Goal: Task Accomplishment & Management: Use online tool/utility

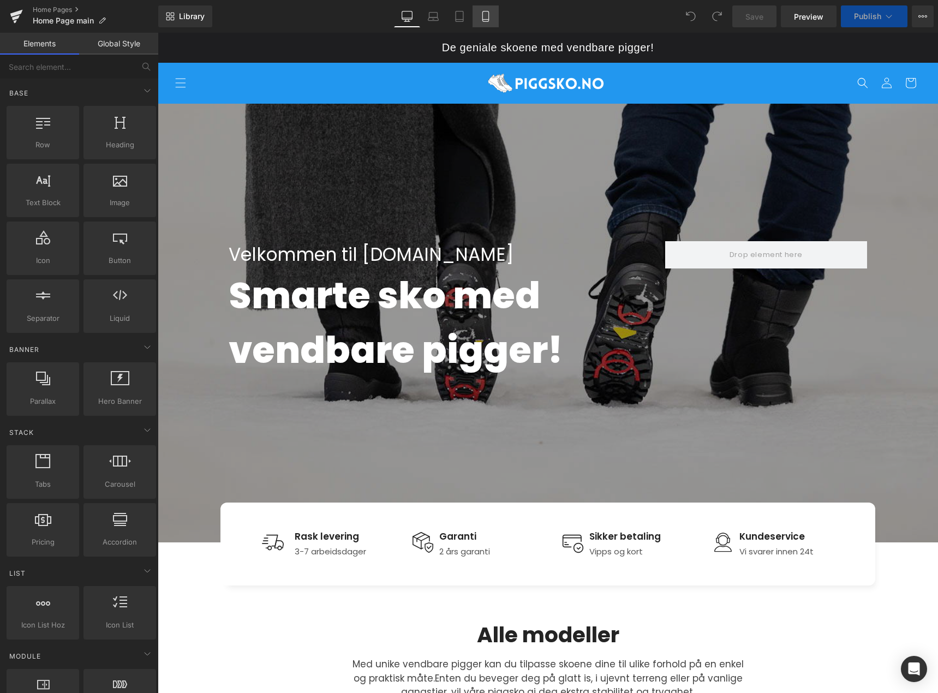
drag, startPoint x: 0, startPoint y: 0, endPoint x: 487, endPoint y: 16, distance: 487.6
click at [487, 16] on icon at bounding box center [485, 16] width 11 height 11
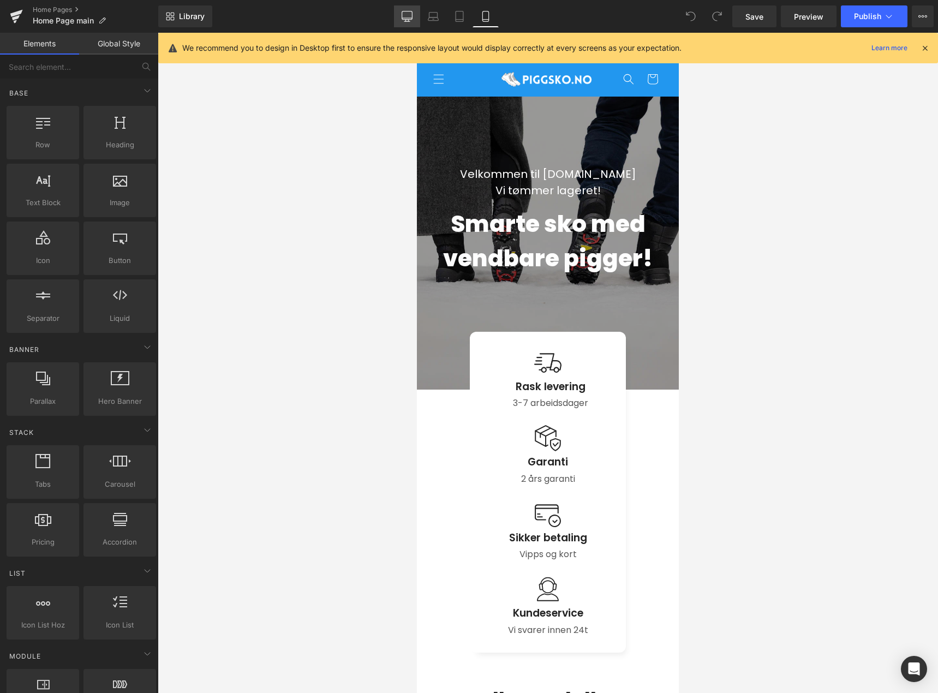
click at [404, 10] on link "Desktop" at bounding box center [407, 16] width 26 height 22
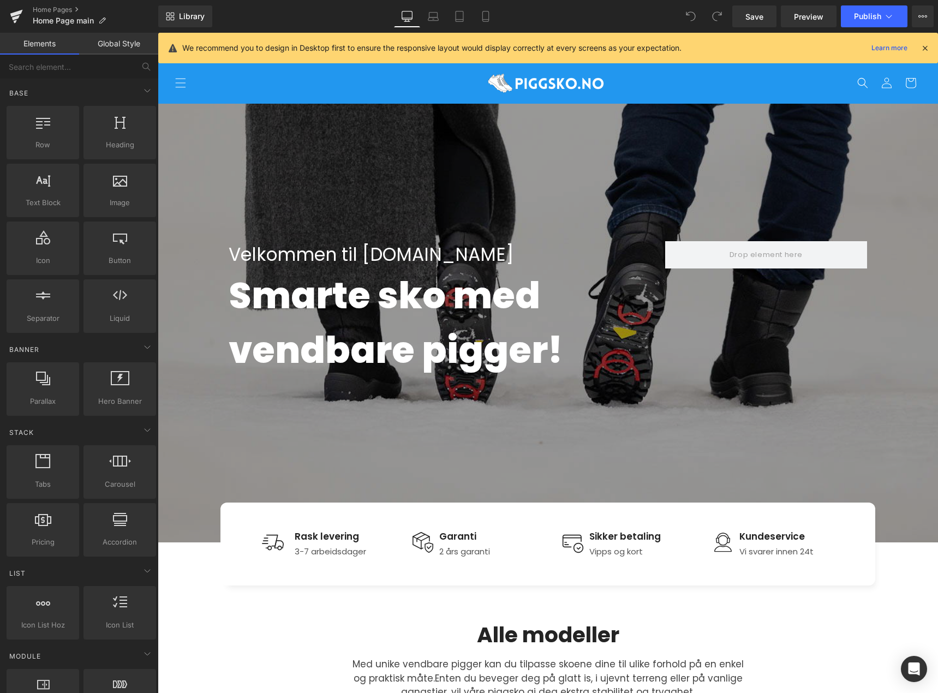
scroll to position [71, 0]
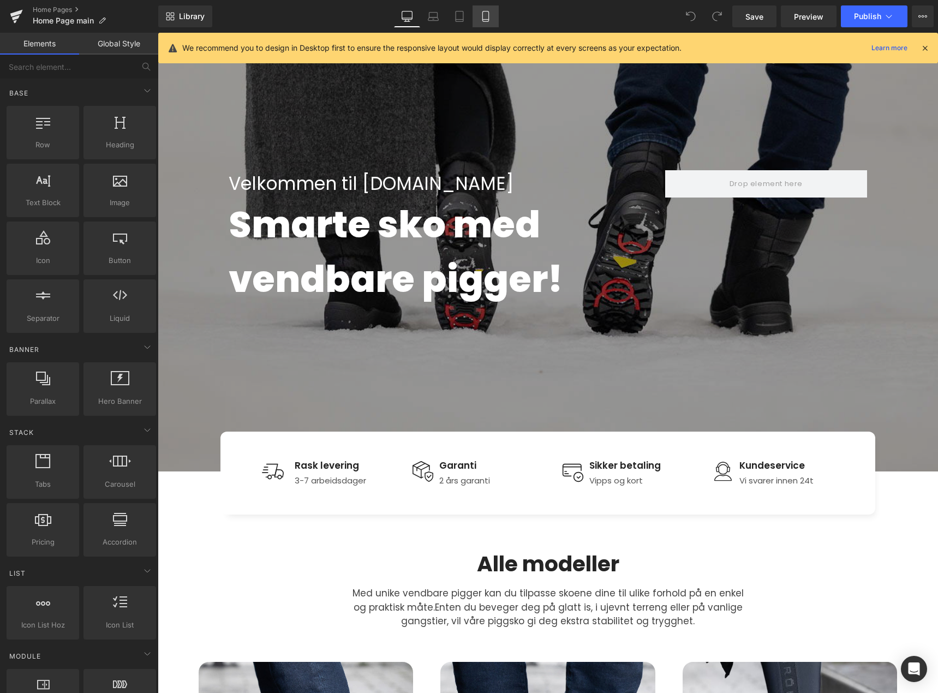
click at [477, 15] on link "Mobile" at bounding box center [486, 16] width 26 height 22
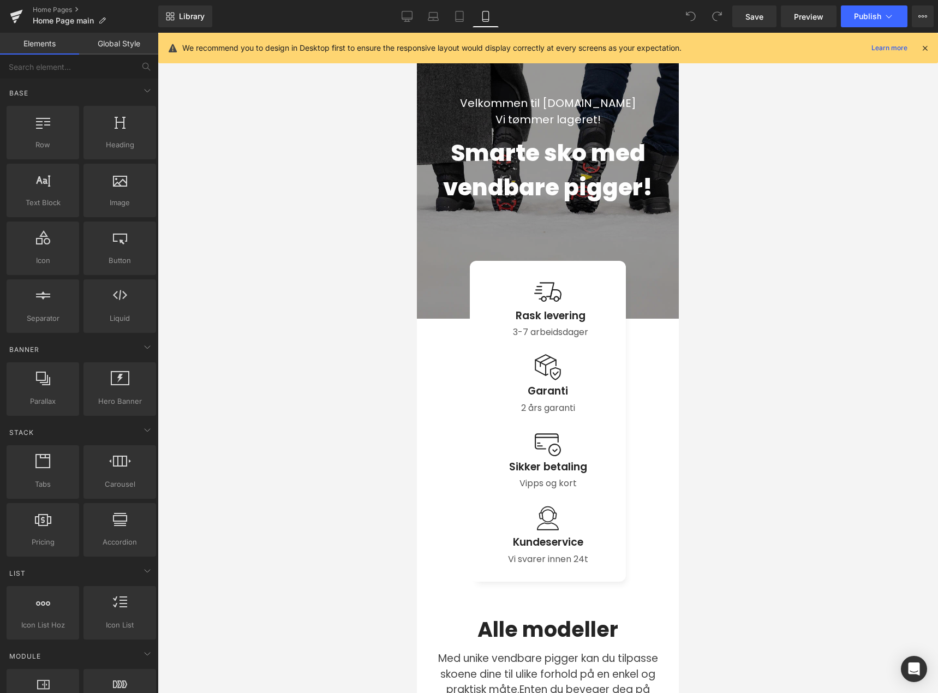
scroll to position [63, 0]
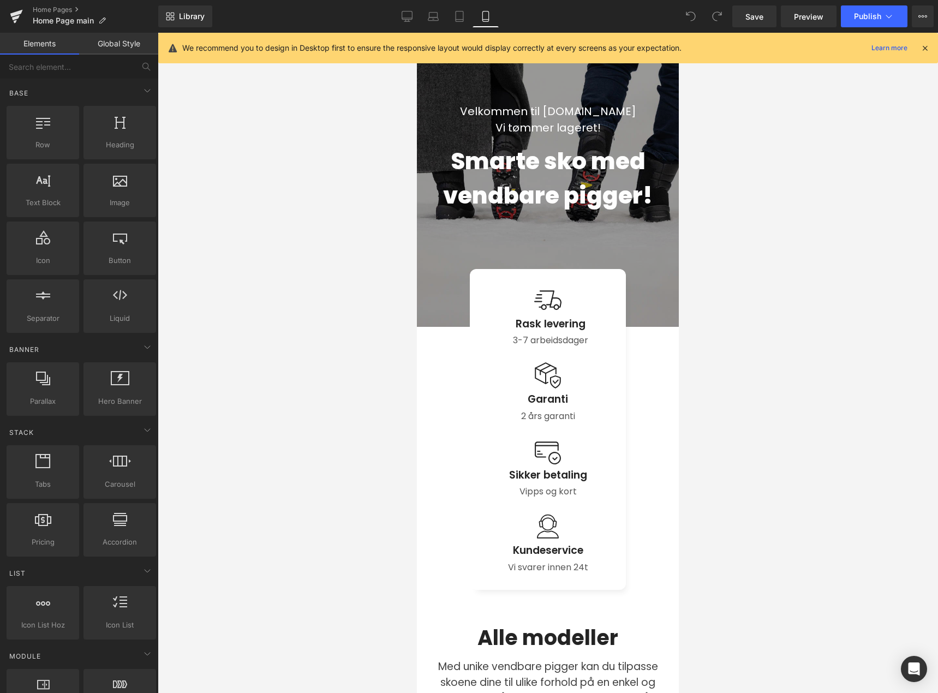
click at [542, 124] on div "Velkommen til piggsko.no Vi tømmer lageret! Text Block" at bounding box center [548, 119] width 244 height 33
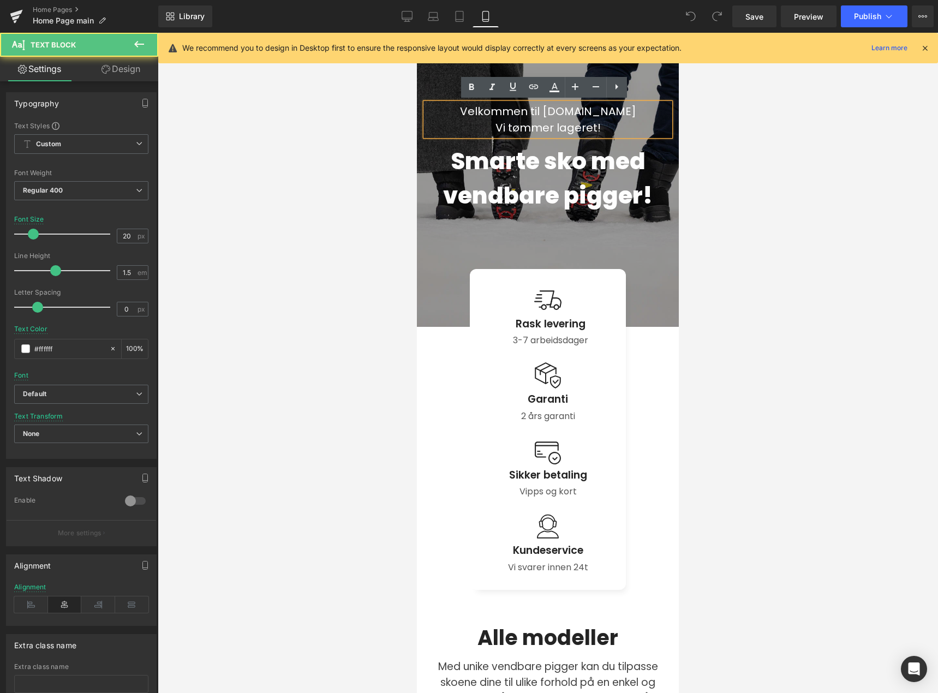
click at [586, 131] on p "Vi tømmer lageret!" at bounding box center [548, 128] width 244 height 16
click at [594, 132] on p "Vi tømmer lageret!" at bounding box center [548, 128] width 244 height 16
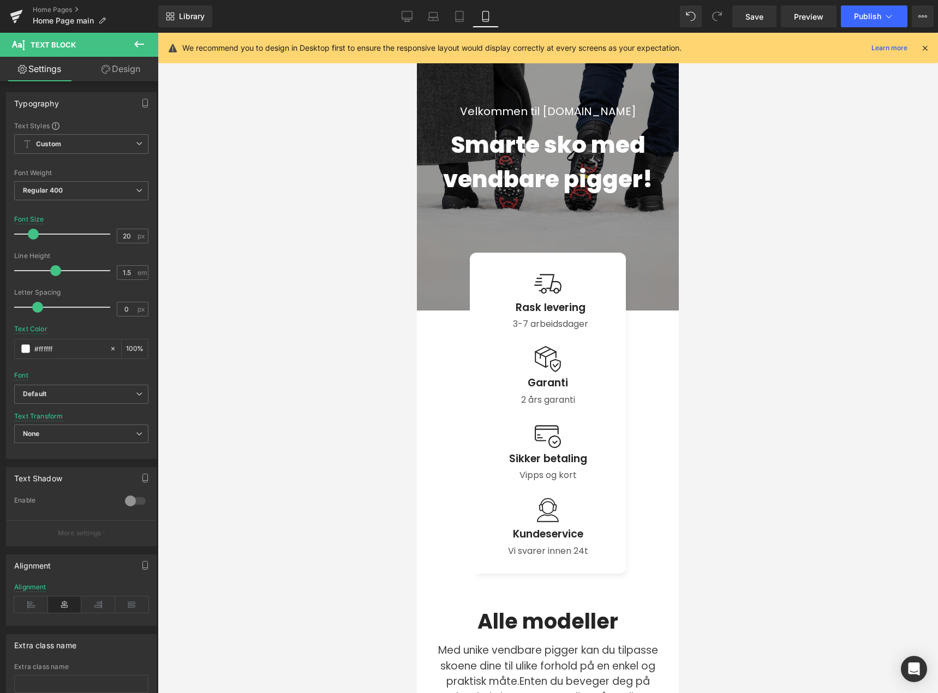
click at [766, 360] on div at bounding box center [548, 363] width 780 height 660
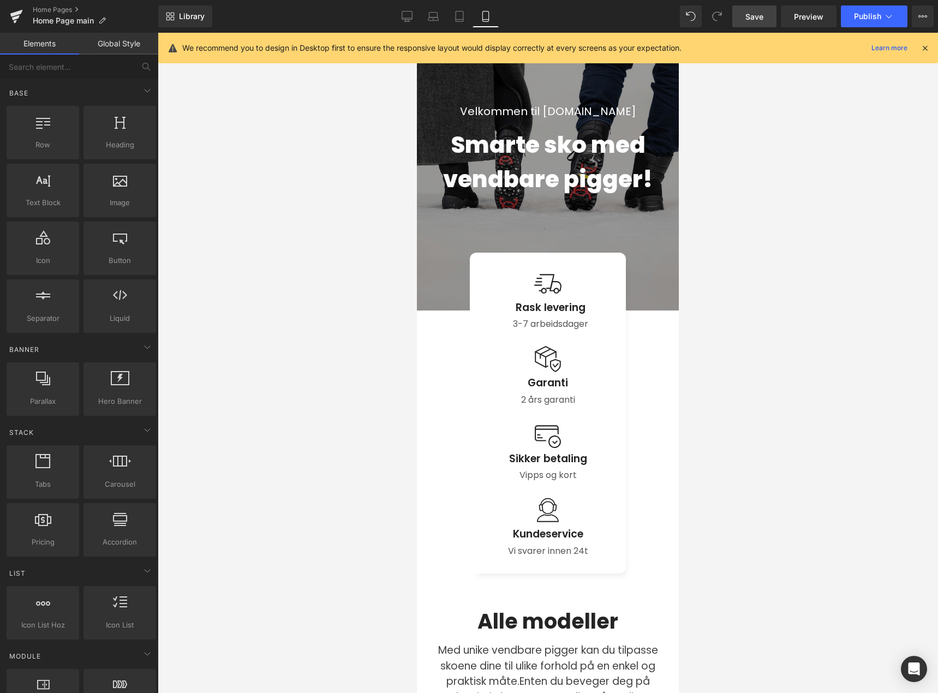
click at [755, 17] on span "Save" at bounding box center [754, 16] width 18 height 11
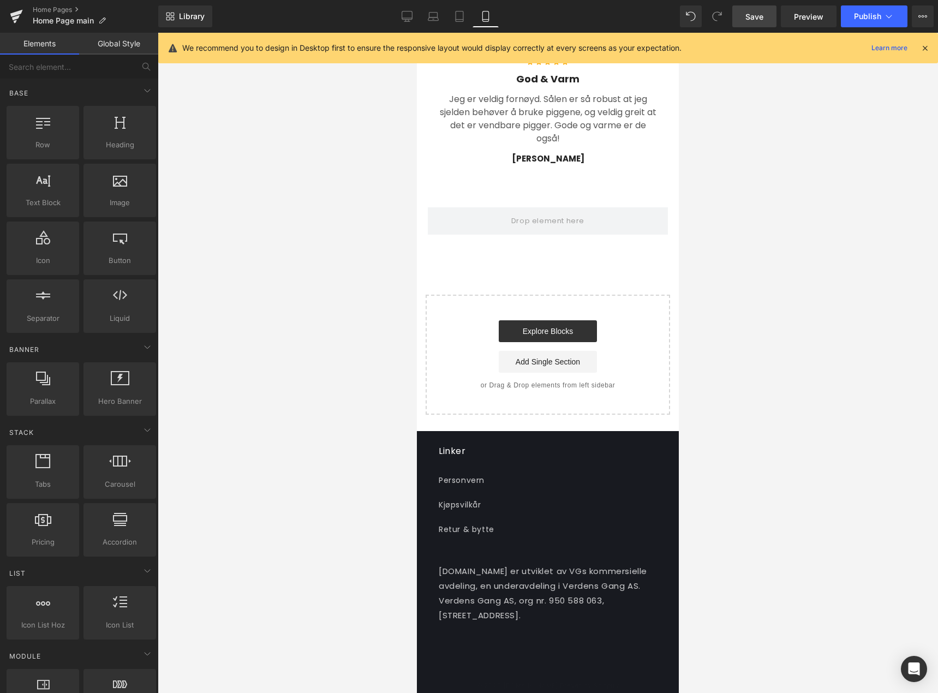
scroll to position [6325, 0]
click at [874, 19] on span "Publish" at bounding box center [867, 16] width 27 height 9
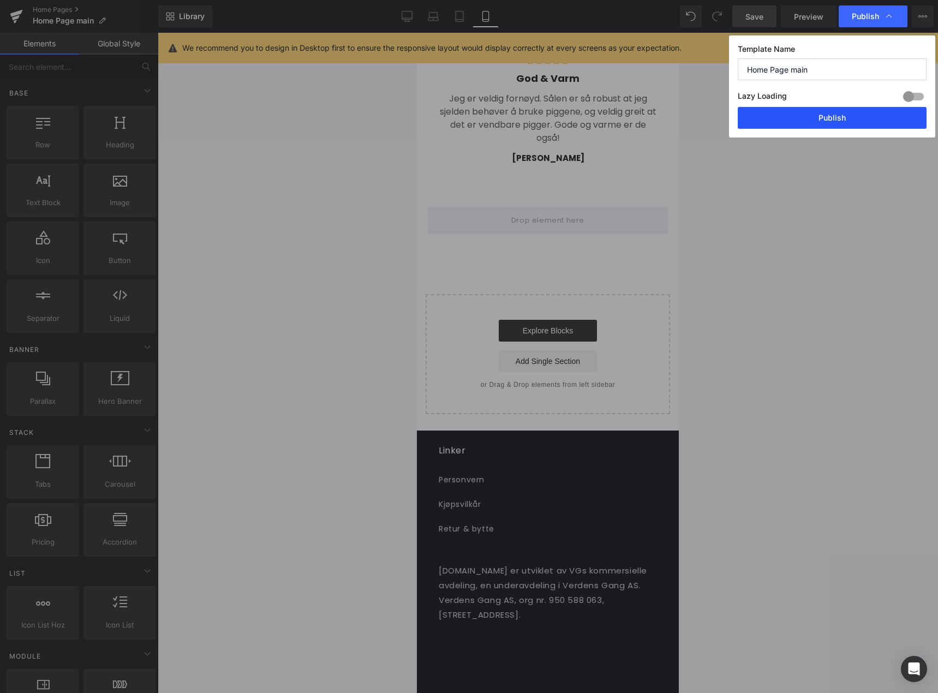
click at [844, 122] on button "Publish" at bounding box center [832, 118] width 189 height 22
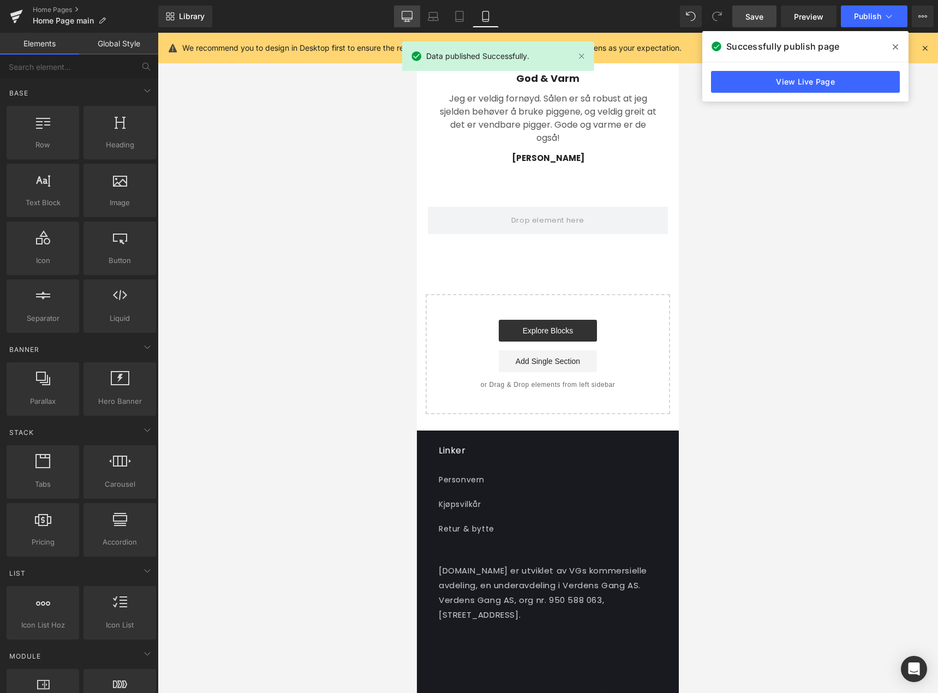
click at [414, 16] on link "Desktop" at bounding box center [407, 16] width 26 height 22
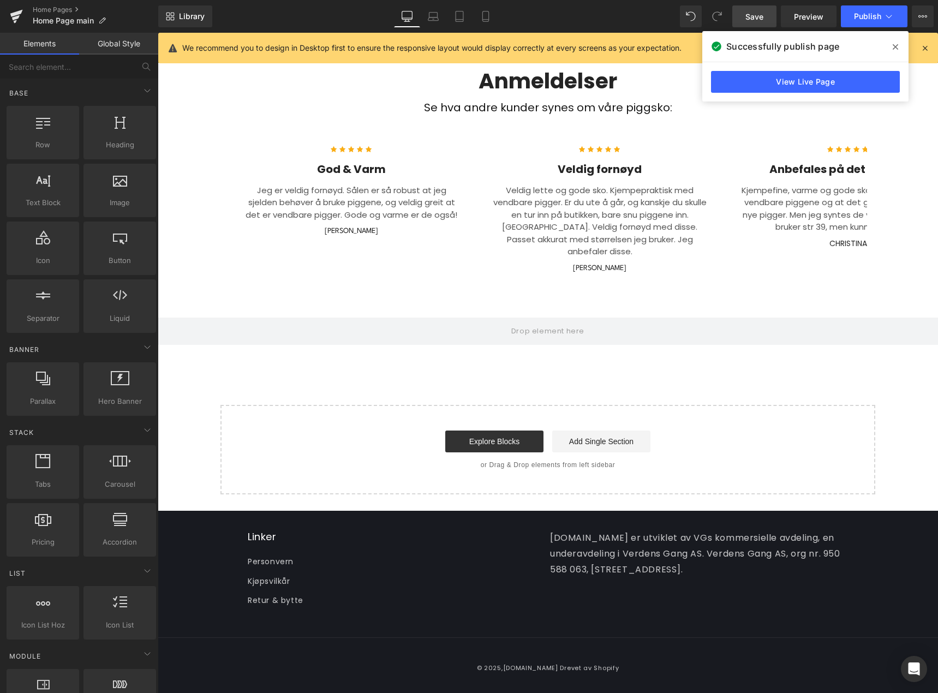
scroll to position [3045, 0]
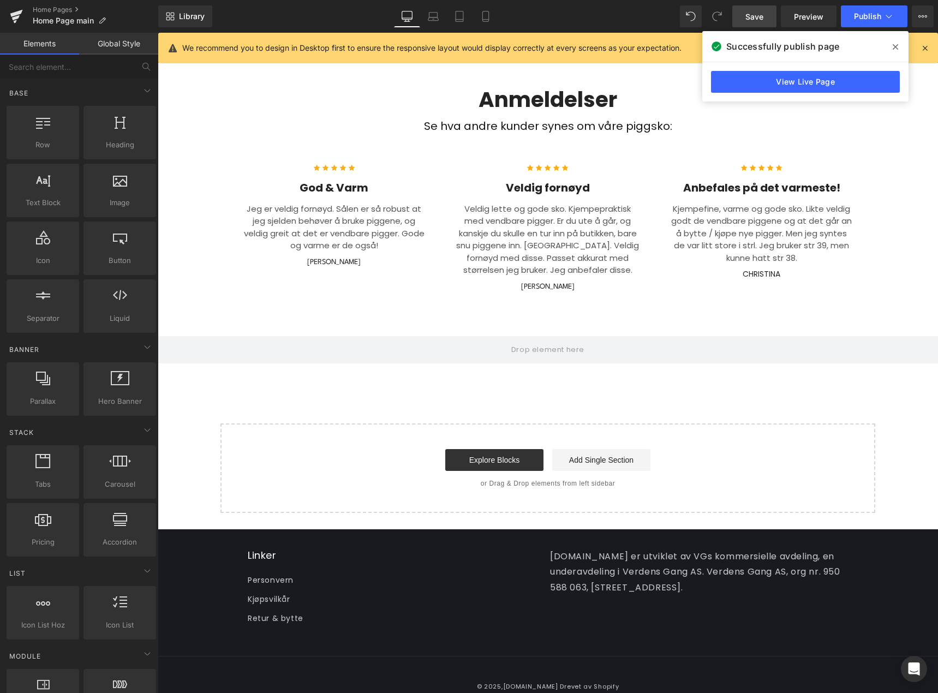
click at [894, 48] on icon at bounding box center [895, 46] width 5 height 5
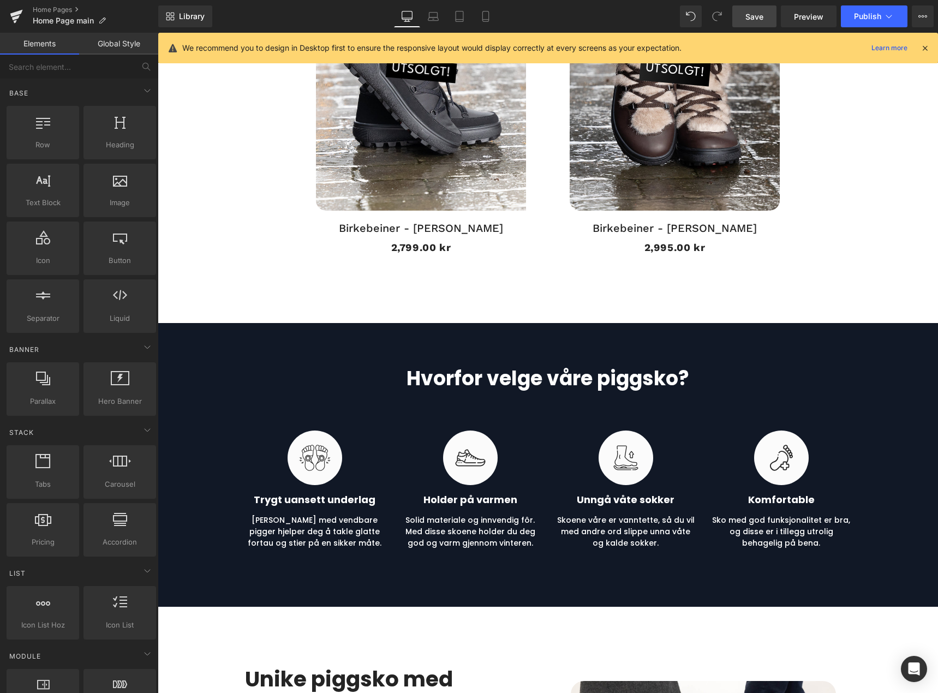
scroll to position [1626, 0]
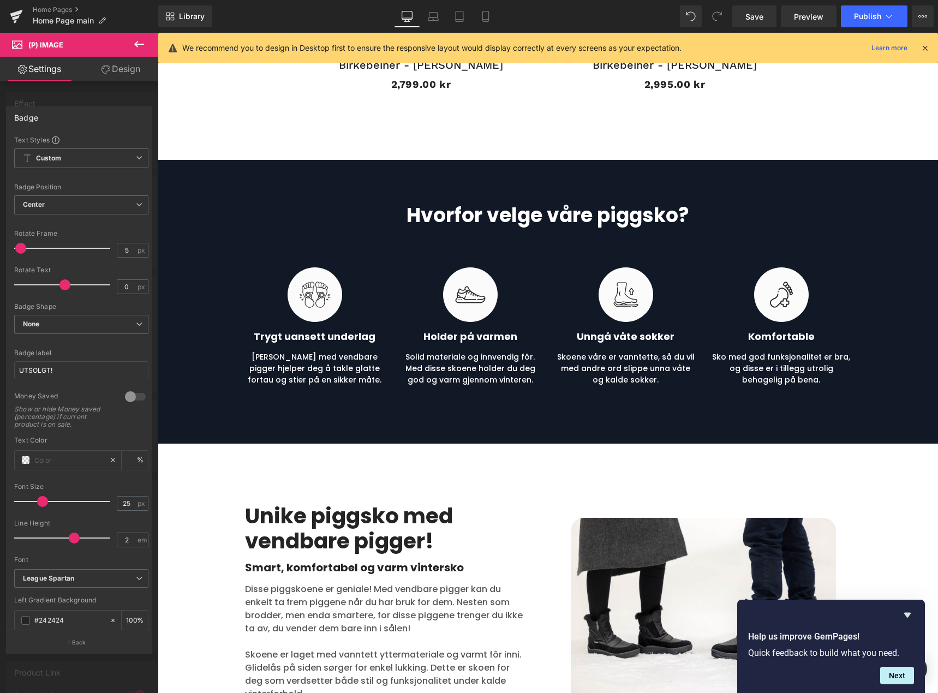
scroll to position [1792, 0]
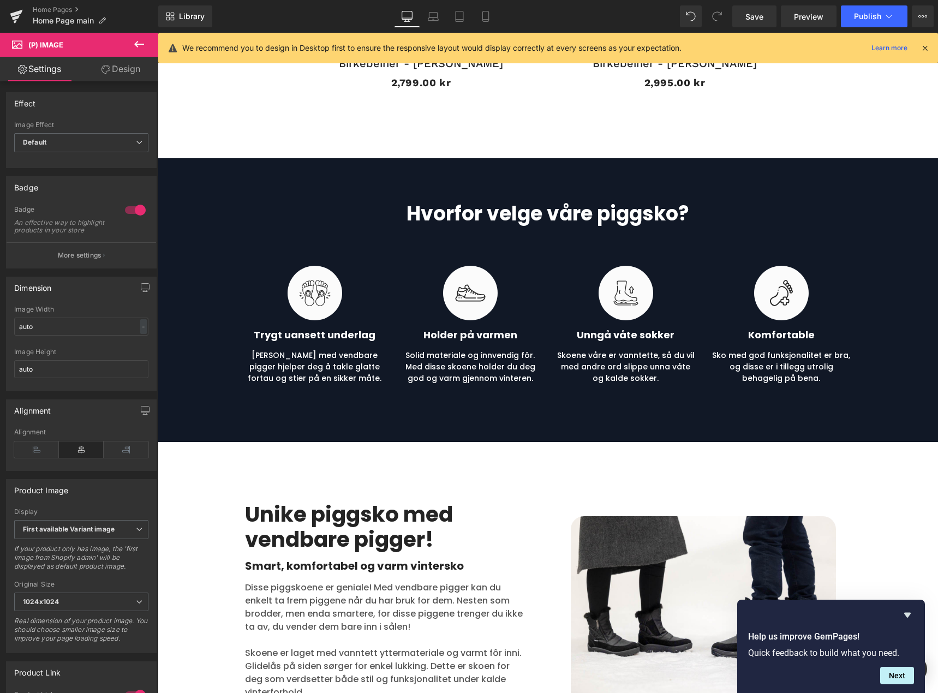
click at [499, 215] on body "De geniale skoene med vendbare pigger! Gå videre til innholdet Hjem Kontakt oss…" at bounding box center [548, 103] width 780 height 3724
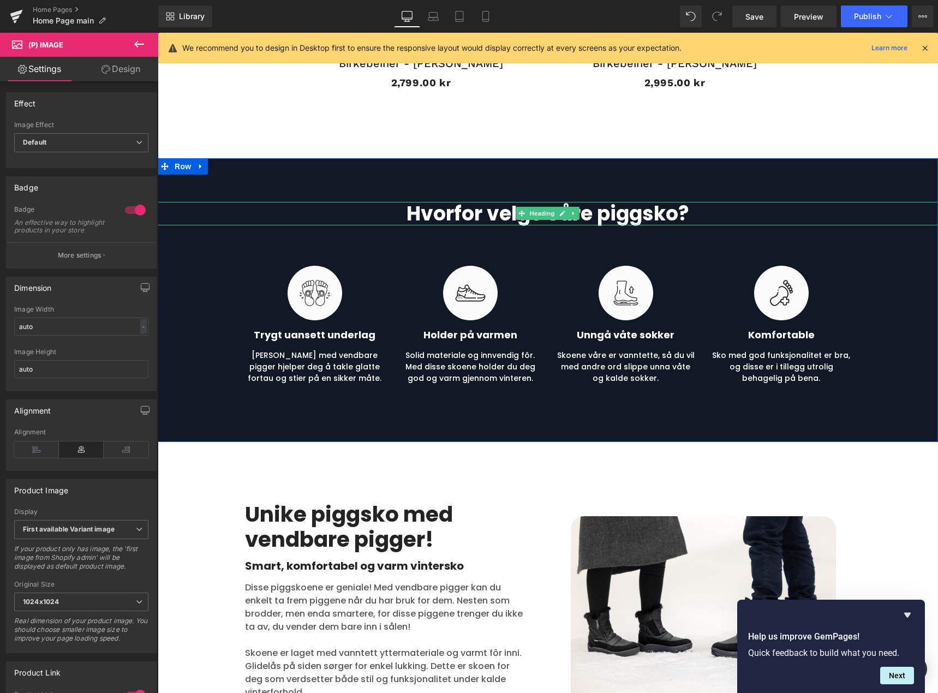
click at [467, 213] on h2 "Hvorfor velge våre piggsko?" at bounding box center [548, 213] width 780 height 23
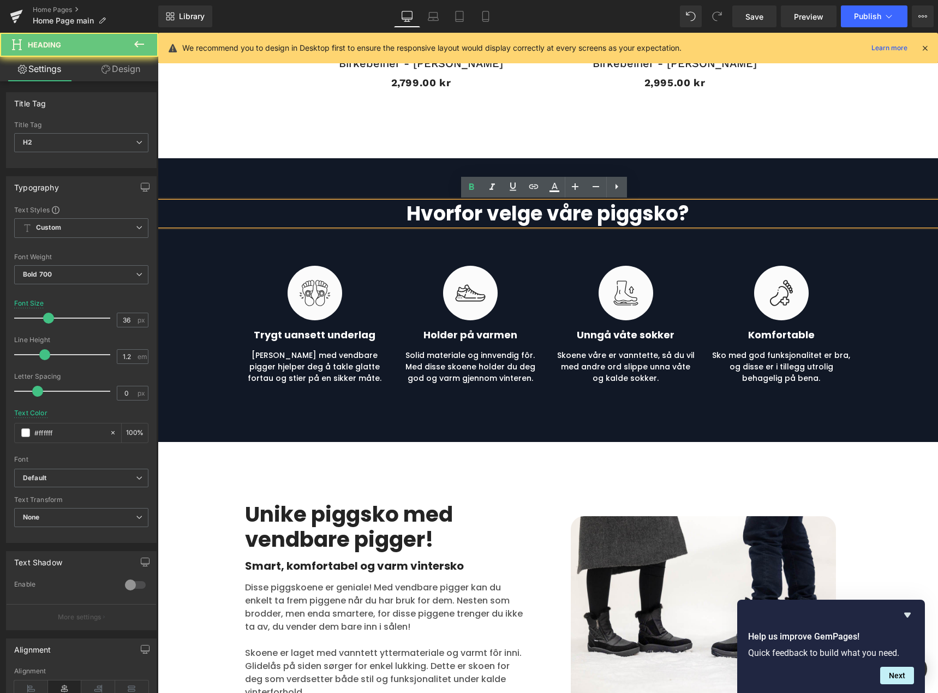
click at [467, 213] on h2 "Hvorfor velge våre piggsko?" at bounding box center [548, 213] width 780 height 23
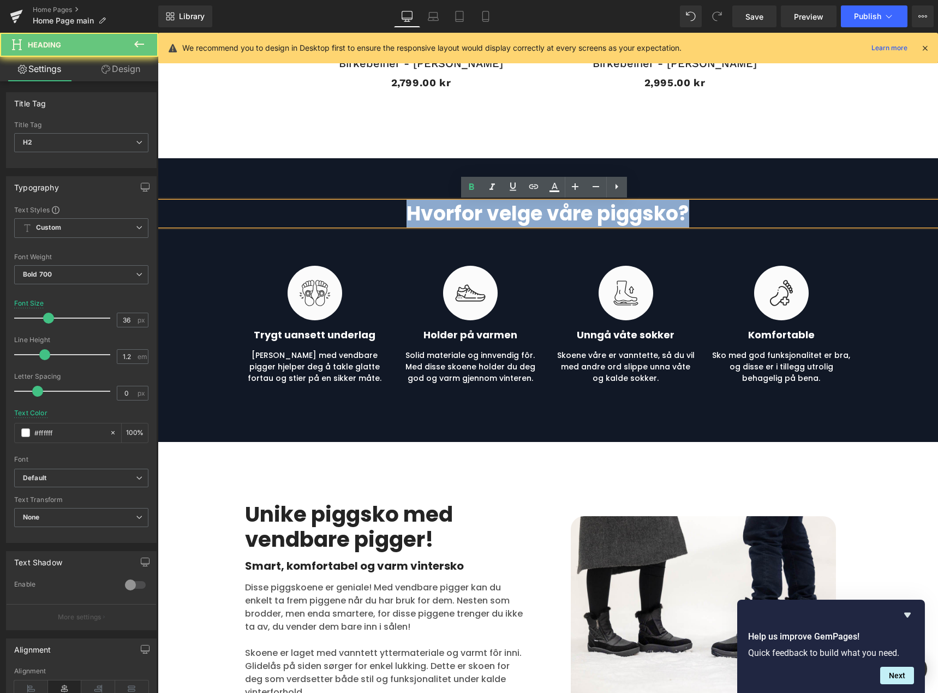
click at [467, 213] on h2 "Hvorfor velge våre piggsko?" at bounding box center [548, 213] width 780 height 23
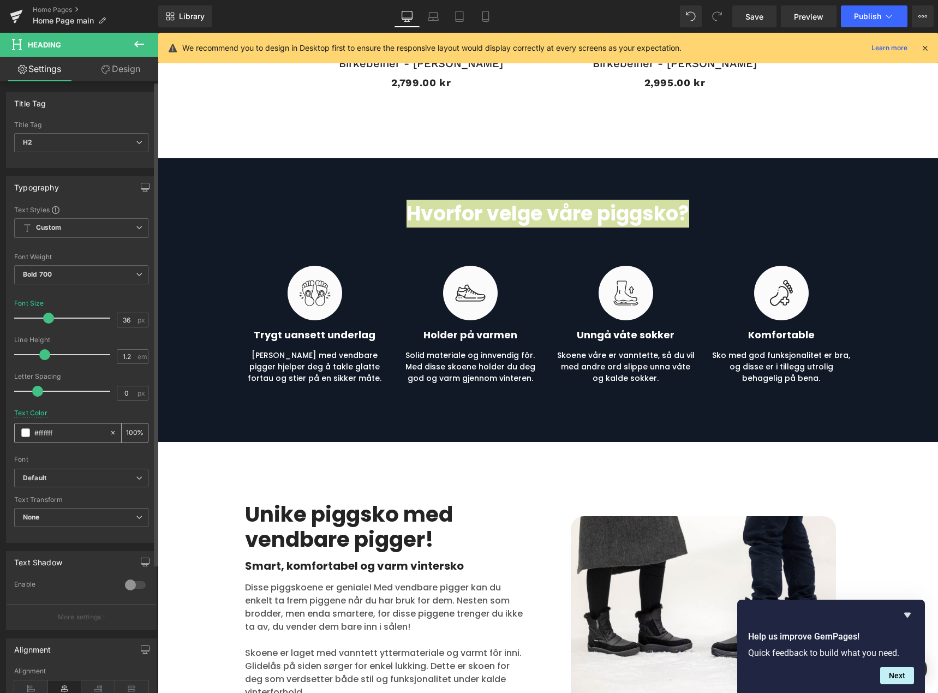
click at [27, 432] on span at bounding box center [25, 432] width 9 height 9
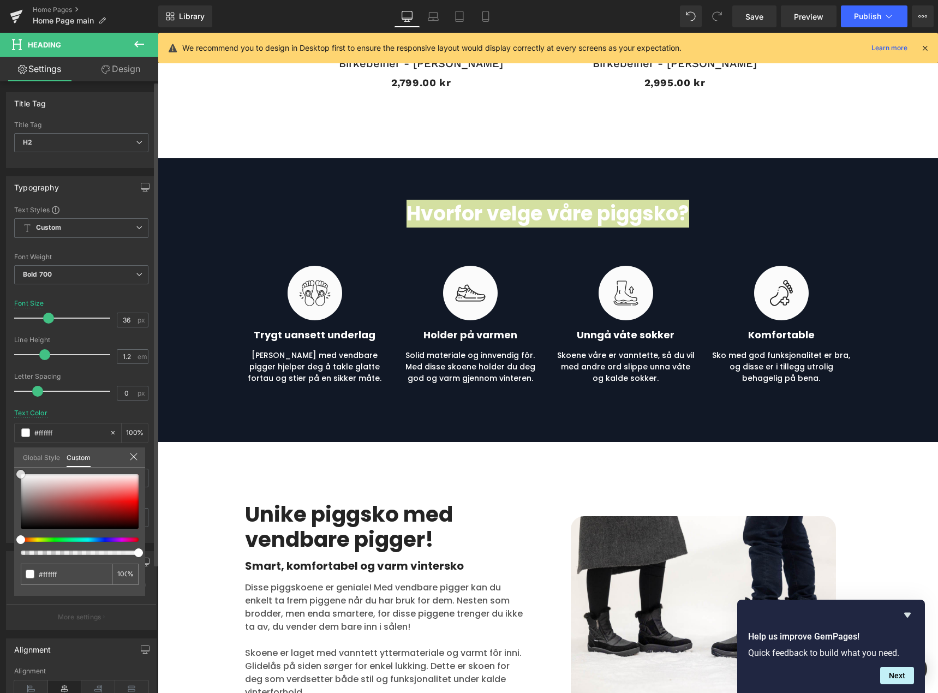
type input "#d1b1b1"
type input "#e1d4d4"
type input "#fcfcfc"
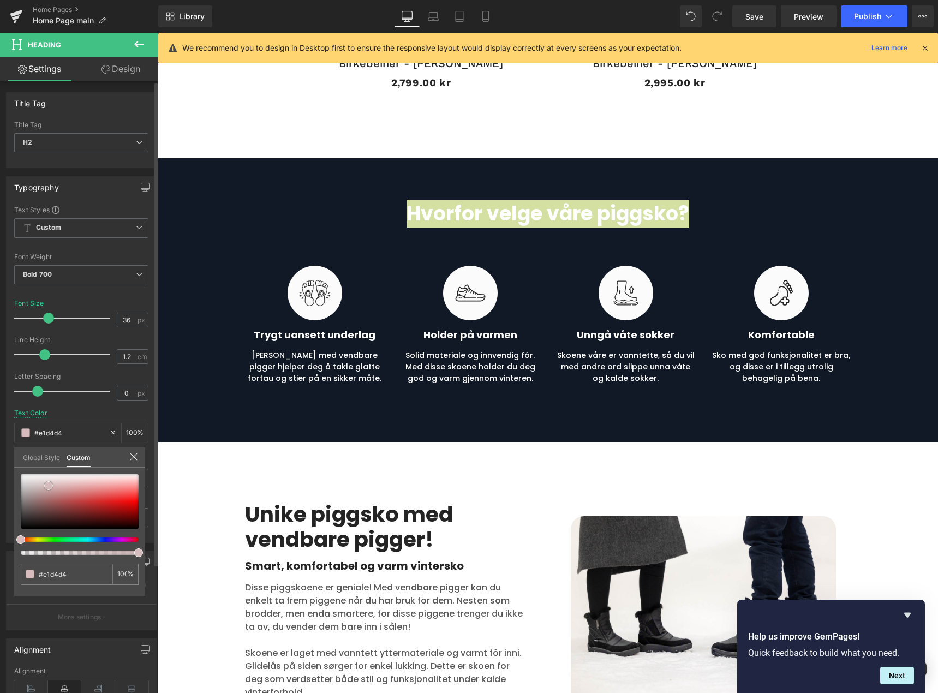
type input "#fcfcfc"
type input "#ffffff"
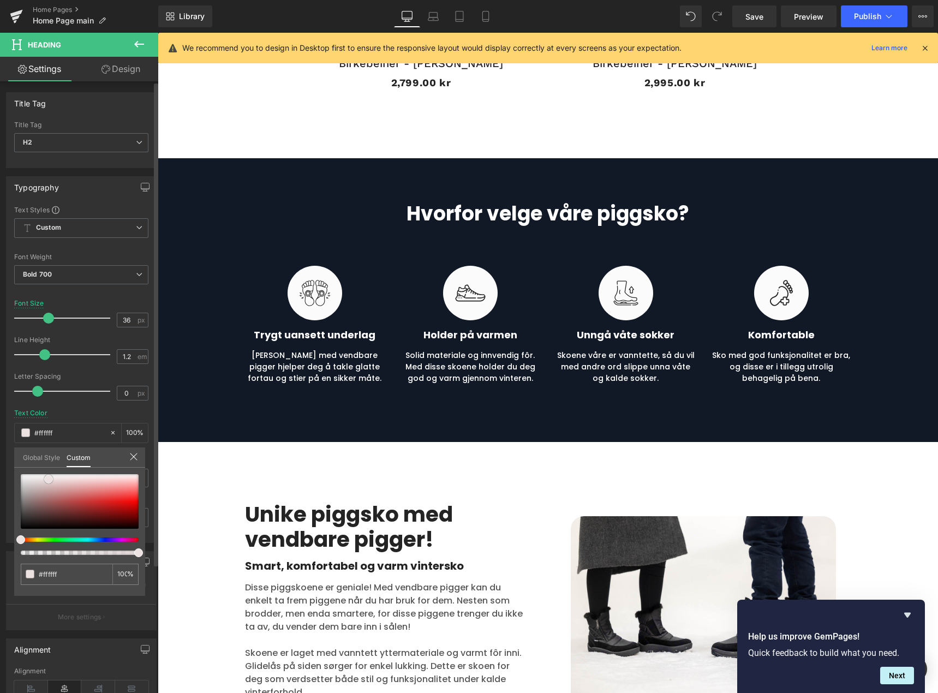
type input "#efe0e0"
type input "#e0cbcb"
type input "#d2acac"
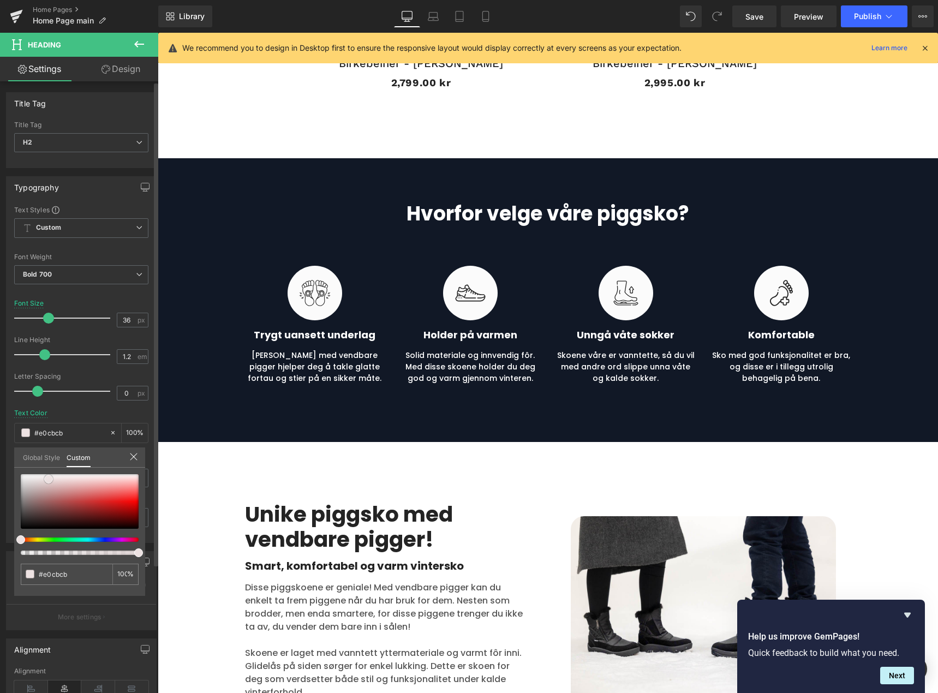
type input "#d2acac"
type input "#ca9a9a"
type input "#c17f7f"
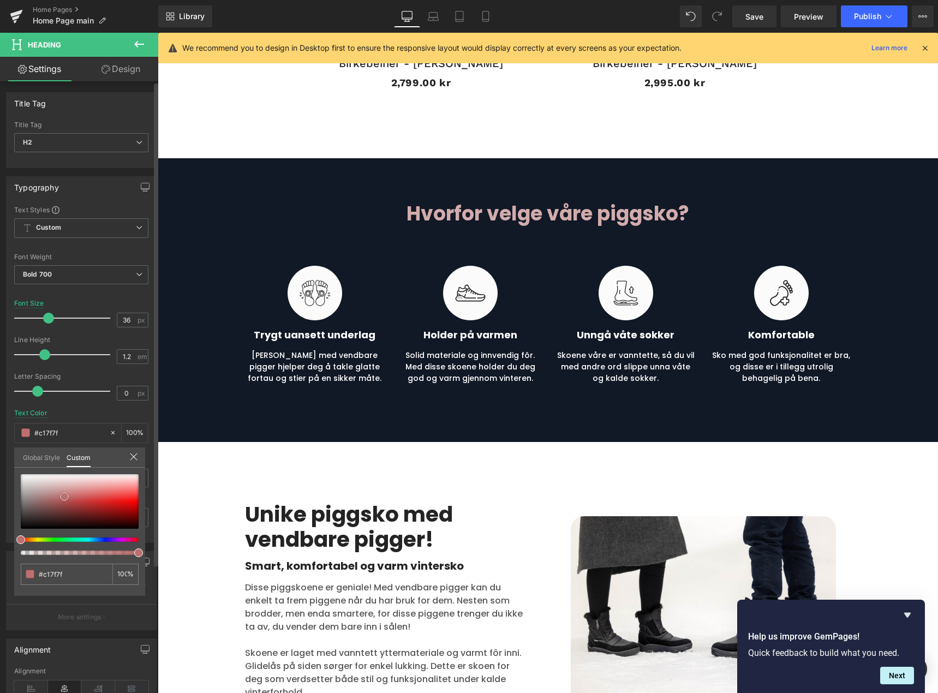
type input "#bd7474"
type input "#bb6c6c"
type input "#ba6363"
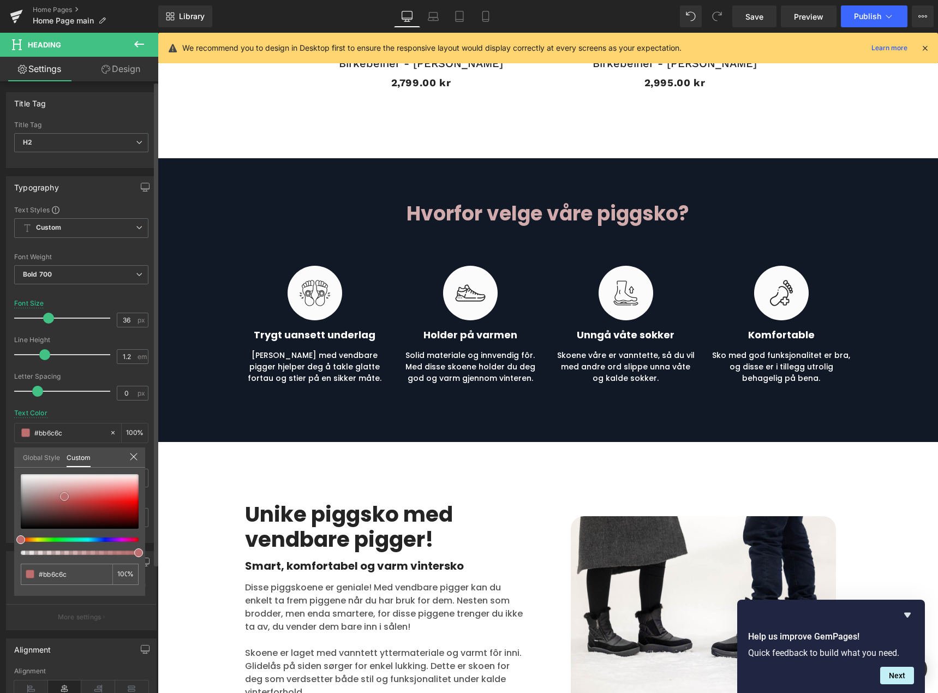
type input "#ba6363"
type input "#bb6161"
type input "#b95959"
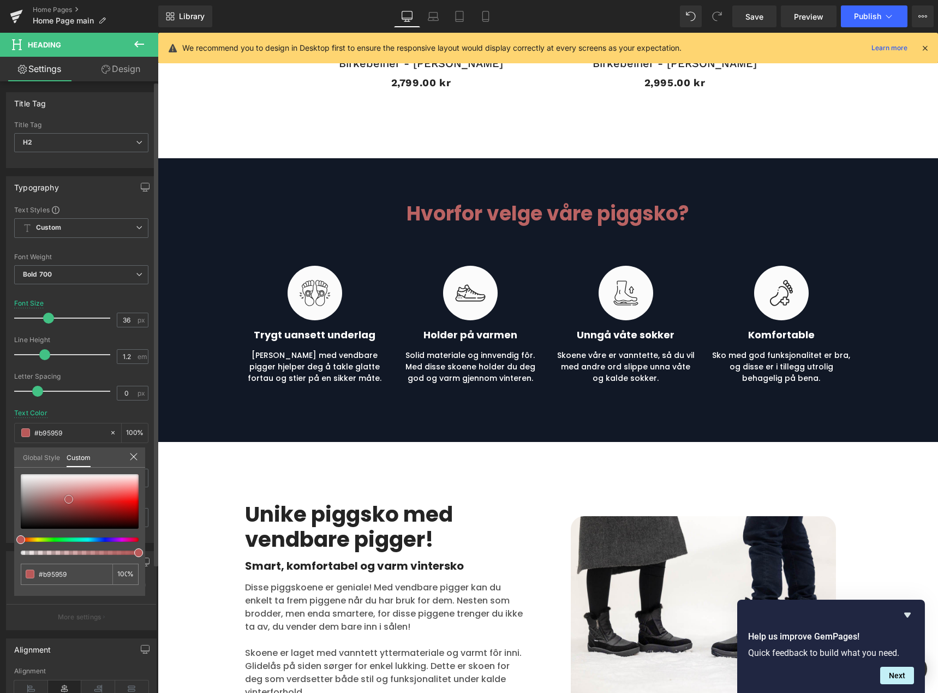
type input "#b85656"
type input "#b95454"
type input "#b85656"
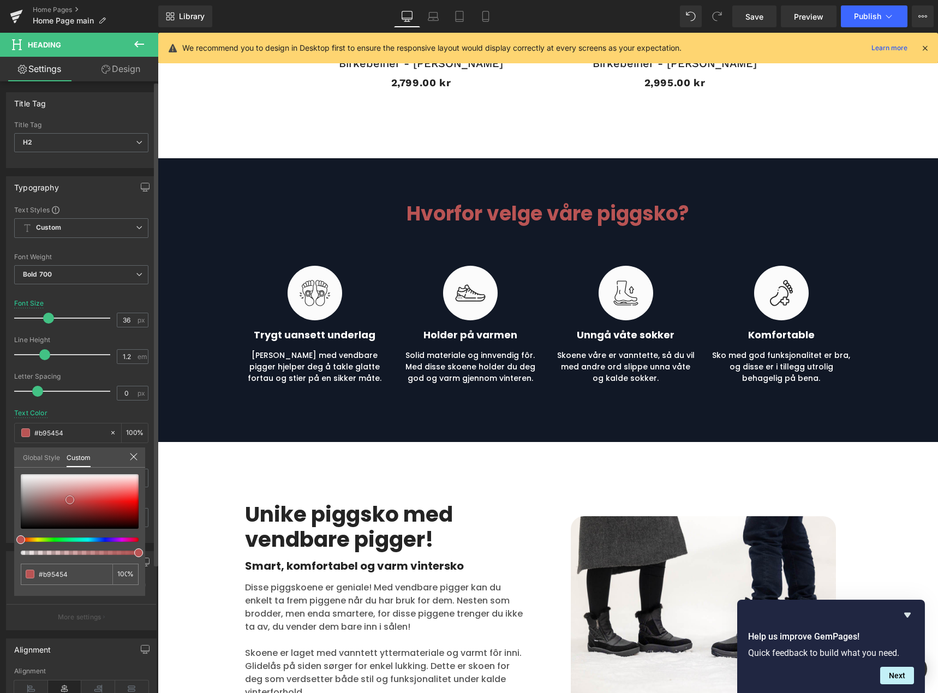
type input "#b85656"
type input "#ba5e5e"
type input "#bb6767"
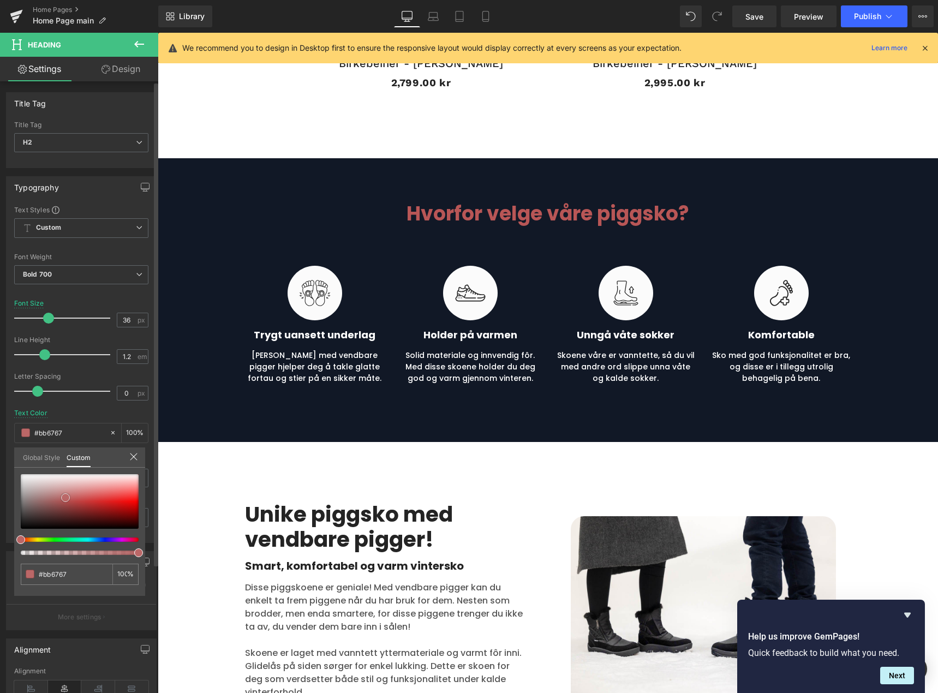
type input "#bb6c6c"
type input "#bc7070"
type input "#bd7474"
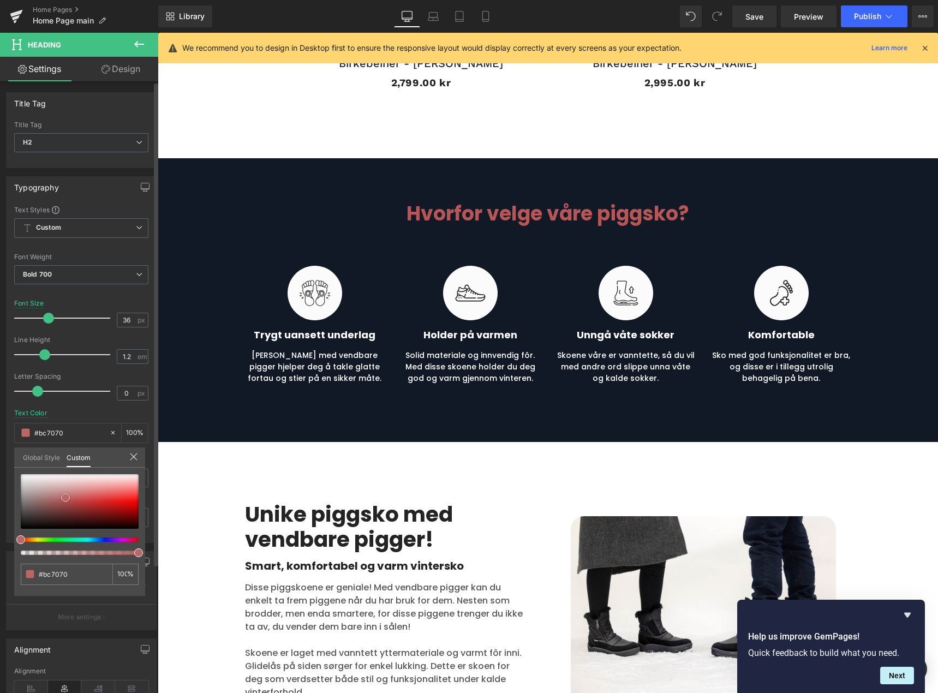
type input "#bd7474"
type input "#bd7979"
type input "#be7e7e"
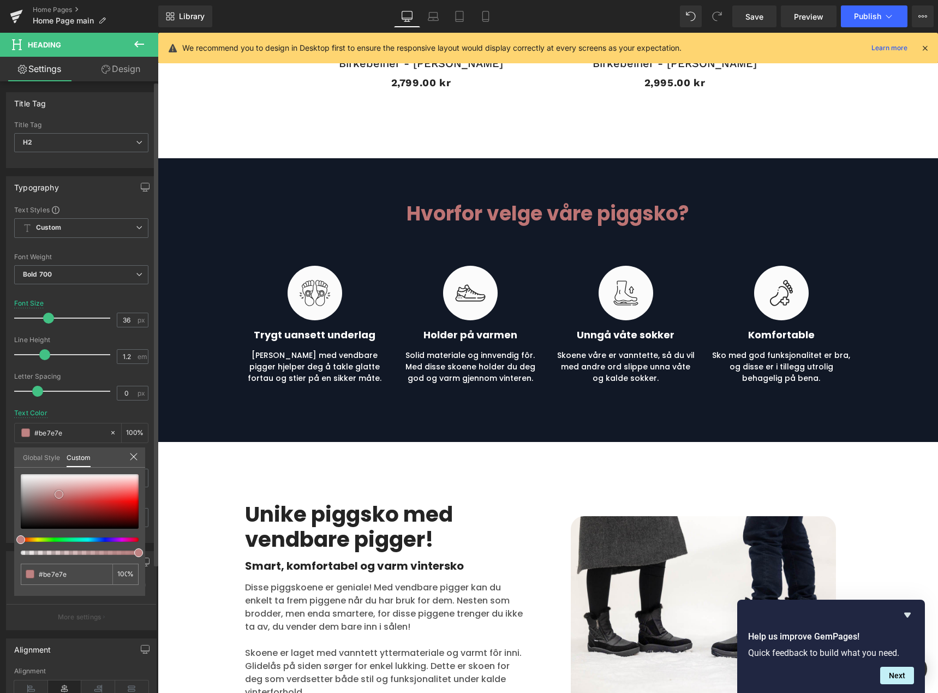
type input "#bd7f7f"
type input "#c08585"
type input "#c18a8a"
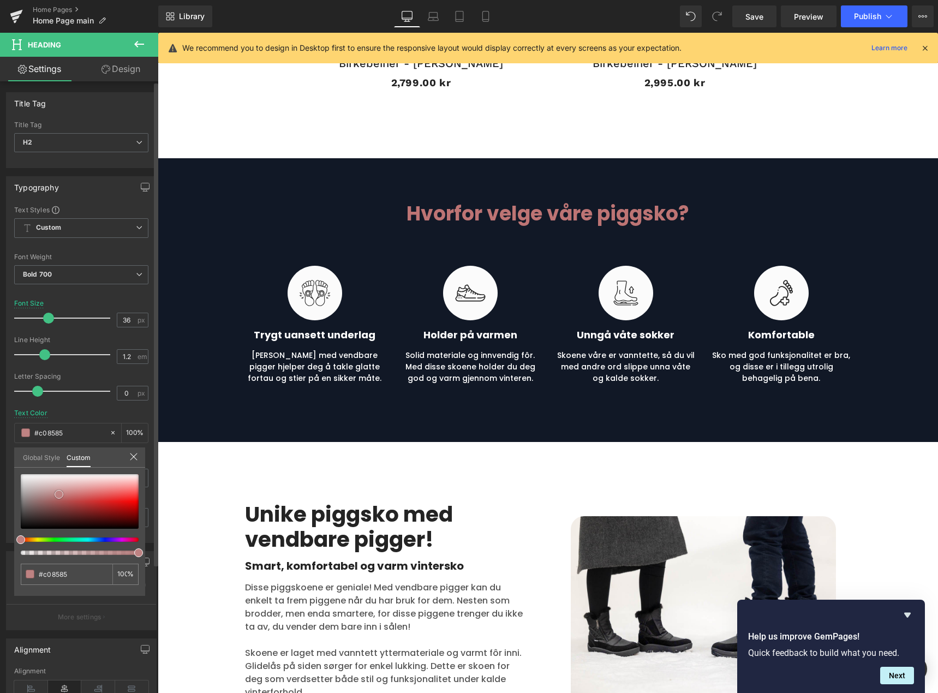
type input "#c18a8a"
type input "#c39292"
type input "#c79d9d"
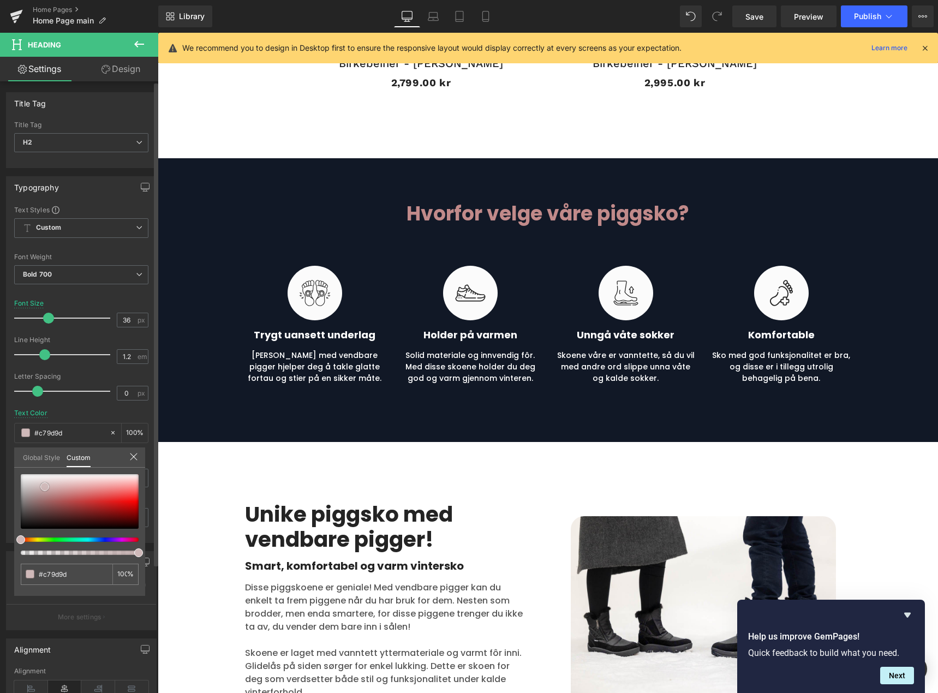
type input "#ccb1b1"
type input "#d5c2c2"
type input "#d8c9c9"
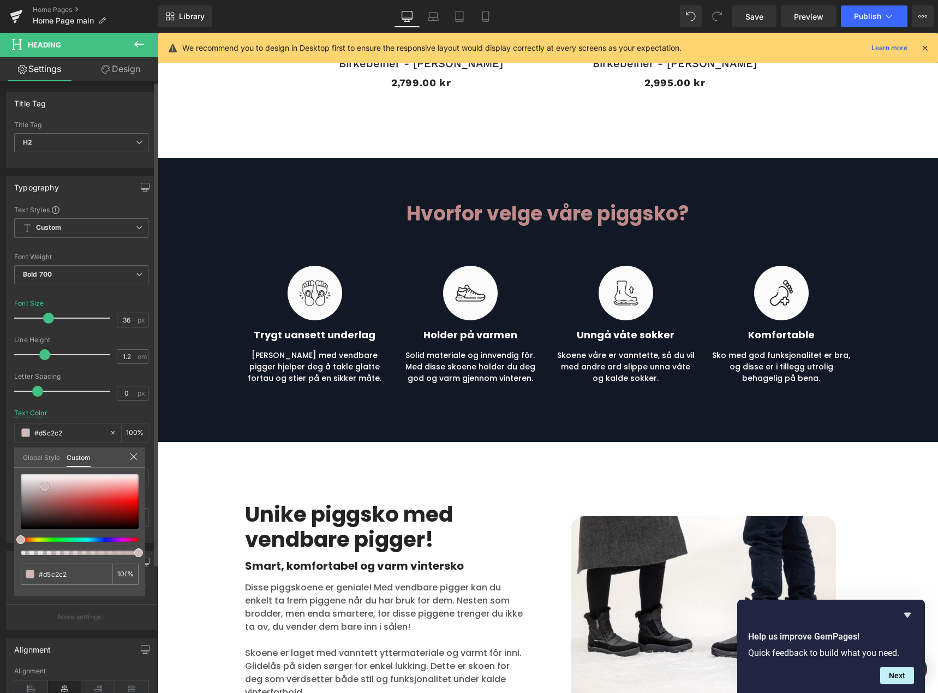
type input "#d8c9c9"
type input "#dfd7d7"
type input "#e2e2e2"
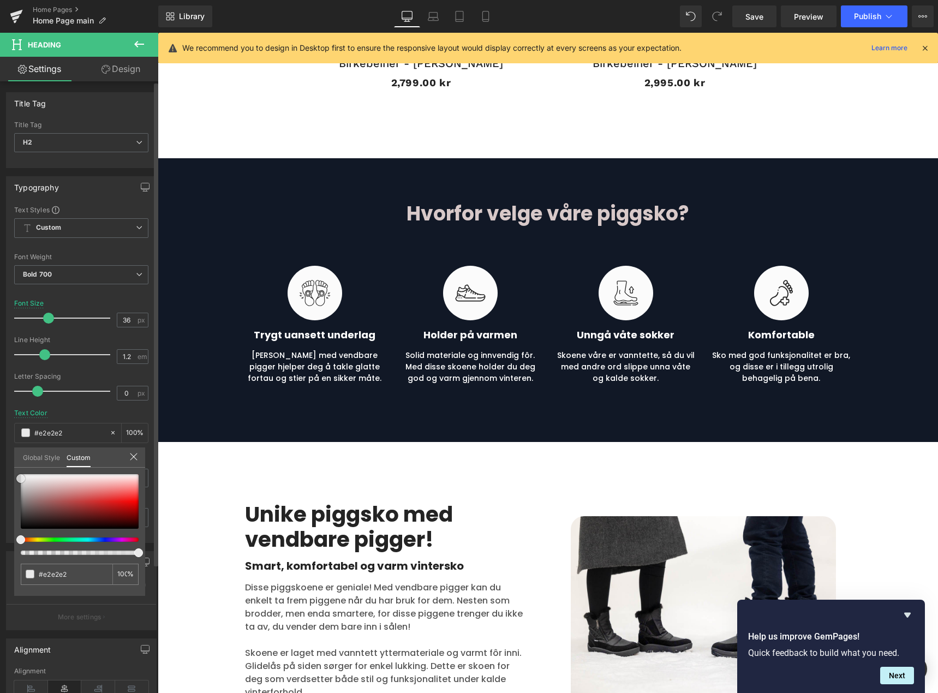
type input "#eaeaea"
type input "#f7f7f7"
type input "#ffffff"
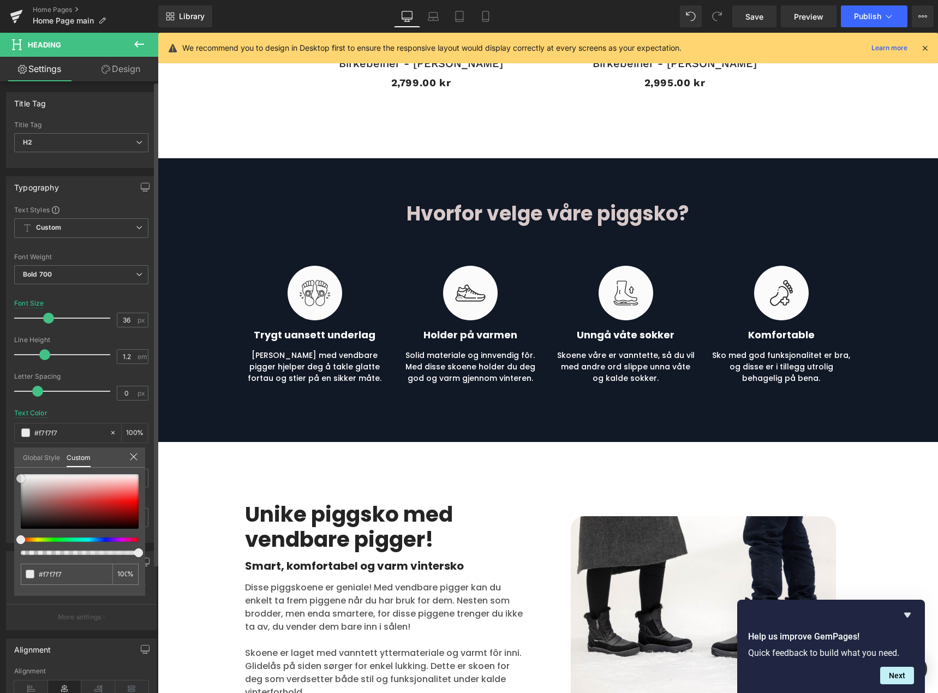
type input "#ffffff"
drag, startPoint x: 52, startPoint y: 487, endPoint x: 2, endPoint y: 473, distance: 52.2
click at [2, 473] on div "Typography Text Styles Custom Heading 1 Heading 2 Heading 3 Heading 4 Heading 5…" at bounding box center [81, 355] width 163 height 375
click at [132, 453] on icon at bounding box center [133, 456] width 9 height 9
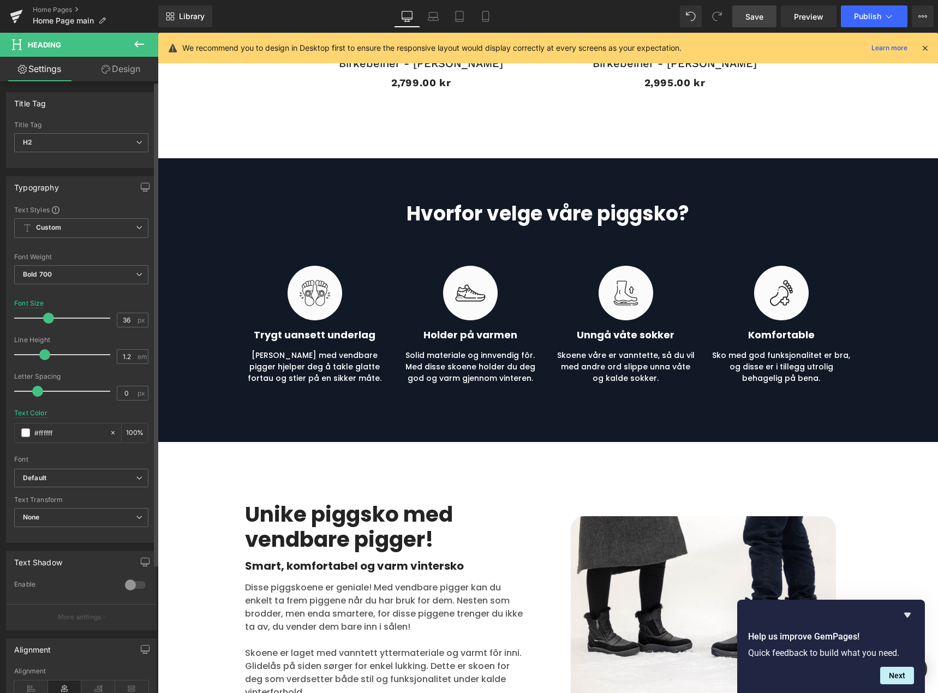
click at [756, 15] on span "Save" at bounding box center [754, 16] width 18 height 11
click at [872, 13] on span "Publish" at bounding box center [867, 16] width 27 height 9
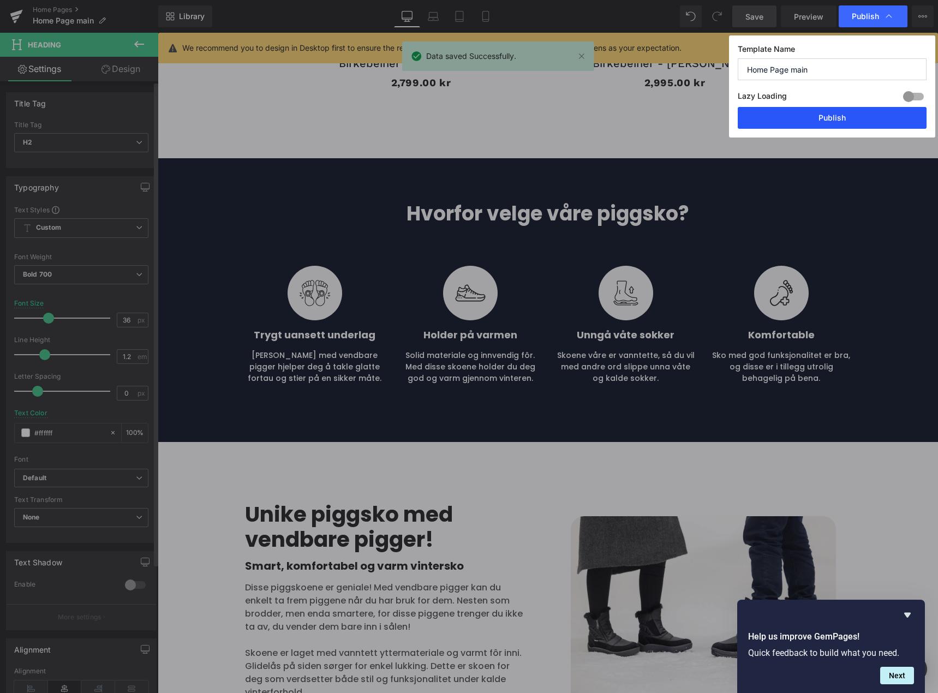
click at [849, 120] on button "Publish" at bounding box center [832, 118] width 189 height 22
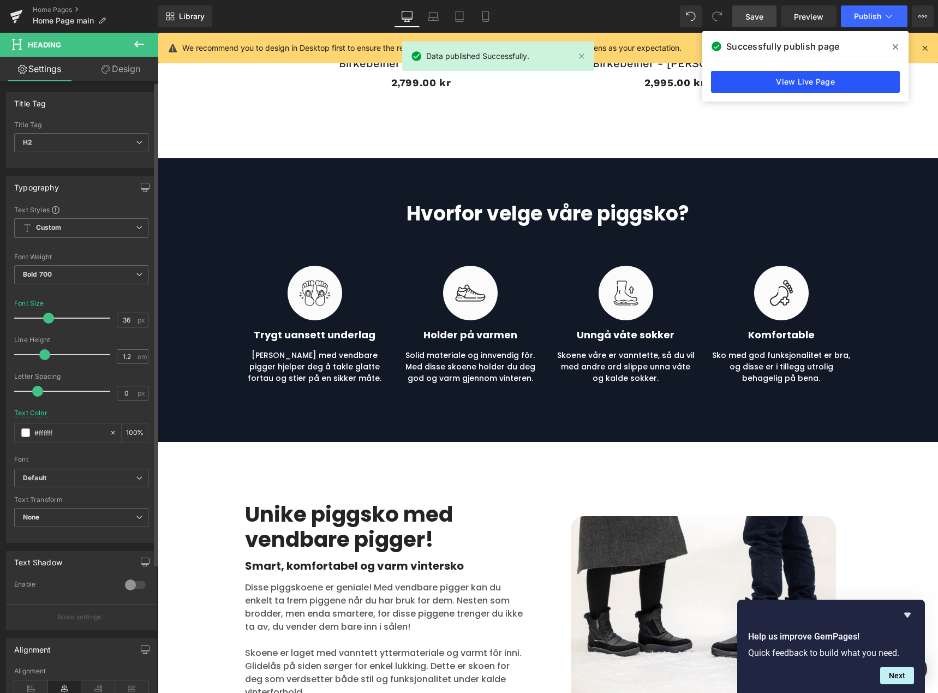
click at [843, 82] on link "View Live Page" at bounding box center [805, 82] width 189 height 22
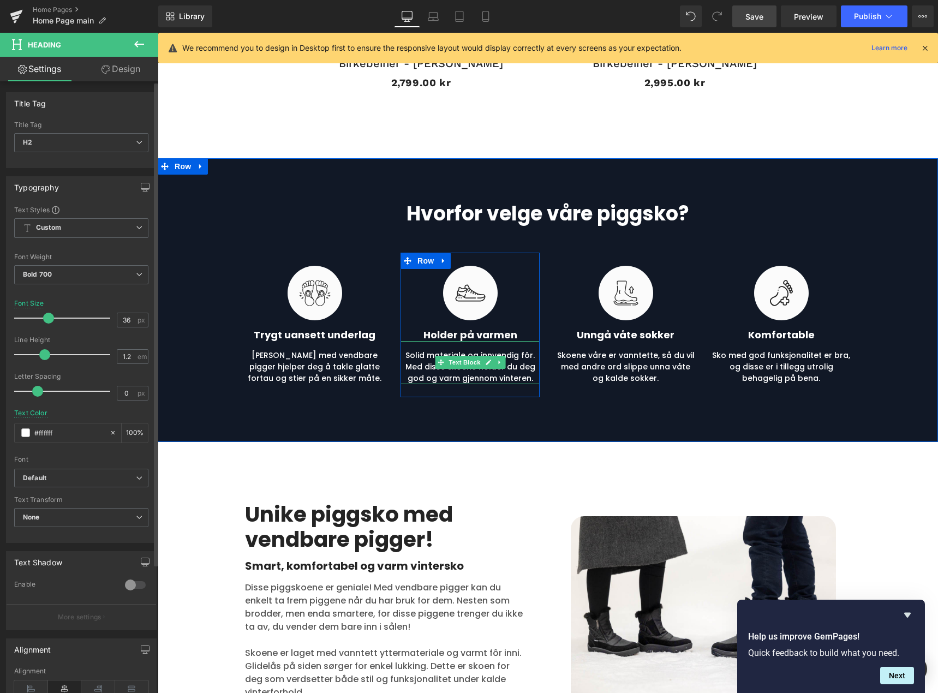
click at [487, 377] on p "Solid materiale og innvendig fôr. Med disse skoene holder du deg god og varm gj…" at bounding box center [470, 367] width 139 height 34
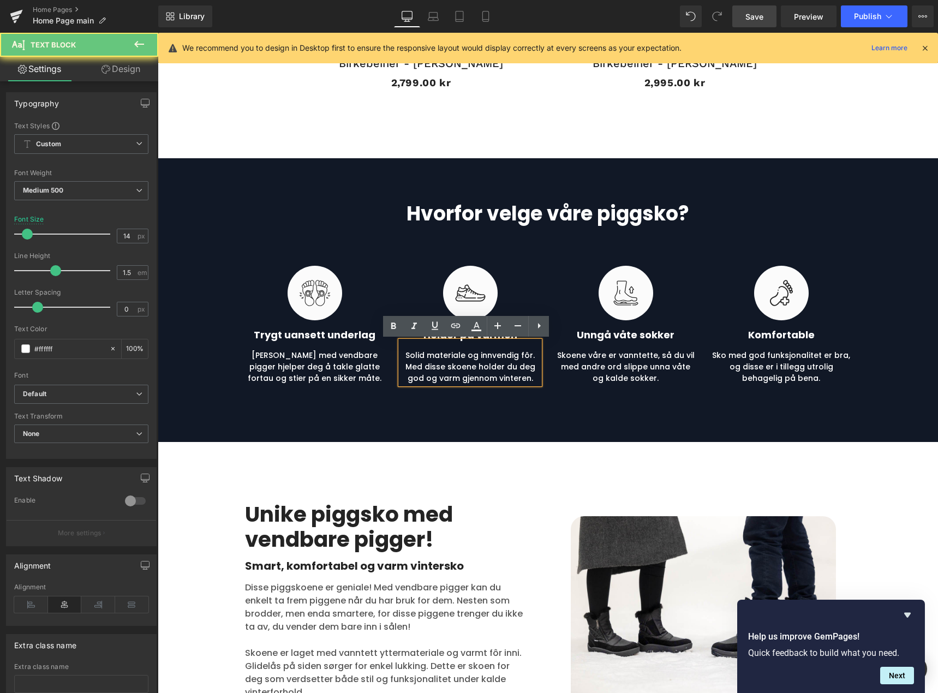
click at [487, 377] on p "Solid materiale og innvendig fôr. Med disse skoene holder du deg god og varm gj…" at bounding box center [470, 367] width 139 height 34
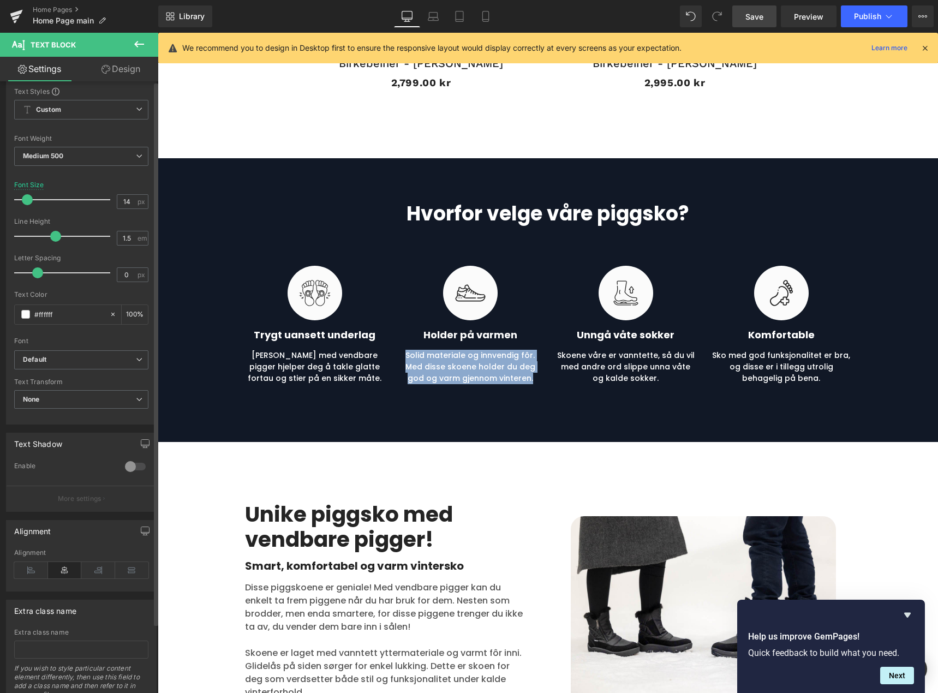
scroll to position [0, 0]
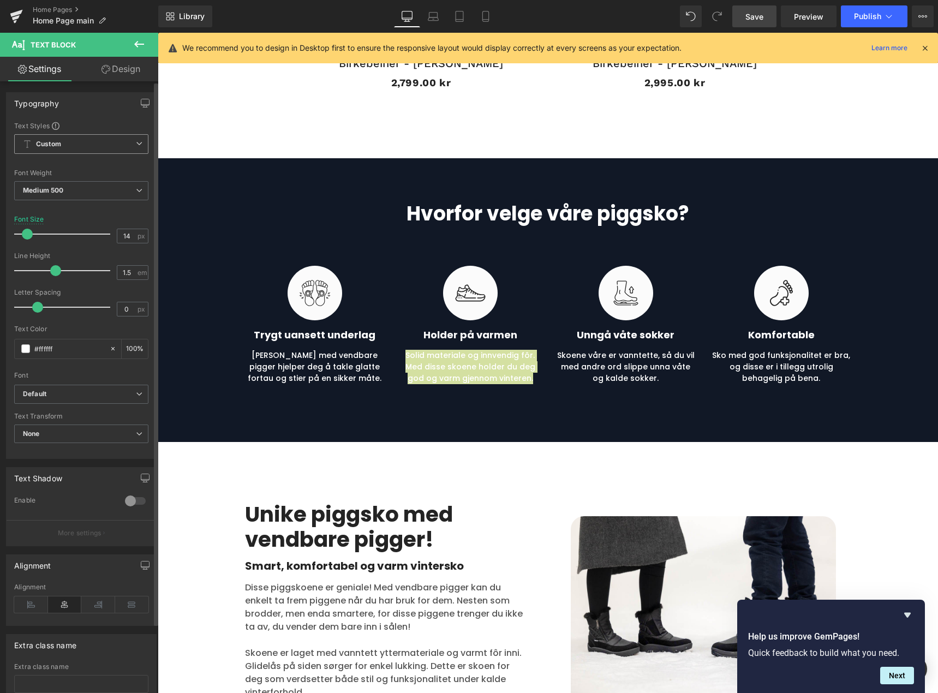
click at [75, 147] on span "Custom" at bounding box center [81, 144] width 134 height 20
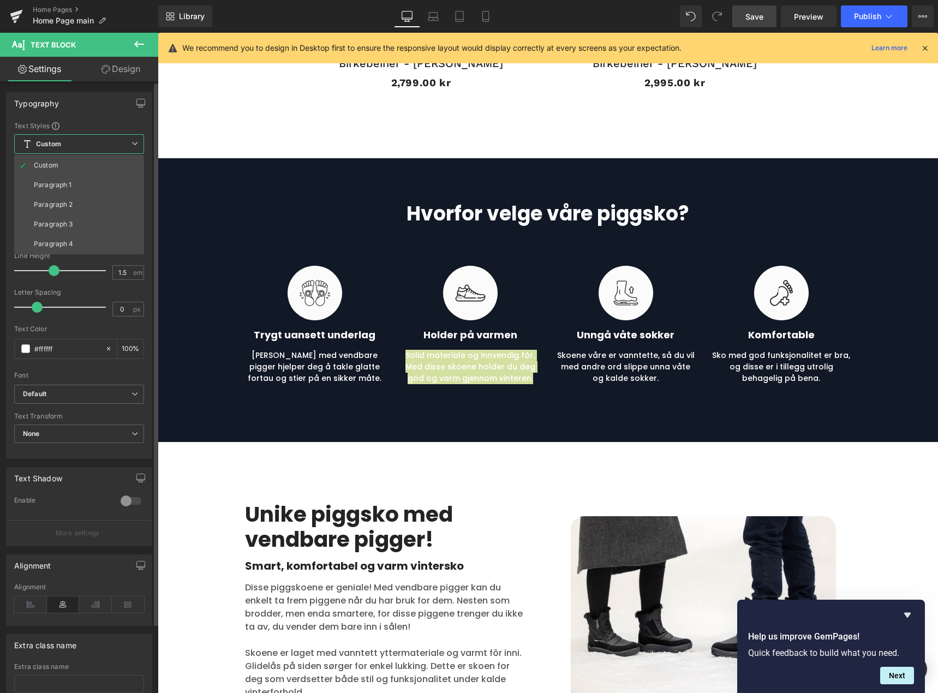
click at [75, 147] on span "Custom" at bounding box center [79, 144] width 130 height 20
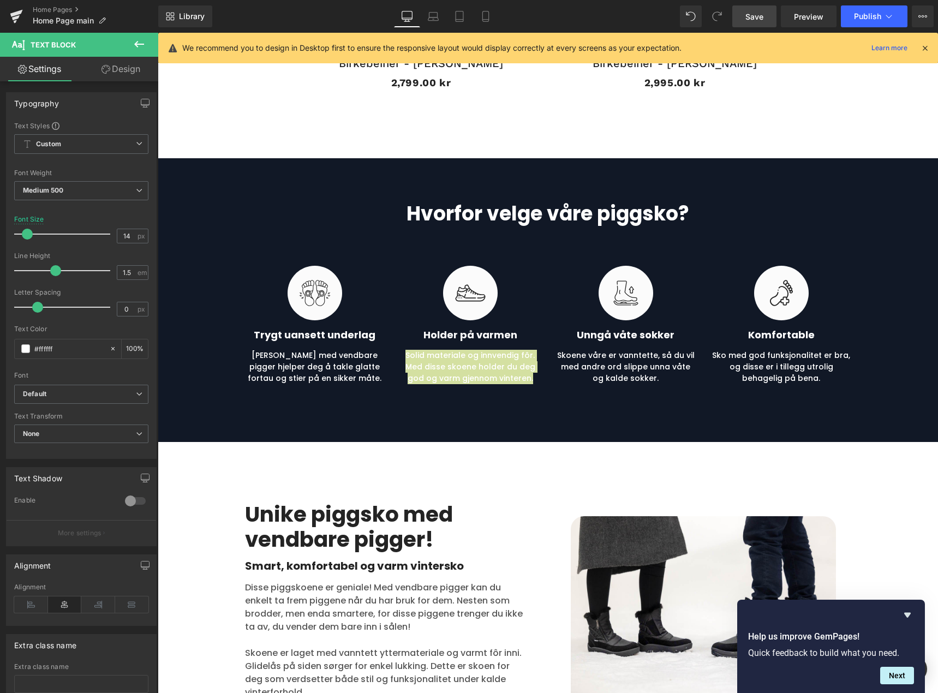
click at [115, 67] on link "Design" at bounding box center [120, 69] width 79 height 25
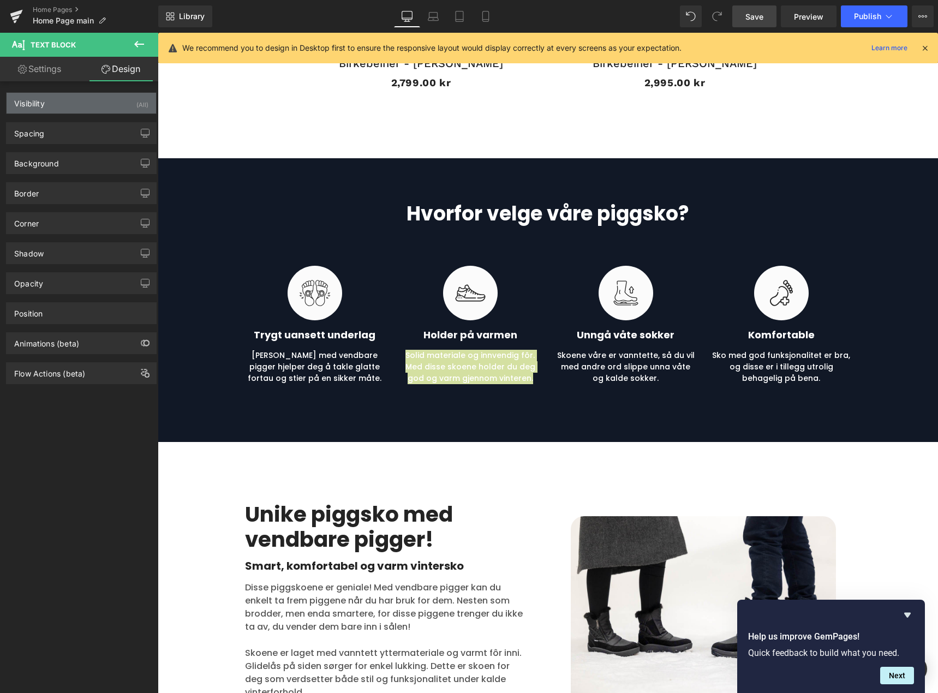
click at [139, 108] on div "(All)" at bounding box center [142, 102] width 12 height 18
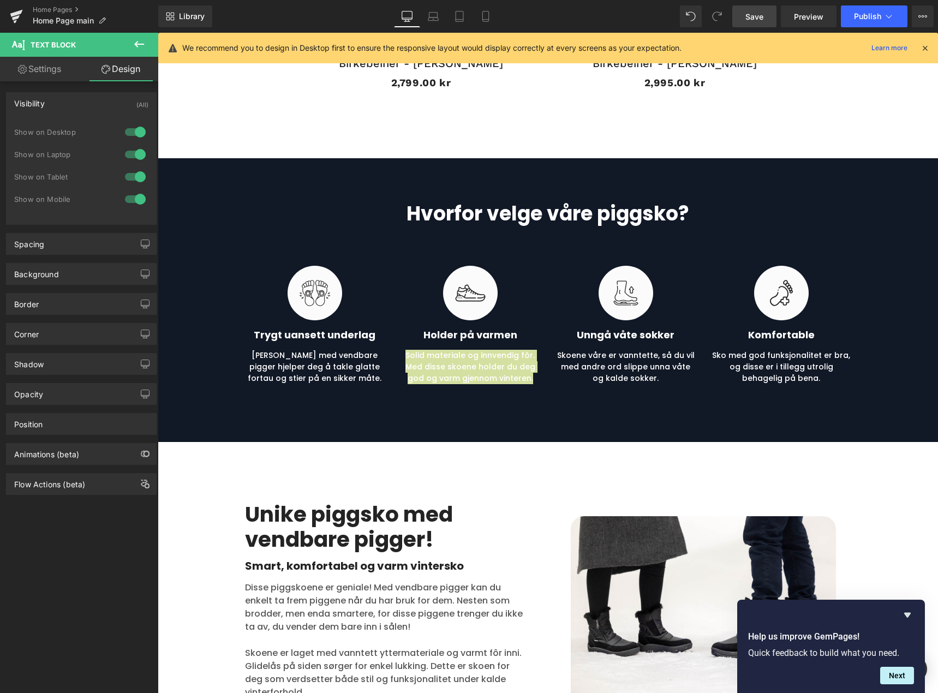
click at [137, 105] on div "(All)" at bounding box center [142, 102] width 12 height 18
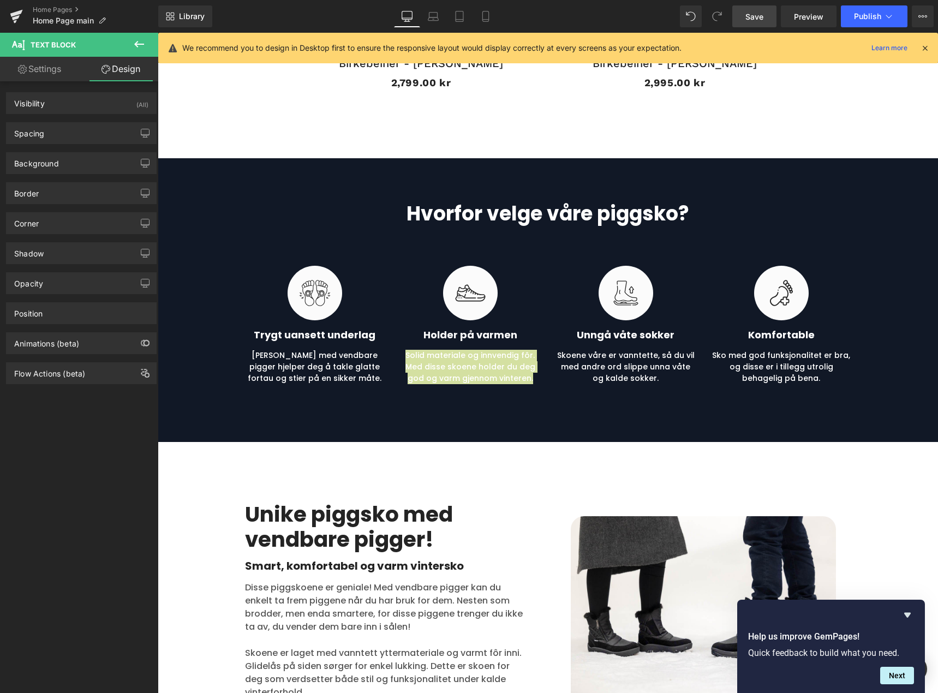
click at [63, 74] on link "Settings" at bounding box center [39, 69] width 79 height 25
type input "100"
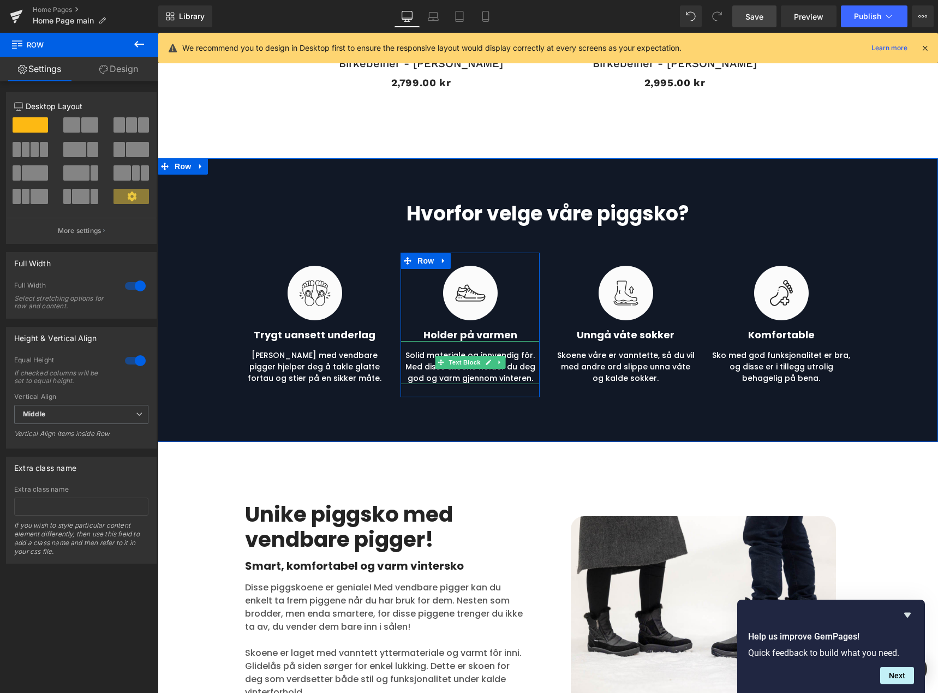
click at [517, 360] on p "Solid materiale og innvendig fôr. Med disse skoene holder du deg god og varm gj…" at bounding box center [470, 367] width 139 height 34
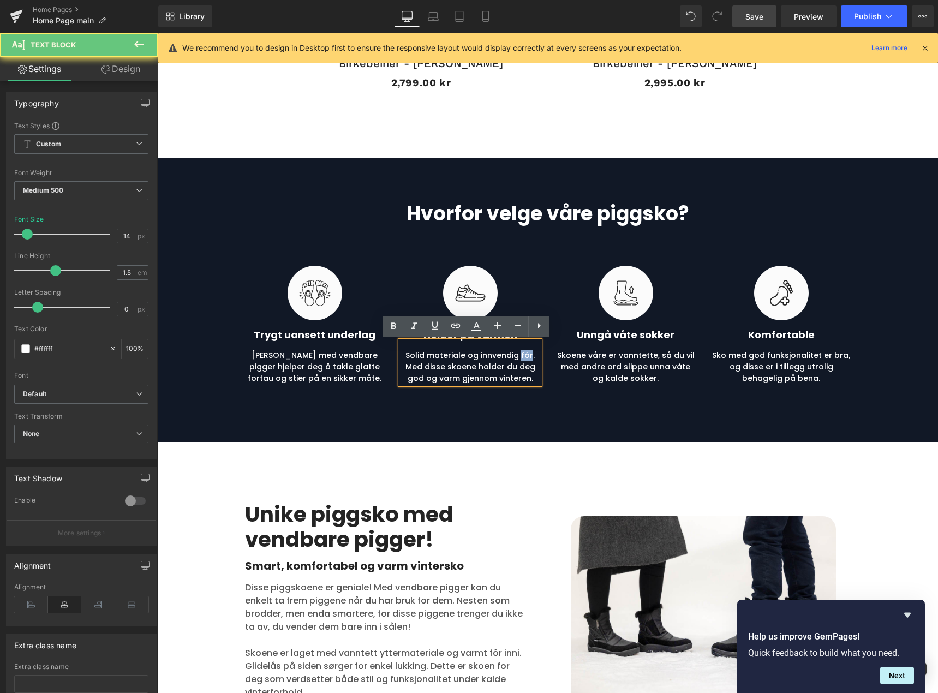
click at [517, 360] on p "Solid materiale og innvendig fôr. Med disse skoene holder du deg god og varm gj…" at bounding box center [470, 367] width 139 height 34
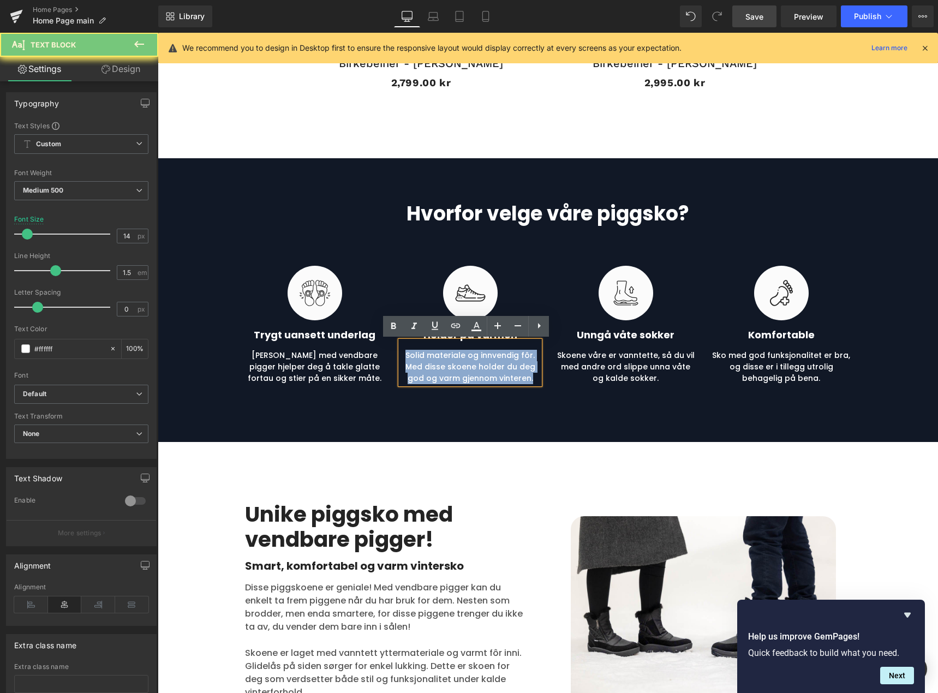
click at [517, 360] on p "Solid materiale og innvendig fôr. Med disse skoene holder du deg god og varm gj…" at bounding box center [470, 367] width 139 height 34
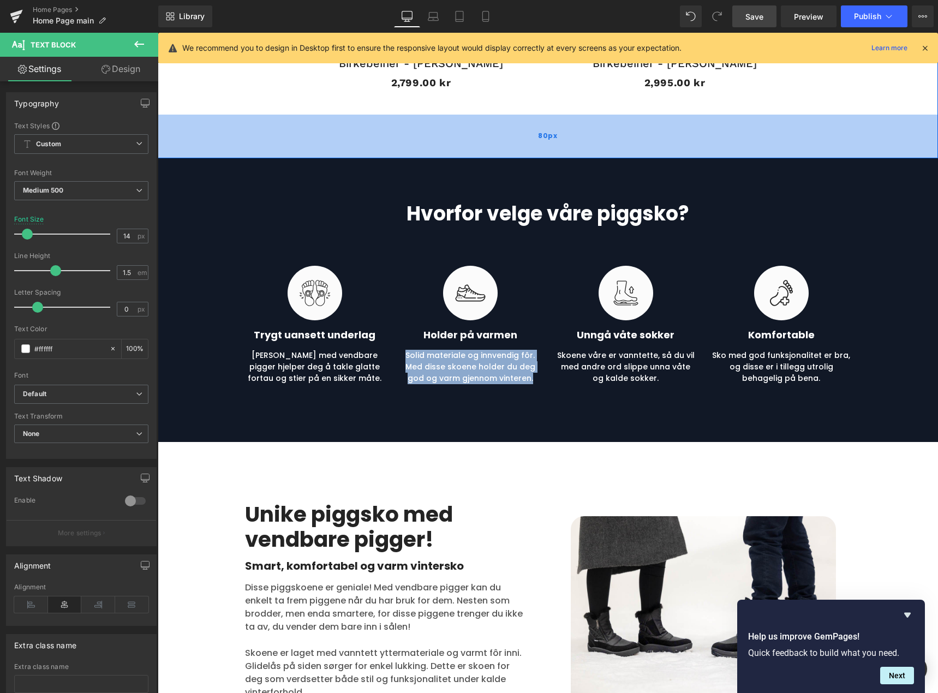
click at [283, 139] on div "80px" at bounding box center [548, 137] width 780 height 44
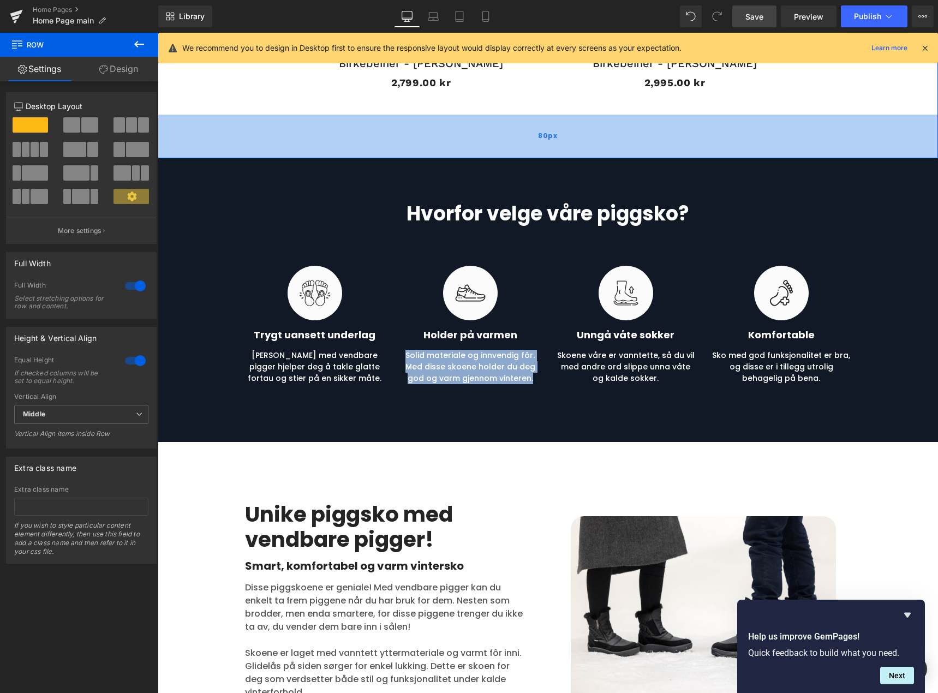
click at [550, 134] on span "80px" at bounding box center [547, 136] width 19 height 12
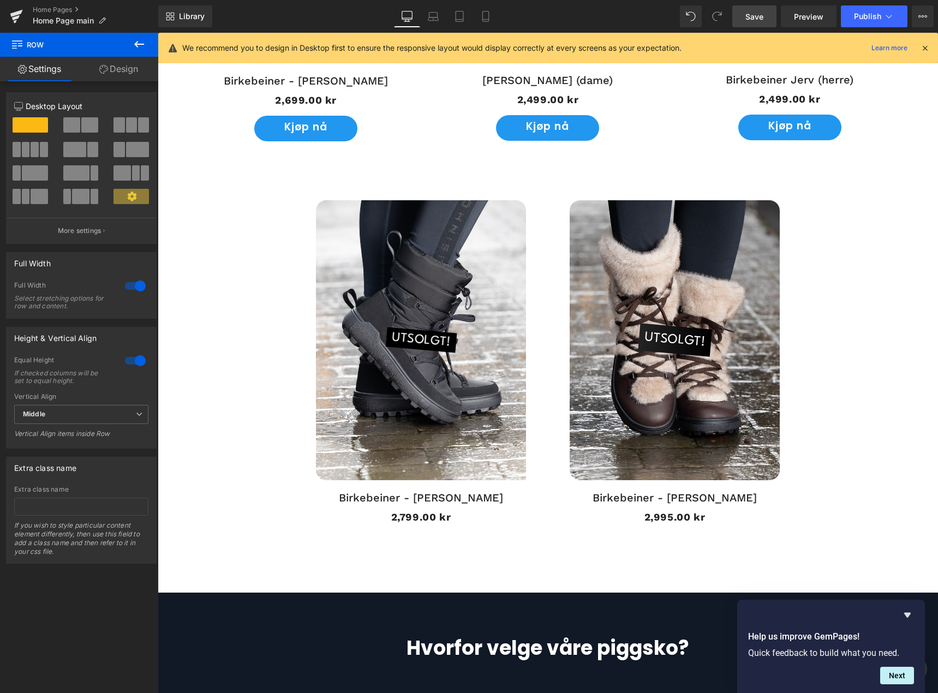
scroll to position [1356, 0]
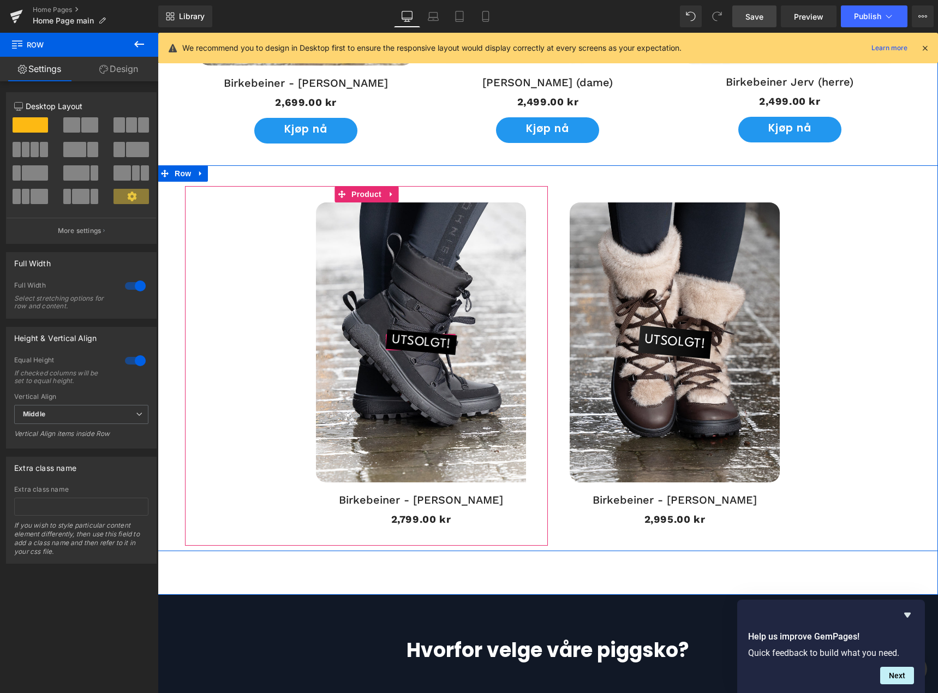
click at [426, 343] on span "UTSOLGT!" at bounding box center [421, 342] width 61 height 25
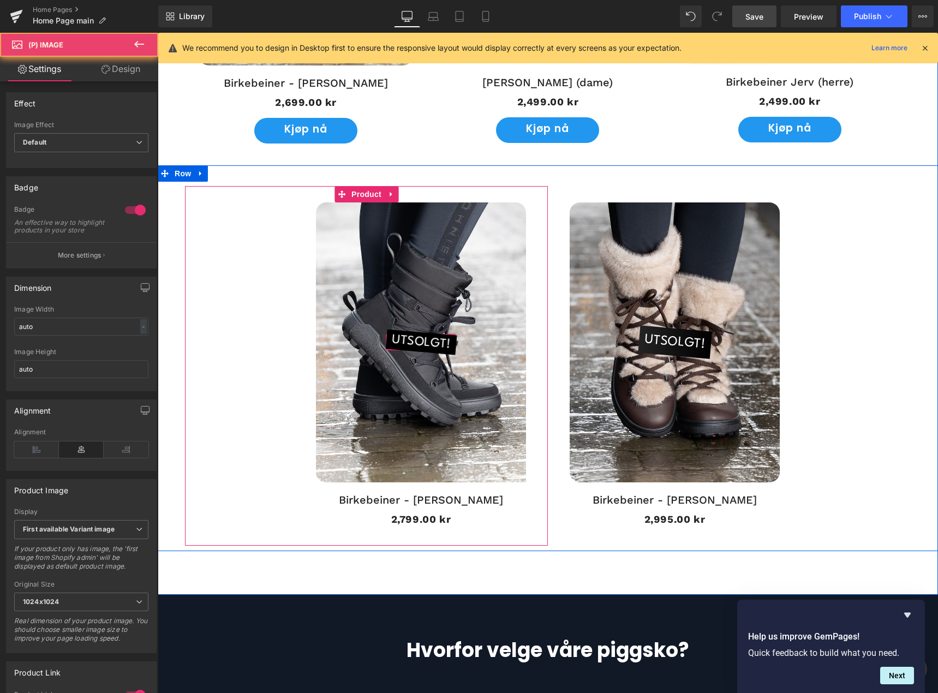
click at [426, 343] on span "UTSOLGT!" at bounding box center [421, 342] width 61 height 25
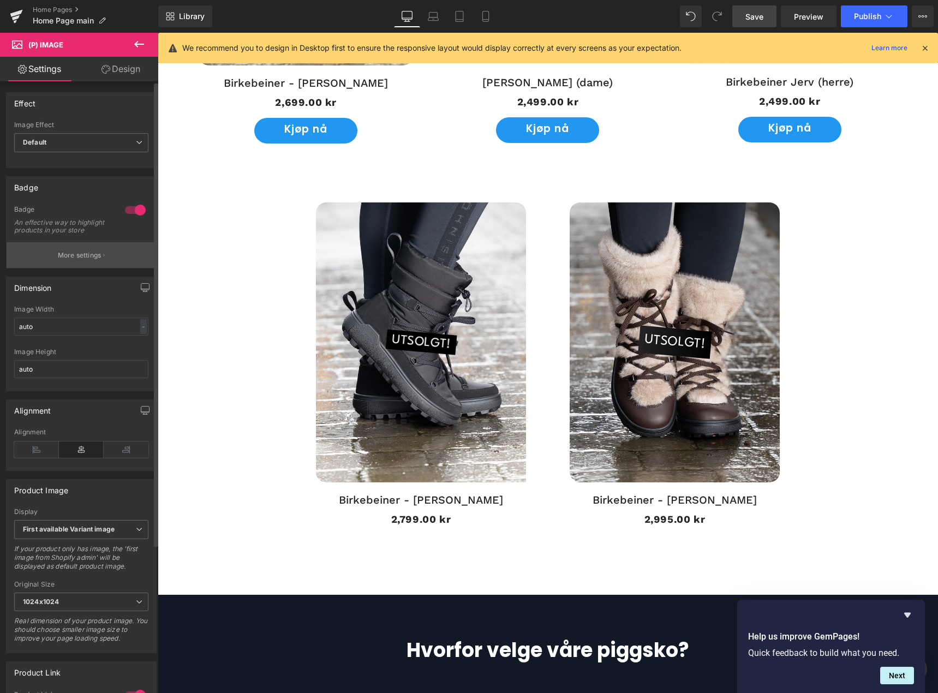
click at [74, 260] on p "More settings" at bounding box center [80, 255] width 44 height 10
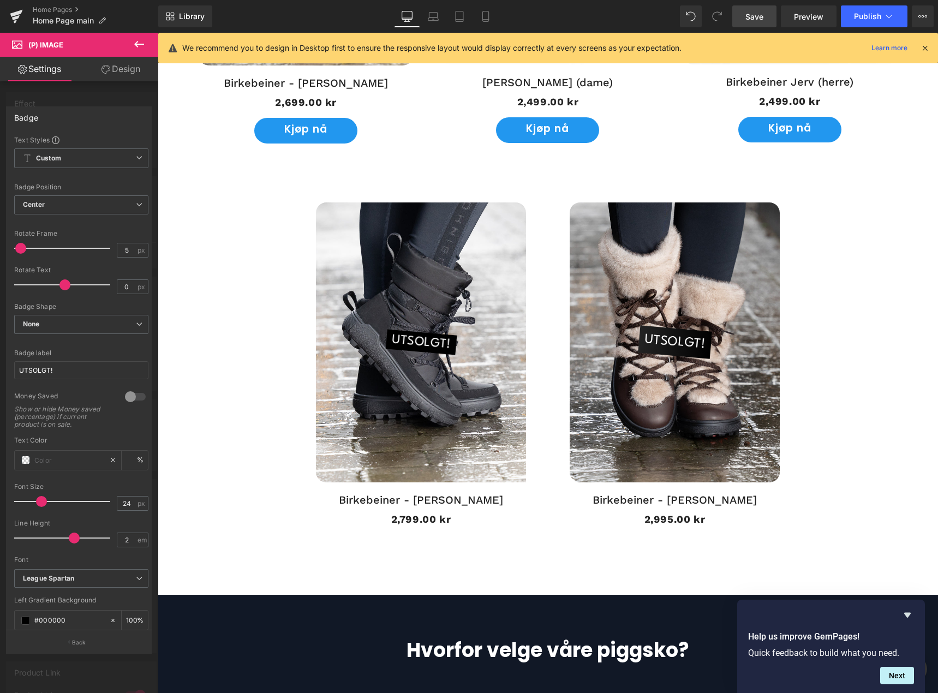
click at [671, 344] on body "De geniale skoene med vendbare pigger! Gå videre til innholdet Hjem Kontakt oss…" at bounding box center [548, 539] width 780 height 3724
click at [671, 344] on span "UTSOLGT!" at bounding box center [674, 342] width 63 height 33
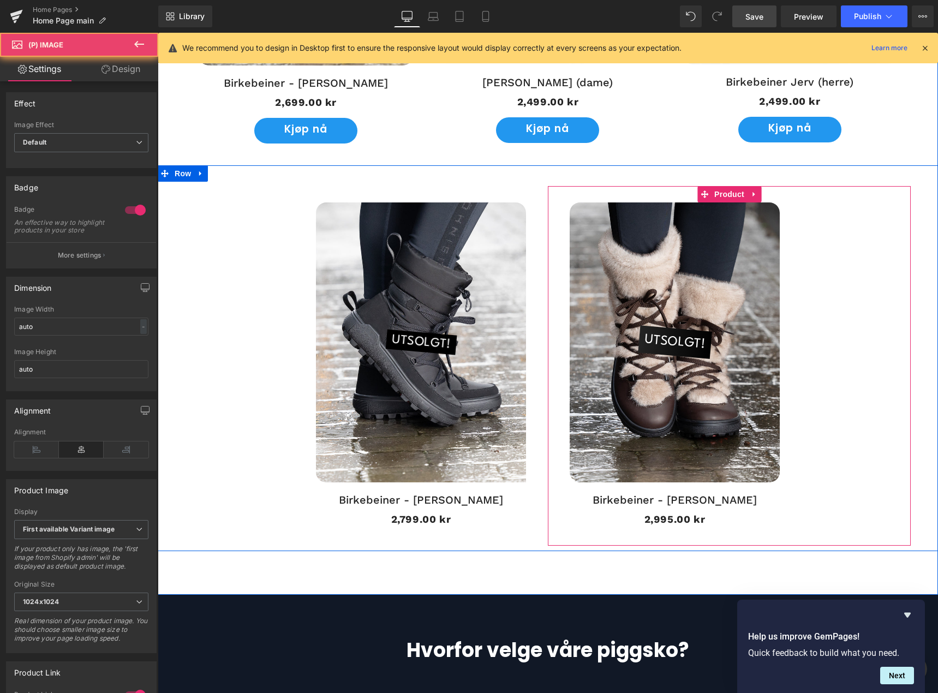
click at [671, 344] on span "UTSOLGT!" at bounding box center [674, 342] width 63 height 33
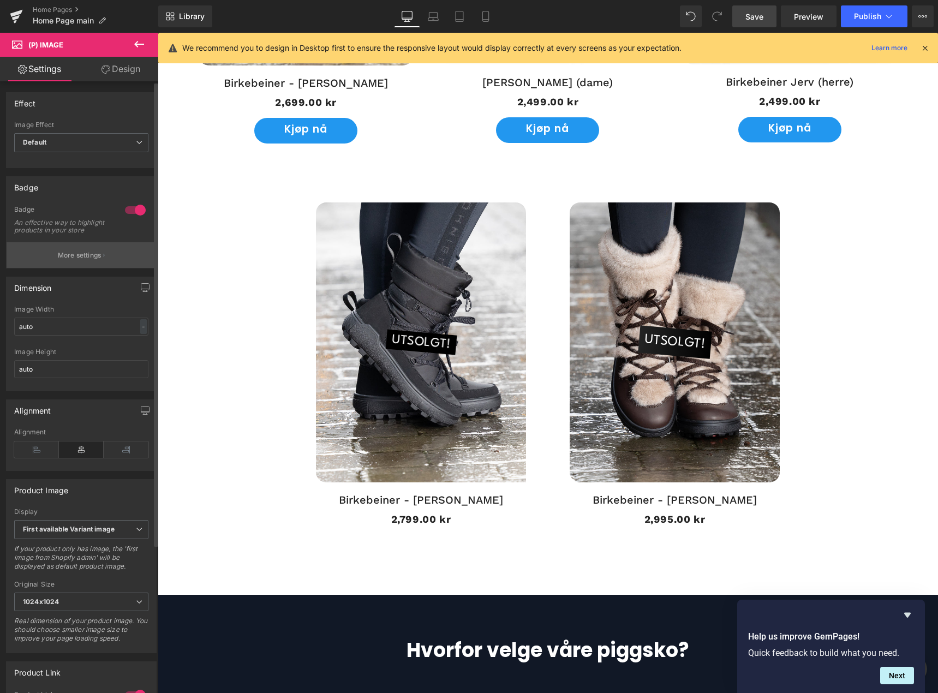
click at [73, 260] on p "More settings" at bounding box center [80, 255] width 44 height 10
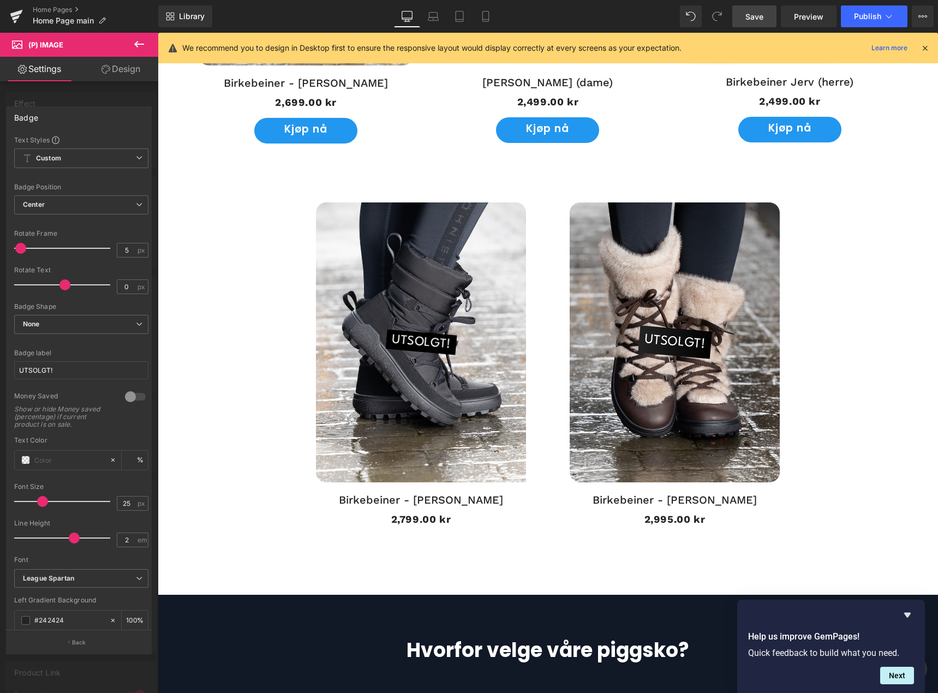
click at [845, 325] on body "De geniale skoene med vendbare pigger! Gå videre til innholdet Hjem Kontakt oss…" at bounding box center [548, 539] width 780 height 3724
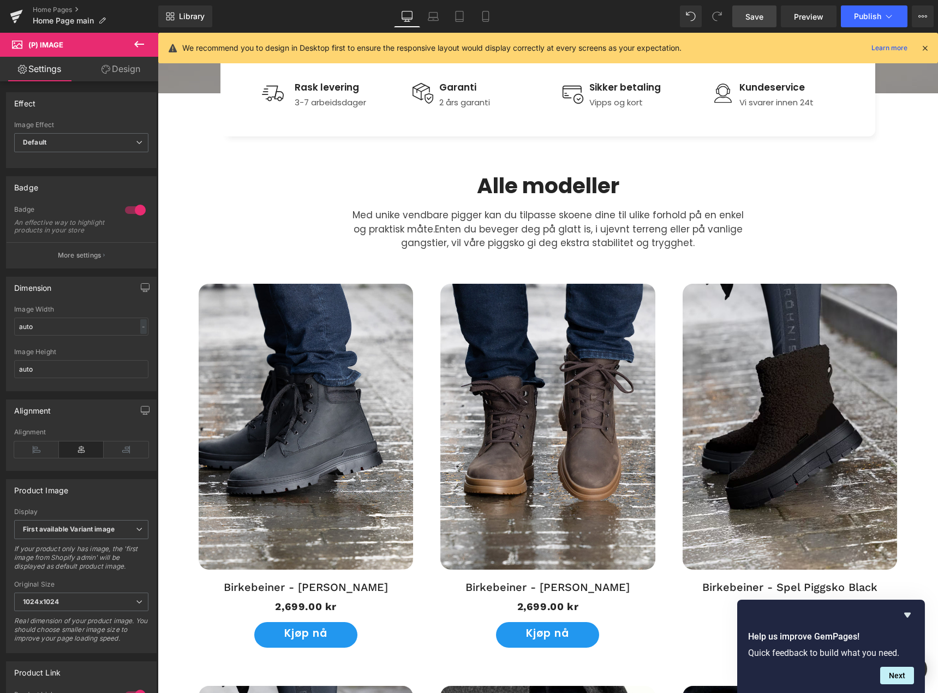
scroll to position [309, 0]
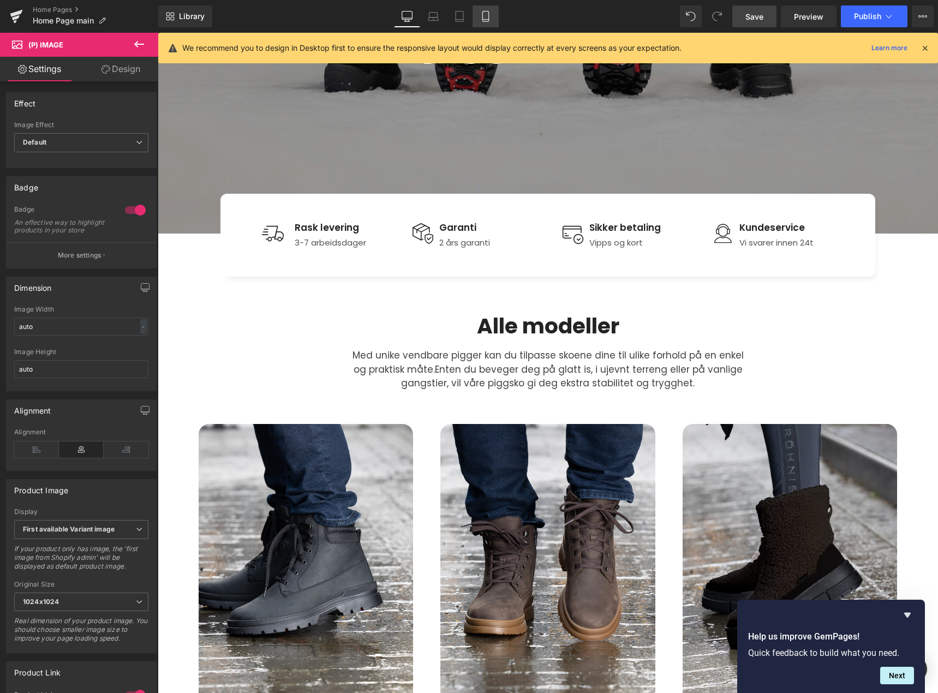
drag, startPoint x: 102, startPoint y: 185, endPoint x: 481, endPoint y: 19, distance: 413.5
click at [481, 19] on icon at bounding box center [485, 16] width 11 height 11
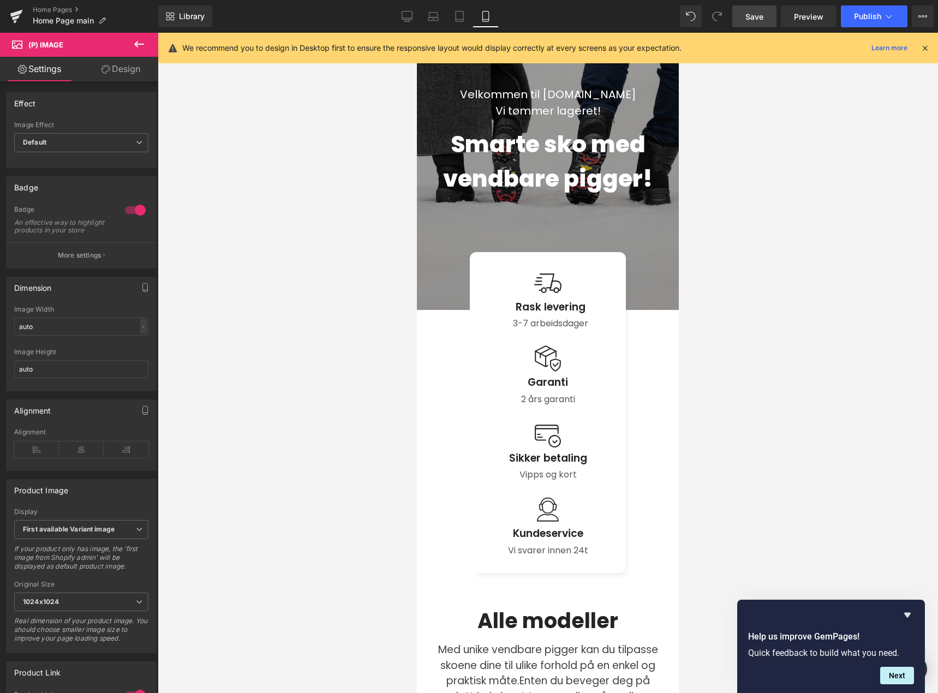
scroll to position [0, 0]
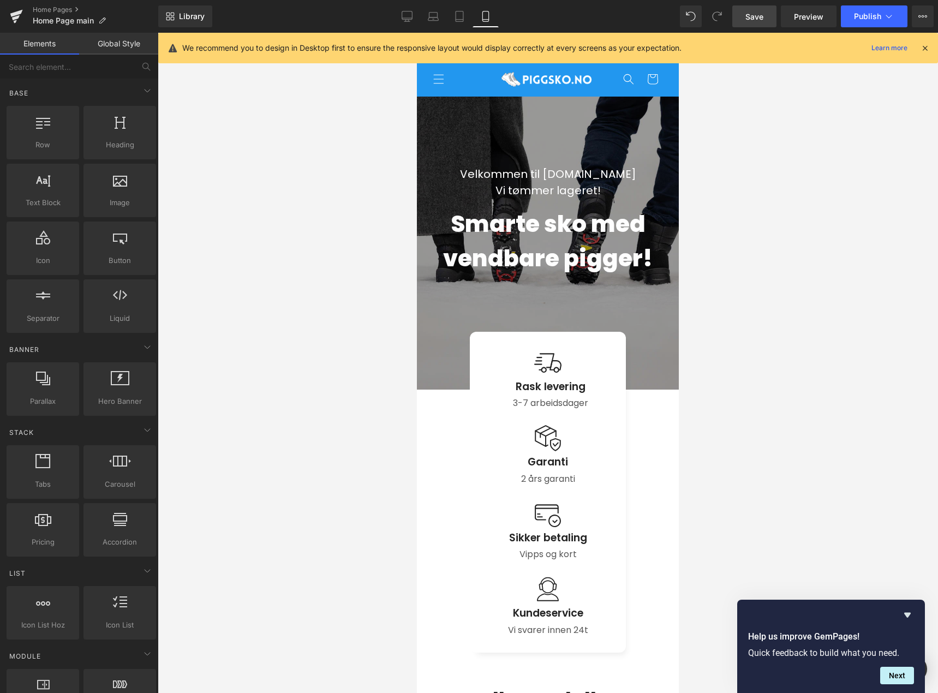
click at [482, 80] on header "Hjem Kontakt oss Retur & bytte FAQ [GEOGRAPHIC_DATA] Søk" at bounding box center [548, 79] width 262 height 34
click at [378, 519] on div at bounding box center [548, 363] width 780 height 660
click at [427, 20] on link "Laptop" at bounding box center [433, 16] width 26 height 22
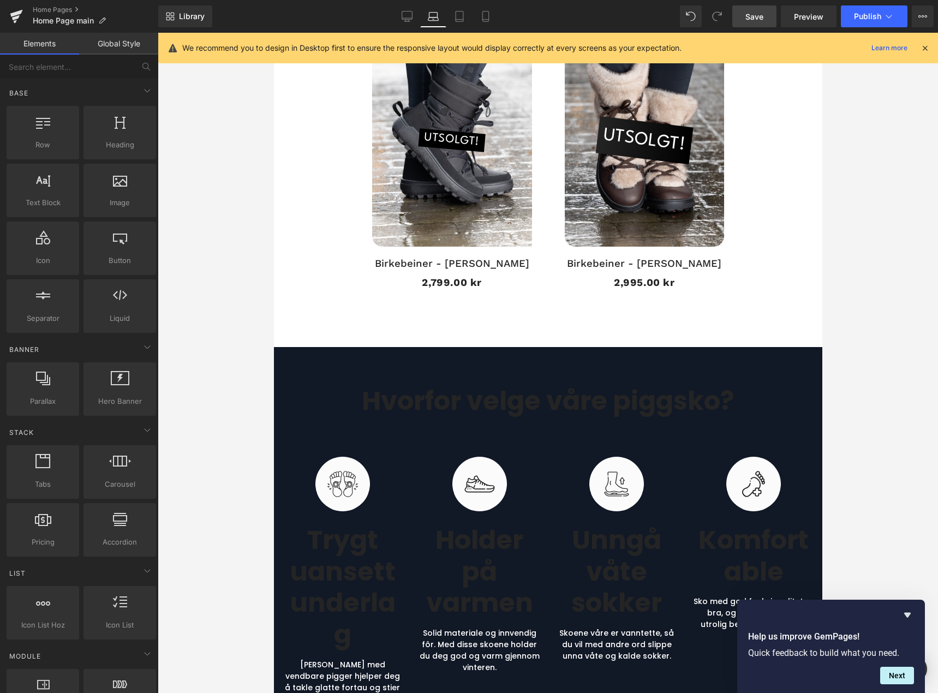
scroll to position [1310, 0]
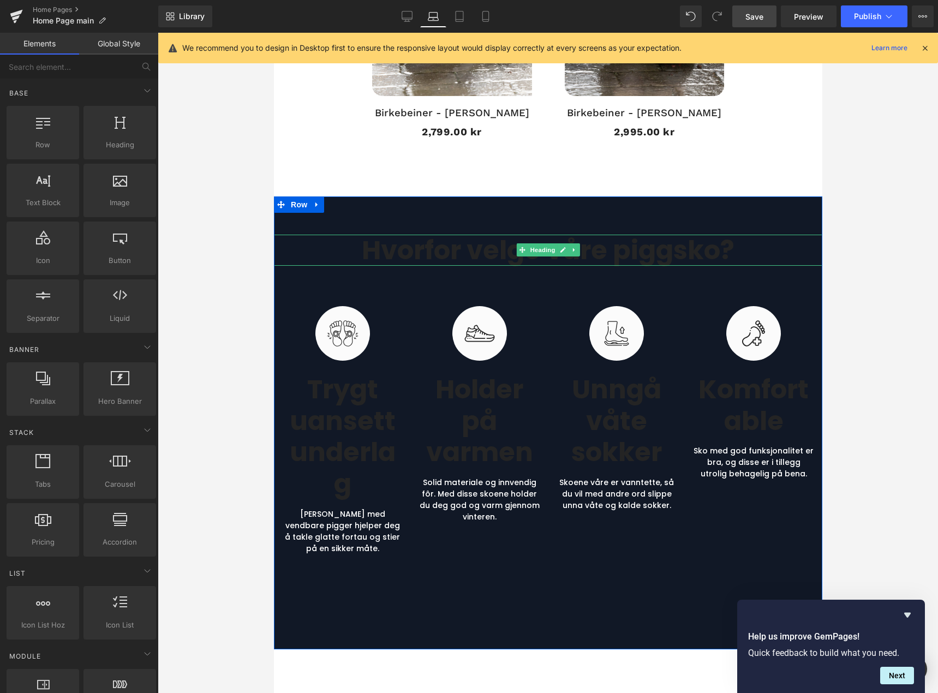
click at [453, 238] on h2 "Hvorfor velge våre piggsko?" at bounding box center [547, 251] width 548 height 32
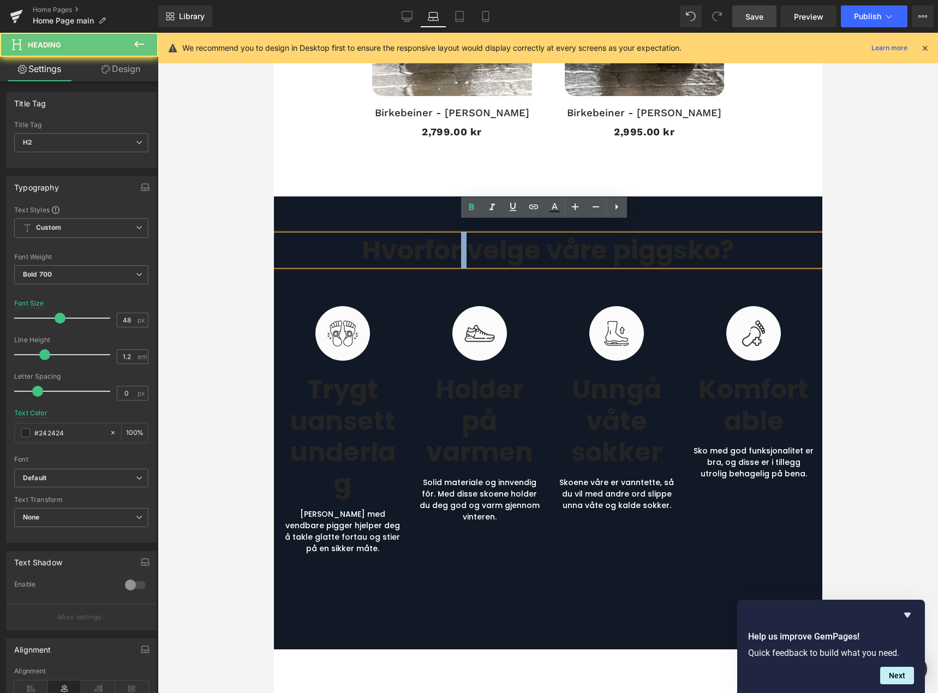
click at [453, 238] on h2 "Hvorfor velge våre piggsko?" at bounding box center [547, 251] width 548 height 32
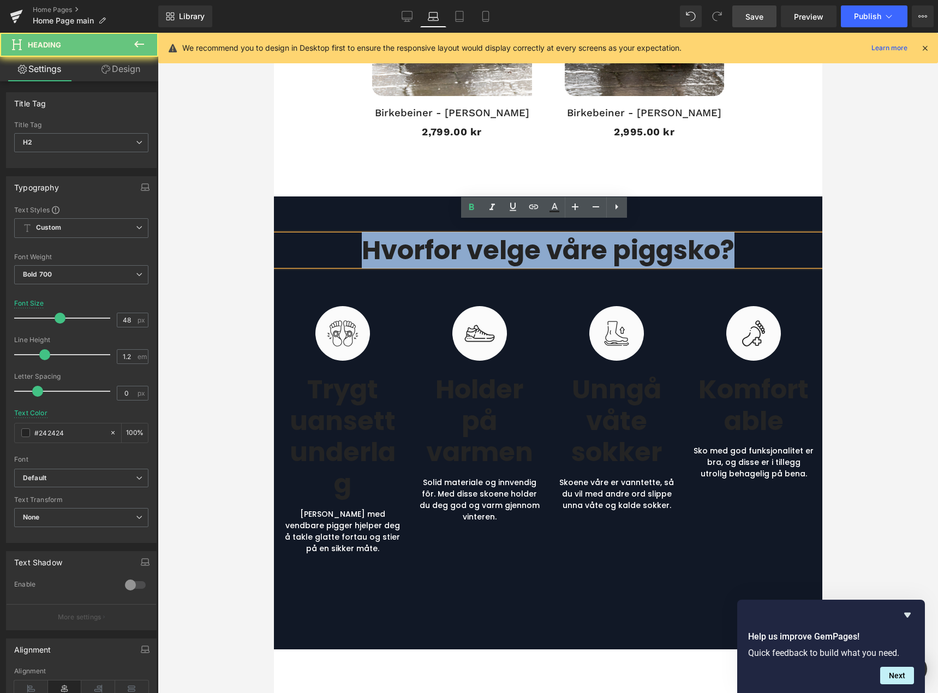
click at [453, 237] on h2 "Hvorfor velge våre piggsko?" at bounding box center [547, 251] width 548 height 32
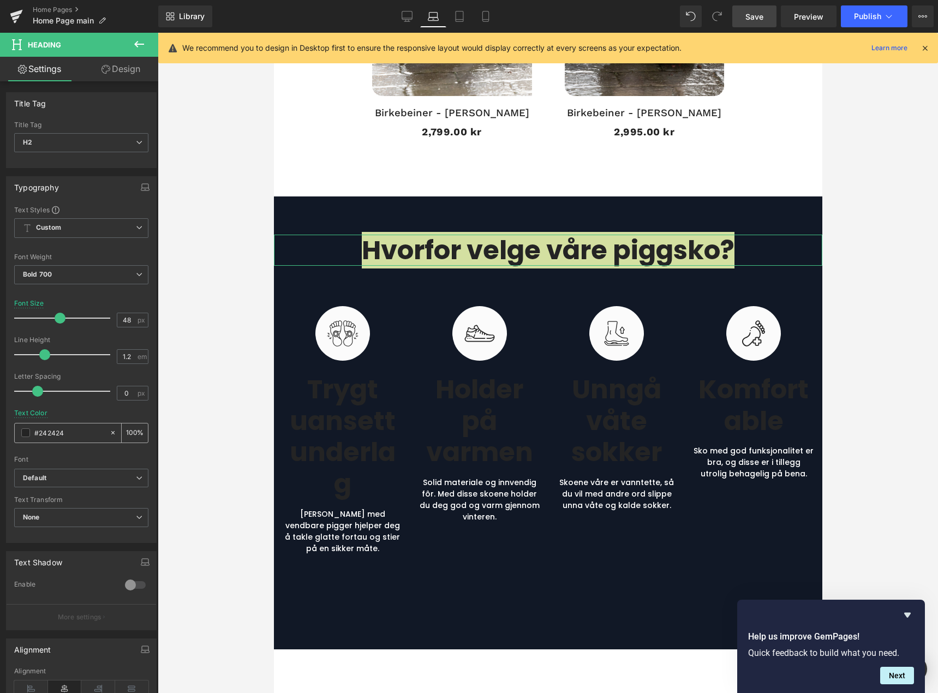
click at [26, 429] on span at bounding box center [25, 432] width 9 height 9
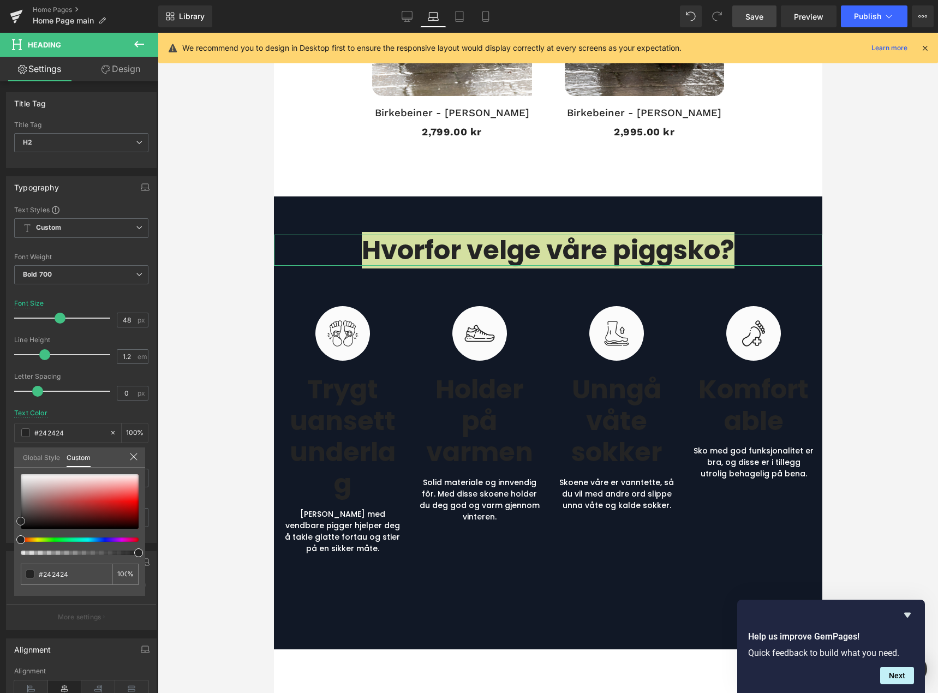
type input "#b98d8d"
type input "#b78f8f"
type input "#c3bbbb"
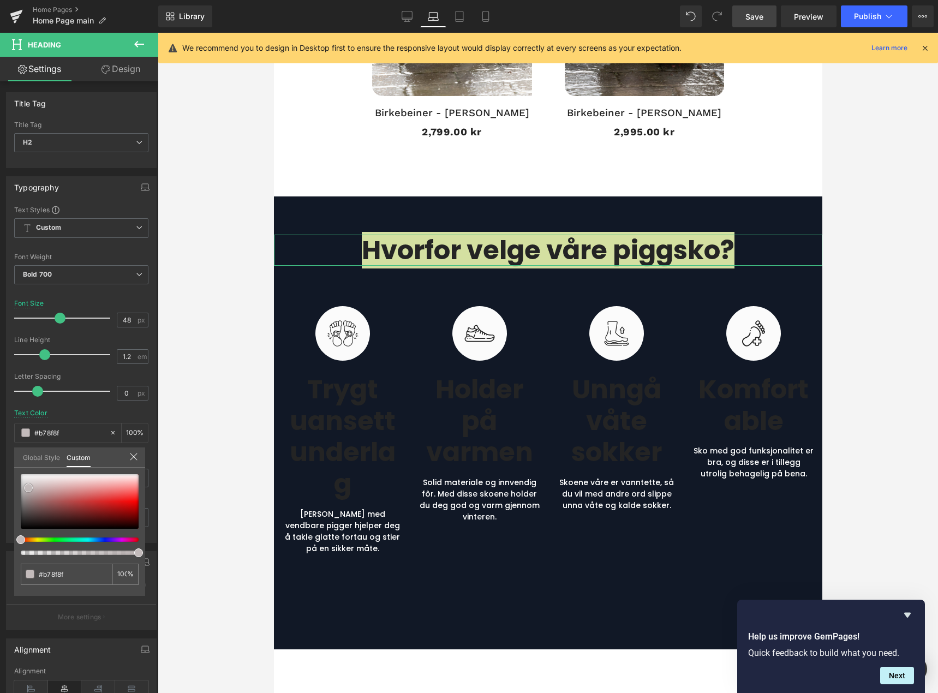
type input "#c3bbbb"
type input "#e8e8e8"
type input "#f4f4f4"
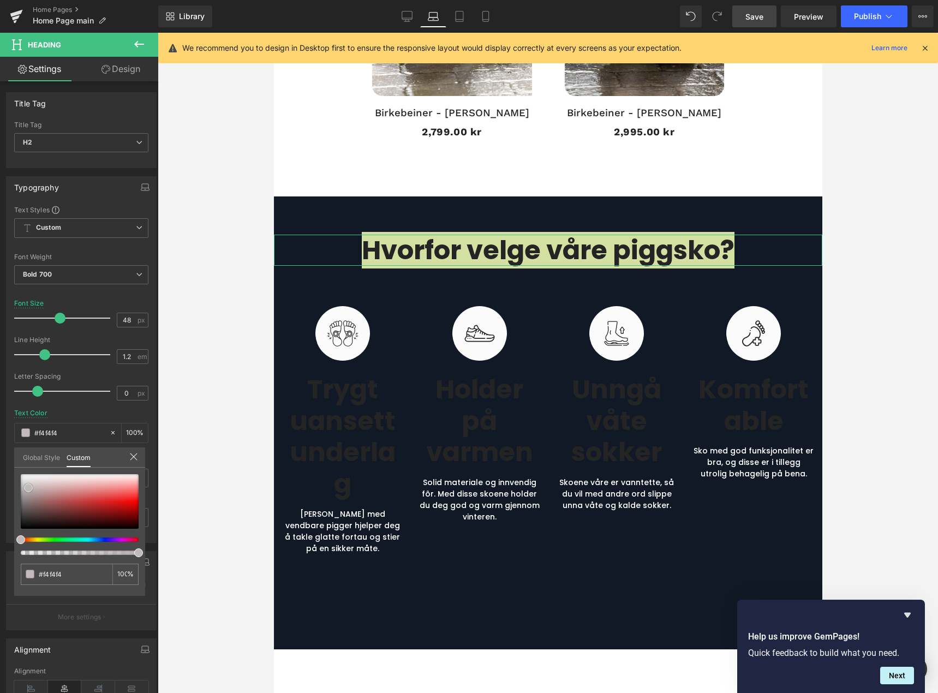
type input "#ffffff"
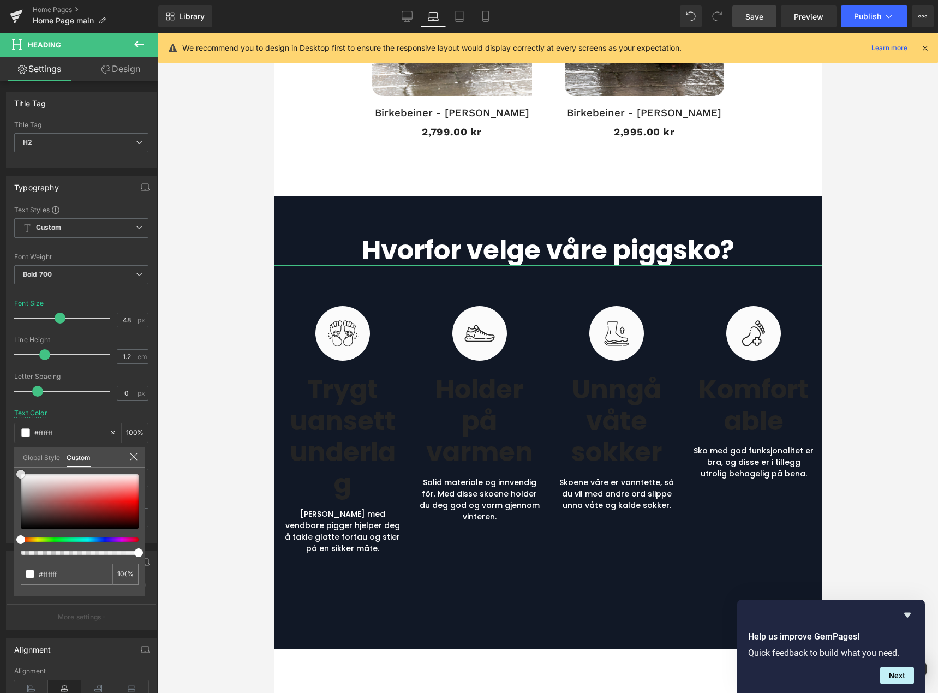
drag, startPoint x: 44, startPoint y: 494, endPoint x: 2, endPoint y: 468, distance: 49.5
click at [2, 468] on div "Typography Text Styles Custom Heading 1 Heading 2 Heading 3 Heading 4 Heading 5…" at bounding box center [81, 355] width 163 height 375
click at [132, 455] on icon at bounding box center [133, 456] width 7 height 7
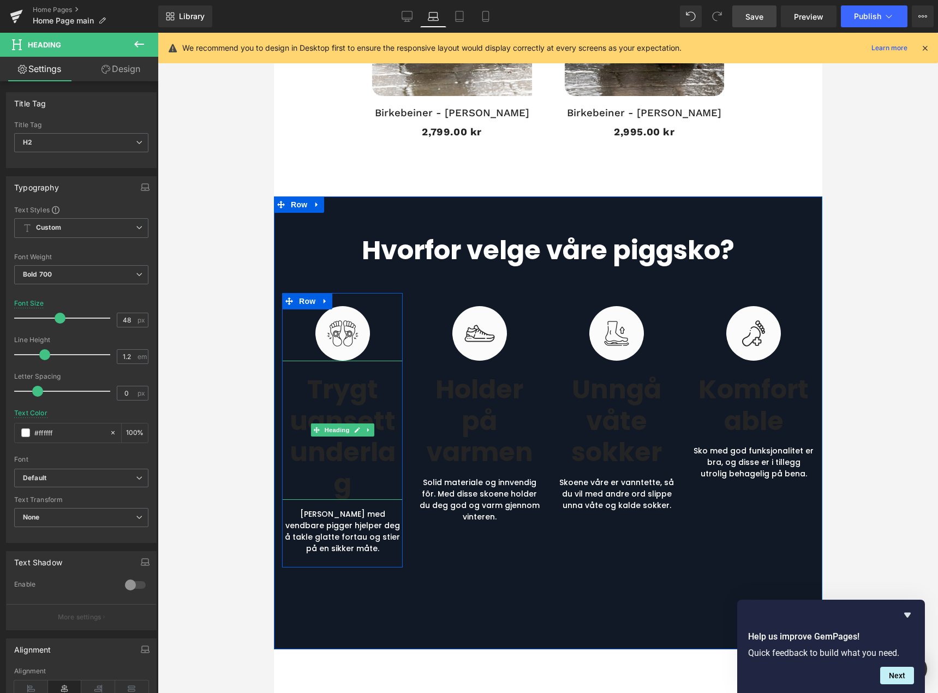
click at [345, 383] on h3 "Trygt uansett underlag" at bounding box center [342, 437] width 121 height 126
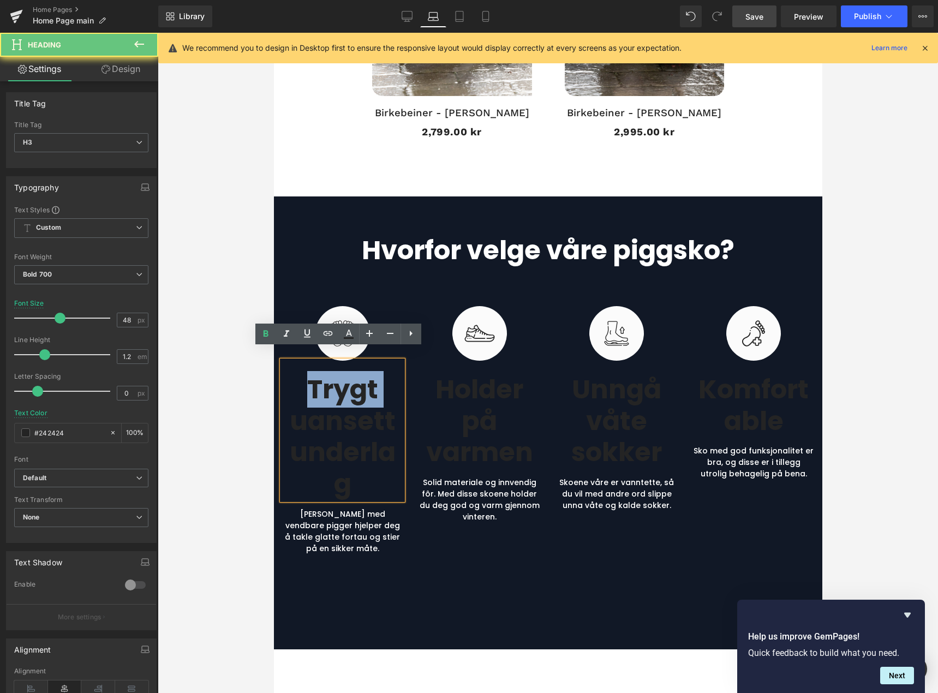
click at [345, 383] on h3 "Trygt uansett underlag" at bounding box center [342, 437] width 121 height 126
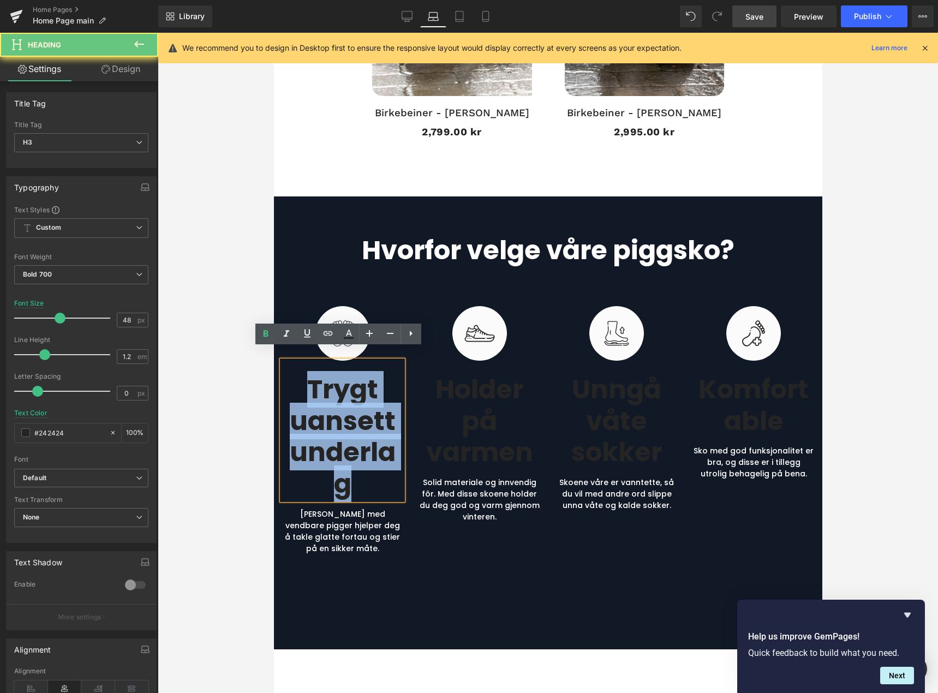
click at [345, 383] on h3 "Trygt uansett underlag" at bounding box center [342, 437] width 121 height 126
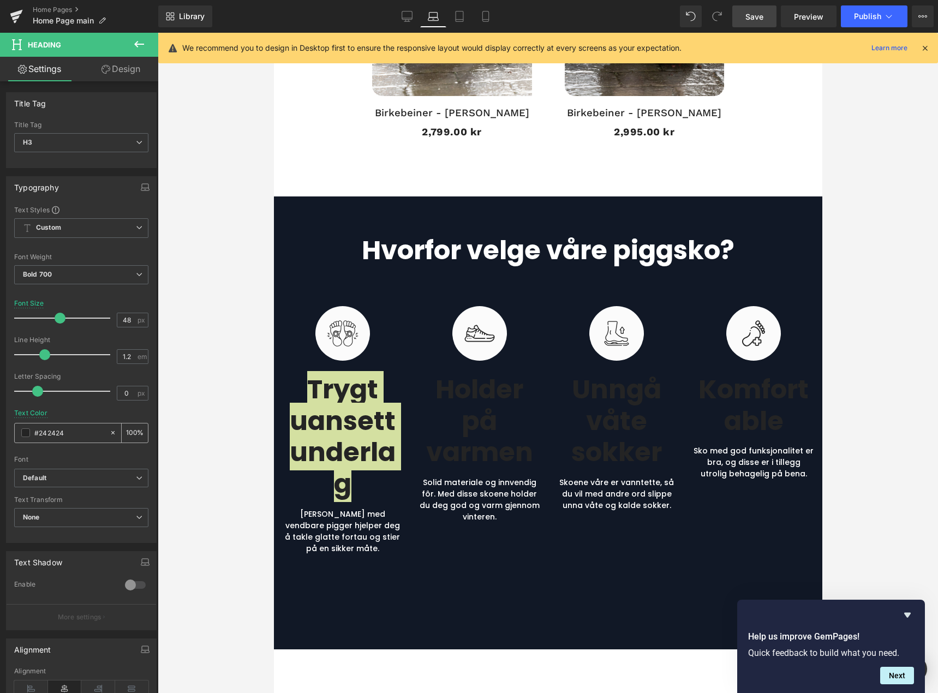
click at [24, 435] on span at bounding box center [25, 432] width 9 height 9
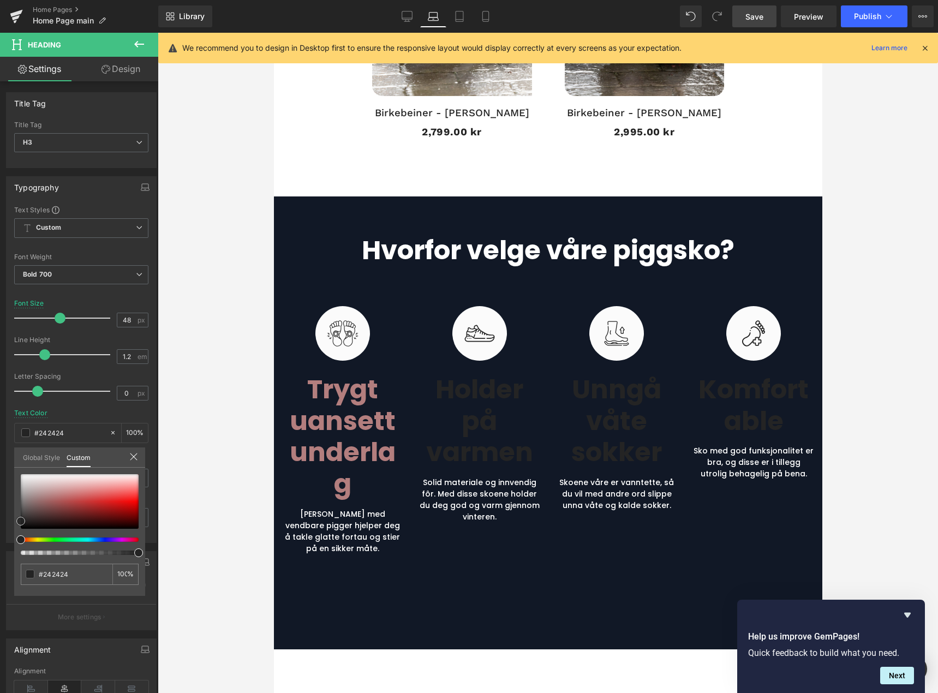
type input "#b37e7e"
type input "#bba9a9"
type input "#eaeaea"
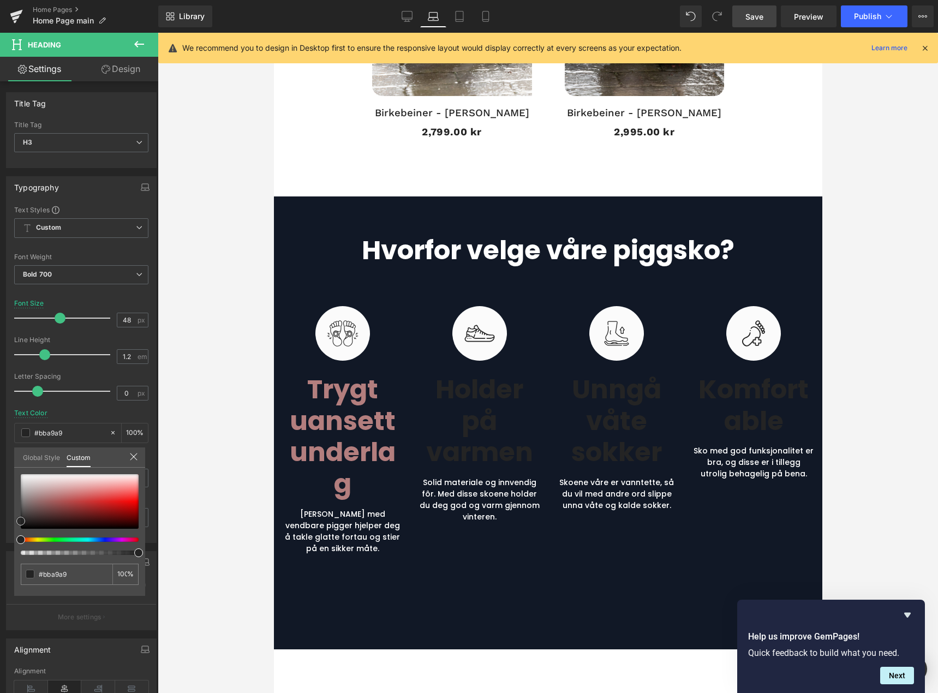
type input "#eaeaea"
type input "#ffffff"
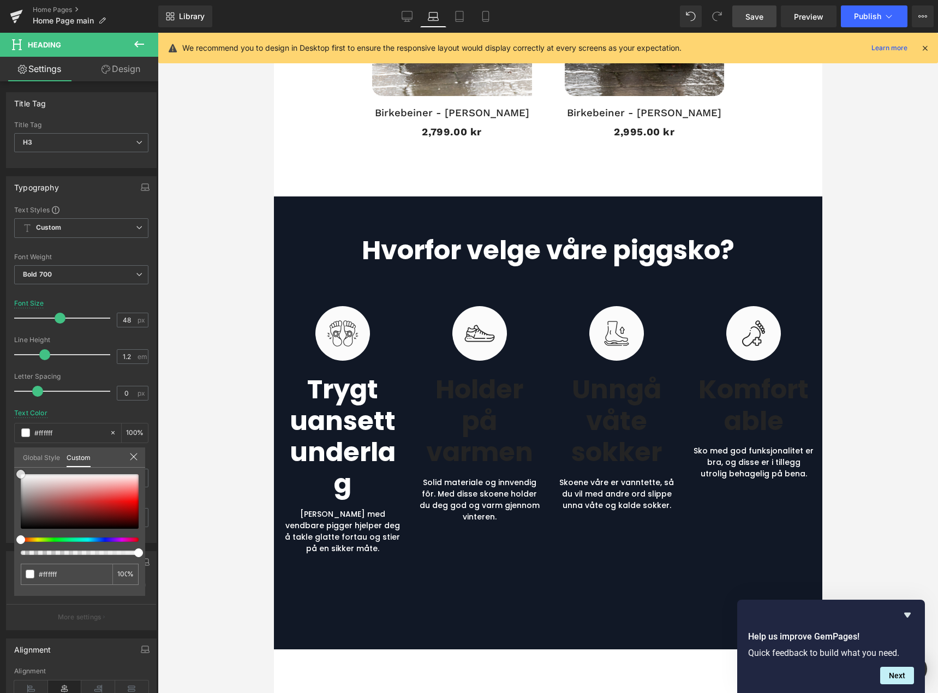
drag, startPoint x: 51, startPoint y: 496, endPoint x: 2, endPoint y: 458, distance: 62.2
click at [2, 458] on div "Typography Text Styles Custom Heading 1 Heading 2 Heading 3 Heading 4 Heading 5…" at bounding box center [81, 355] width 163 height 375
click at [131, 456] on icon at bounding box center [133, 456] width 9 height 9
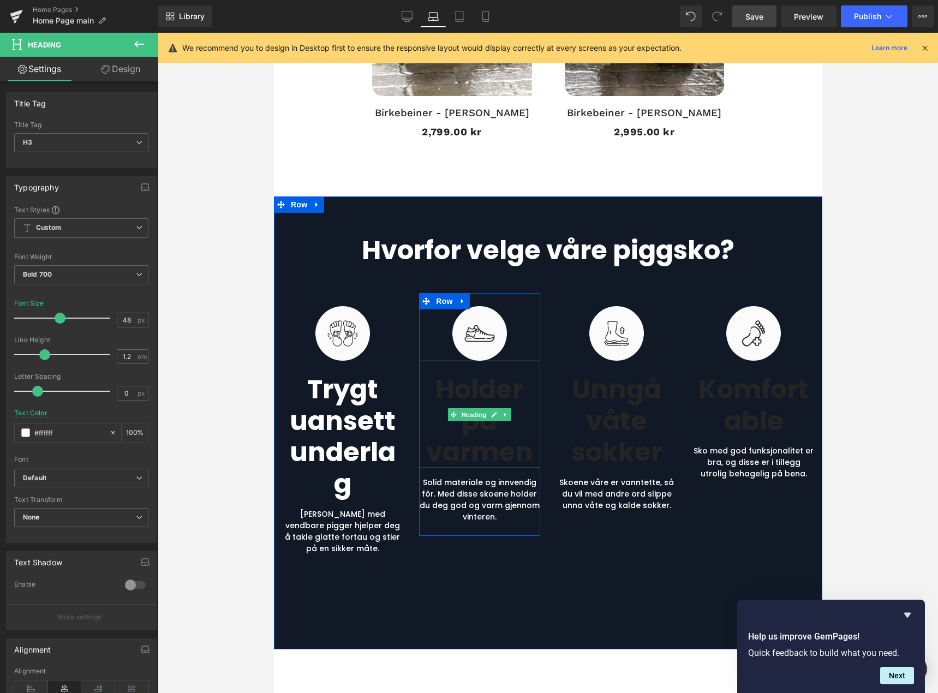
click at [481, 420] on h3 "Holder på varmen" at bounding box center [479, 421] width 121 height 94
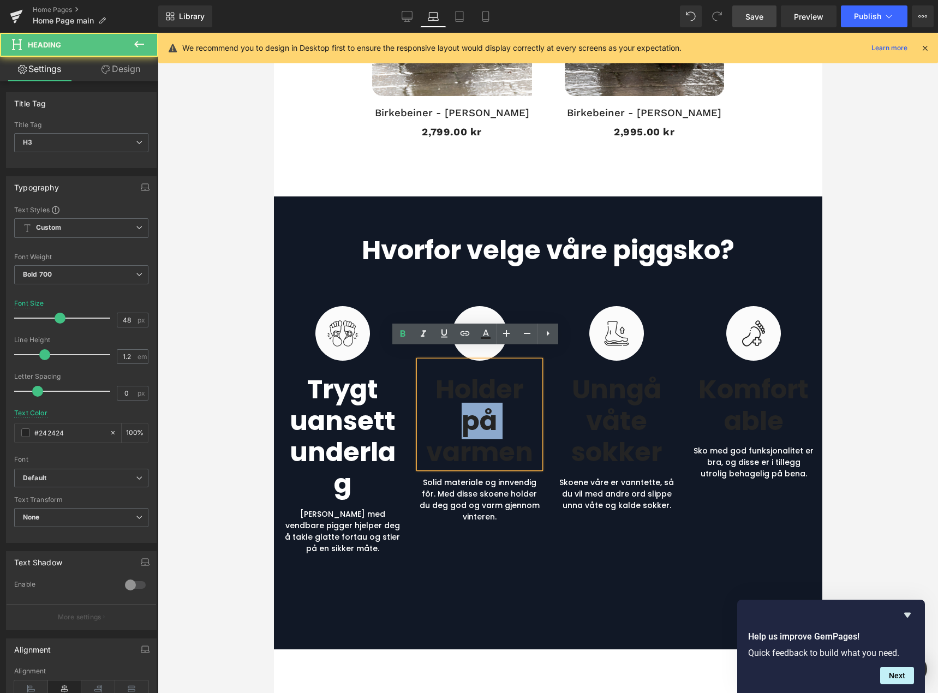
click at [481, 420] on h3 "Holder på varmen" at bounding box center [479, 421] width 121 height 94
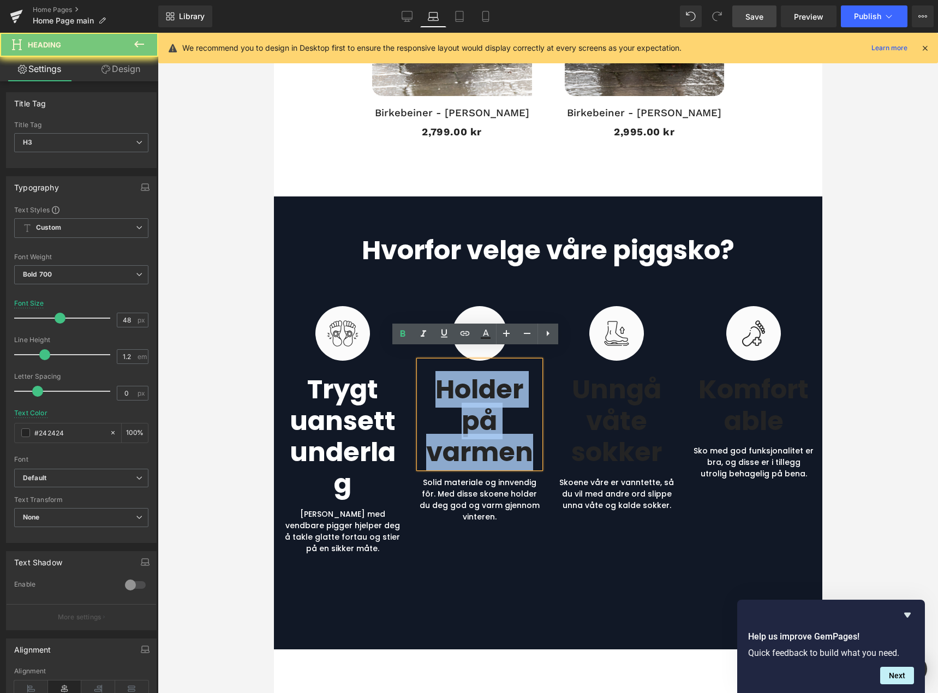
click at [481, 420] on h3 "Holder på varmen" at bounding box center [479, 421] width 121 height 94
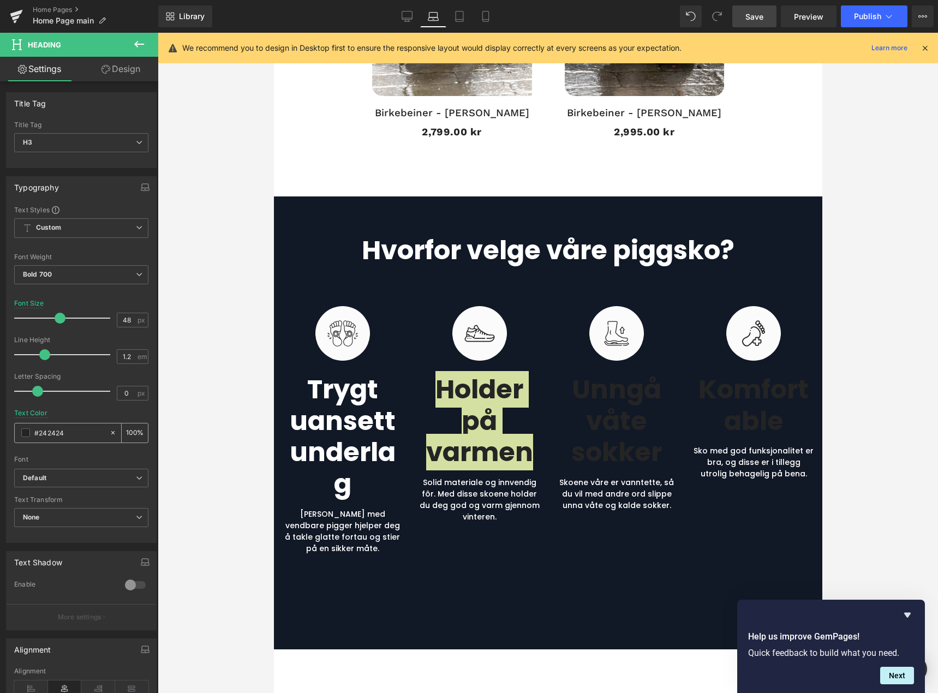
click at [25, 433] on span at bounding box center [25, 432] width 9 height 9
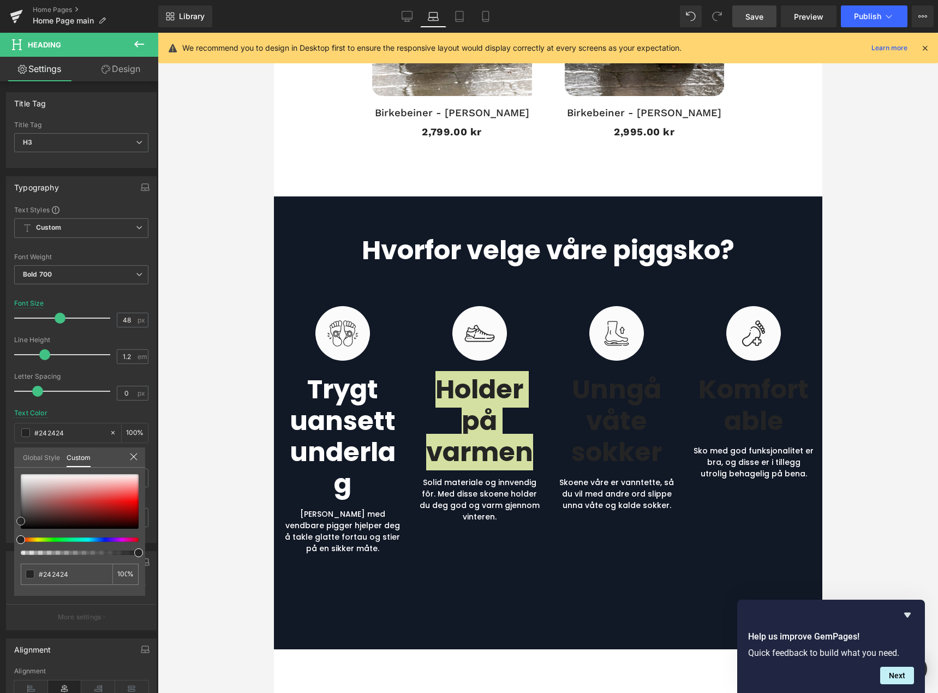
type input "#dac7c7"
type input "#ddd3d3"
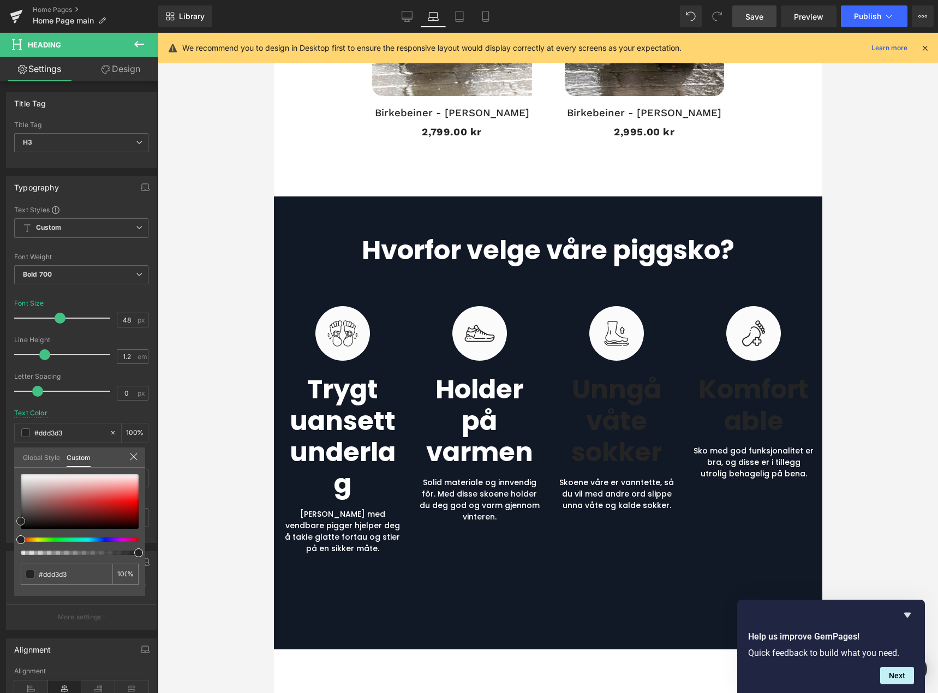
type input "#ffffff"
drag, startPoint x: 45, startPoint y: 484, endPoint x: 13, endPoint y: 464, distance: 37.3
click at [13, 464] on div "Typography Text Styles Custom Heading 1 Heading 2 Heading 3 Heading 4 Heading 5…" at bounding box center [81, 355] width 163 height 375
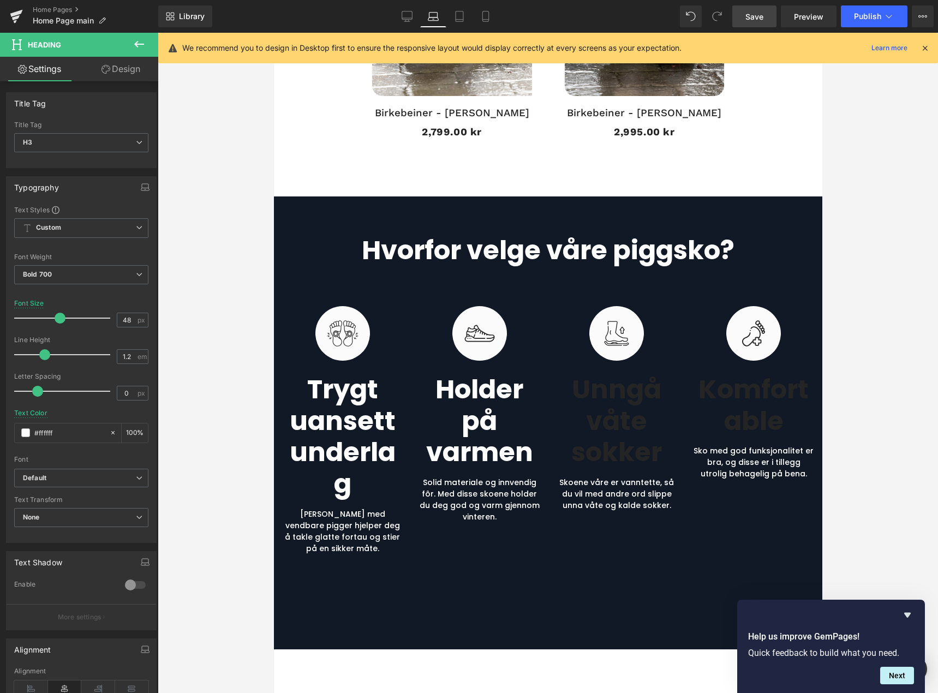
click at [361, 440] on body "De geniale skoene med vendbare pigger! Gå videre til innholdet Hjem Kontakt oss…" at bounding box center [547, 635] width 548 height 3824
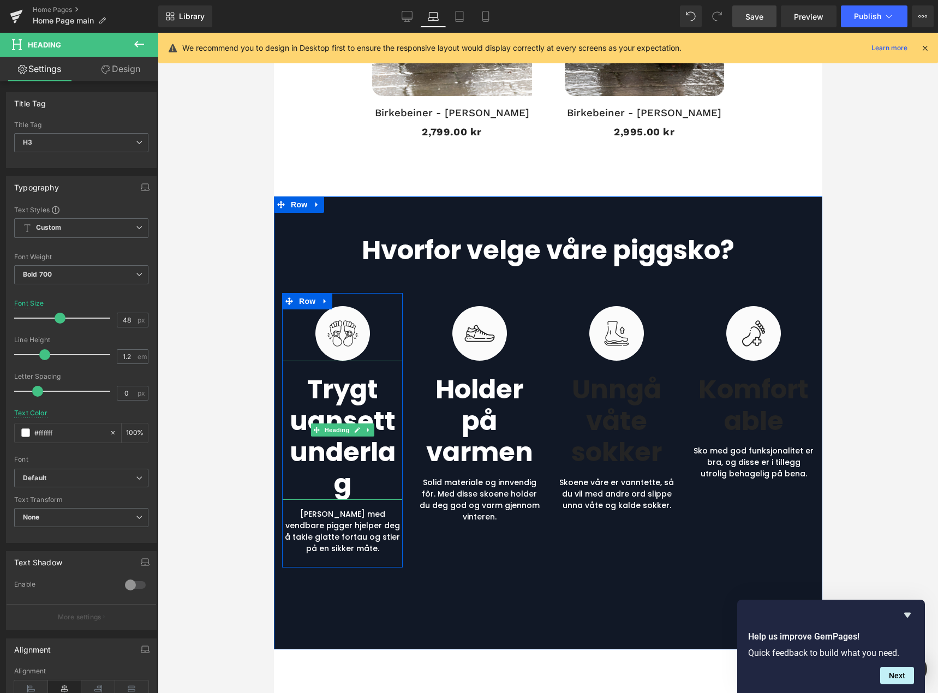
click at [363, 447] on h3 "Trygt uansett underlag" at bounding box center [342, 437] width 121 height 126
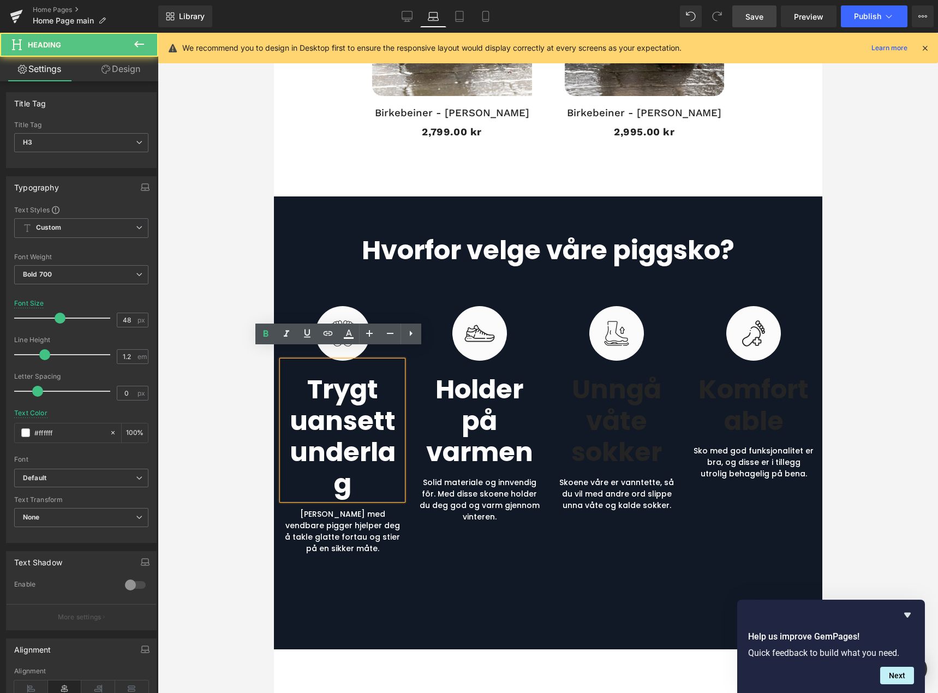
click at [357, 468] on h3 "Trygt uansett underlag" at bounding box center [342, 437] width 121 height 126
click at [599, 408] on span "Heading" at bounding box center [610, 414] width 29 height 13
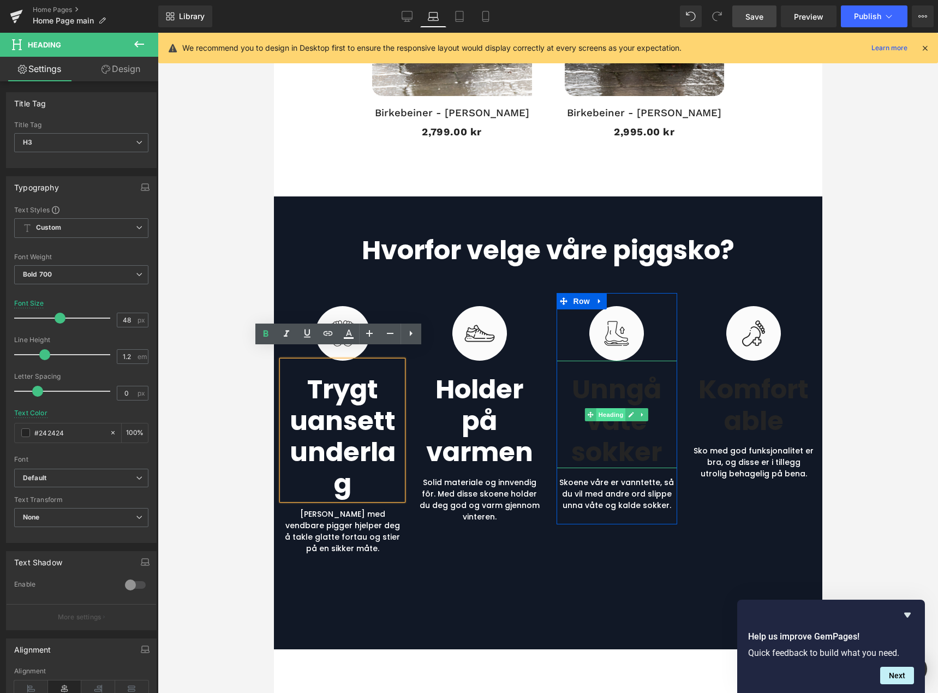
click at [599, 408] on span "Heading" at bounding box center [610, 414] width 29 height 13
click at [599, 416] on h3 "Unngå våte sokker" at bounding box center [616, 421] width 121 height 94
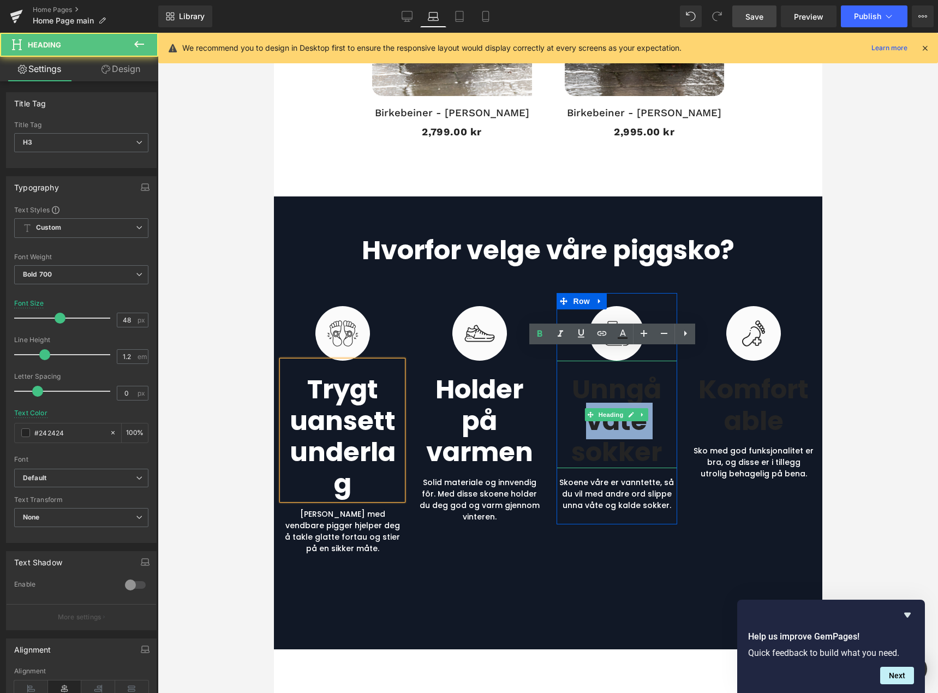
click at [599, 416] on h3 "Unngå våte sokker" at bounding box center [616, 421] width 121 height 94
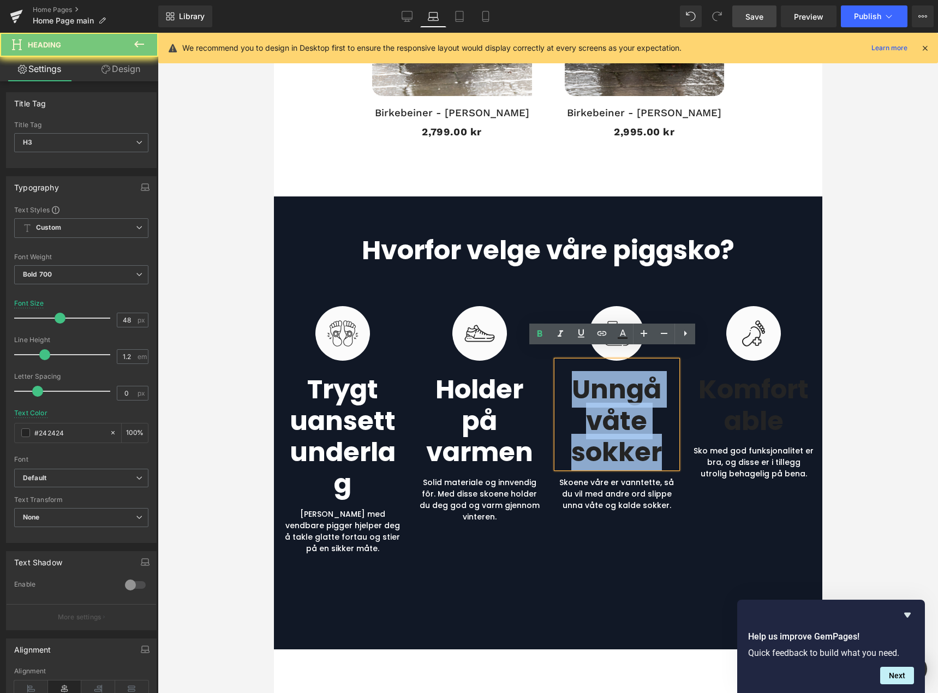
click at [599, 416] on h3 "Unngå våte sokker" at bounding box center [616, 421] width 121 height 94
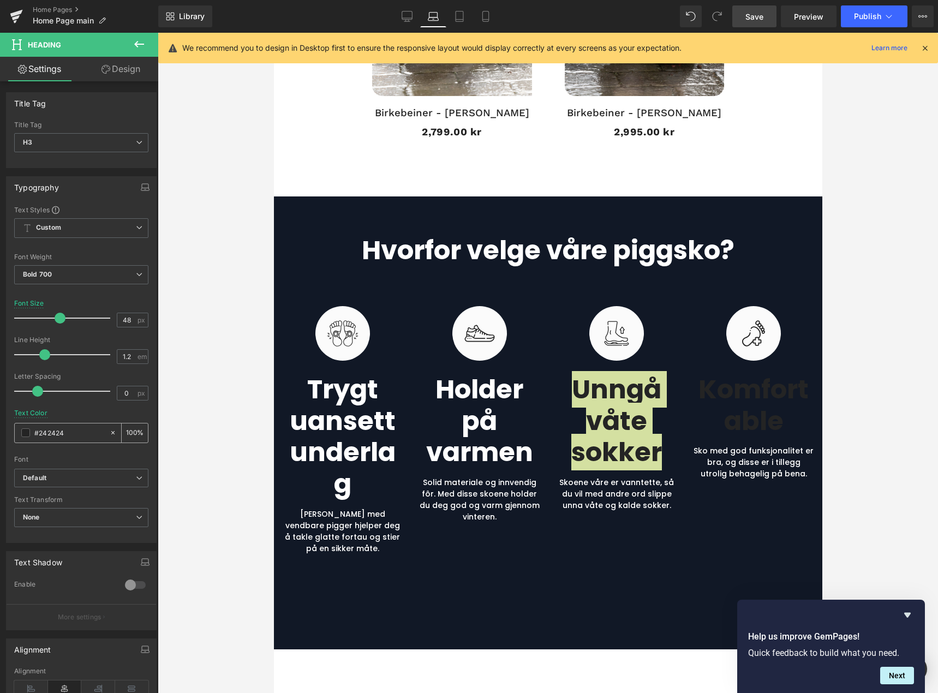
click at [26, 433] on span at bounding box center [25, 432] width 9 height 9
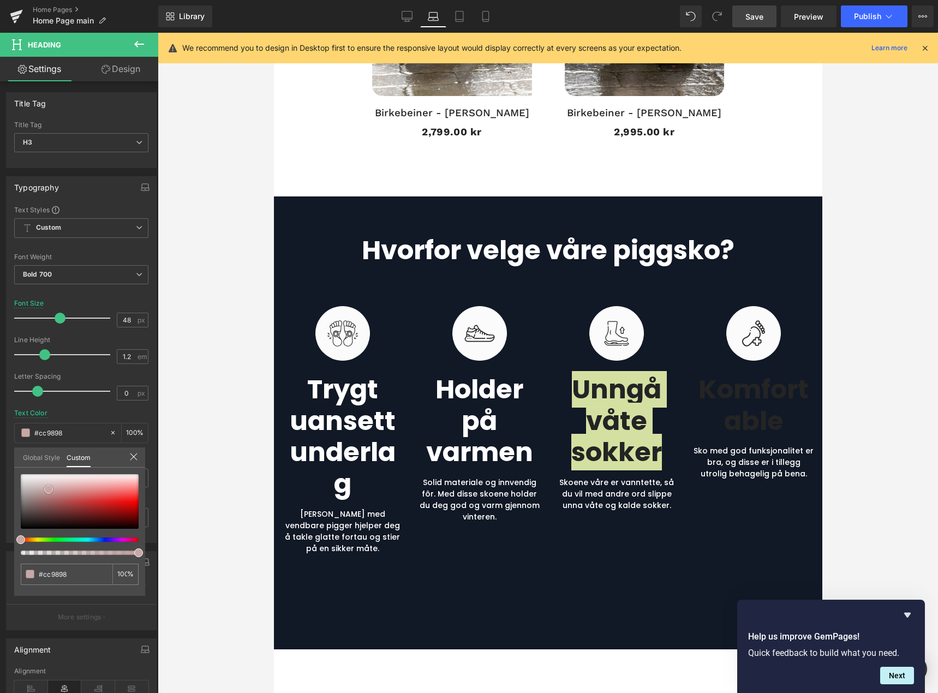
type input "#cc9898"
type input "#c8a7a7"
type input "#d0c1c1"
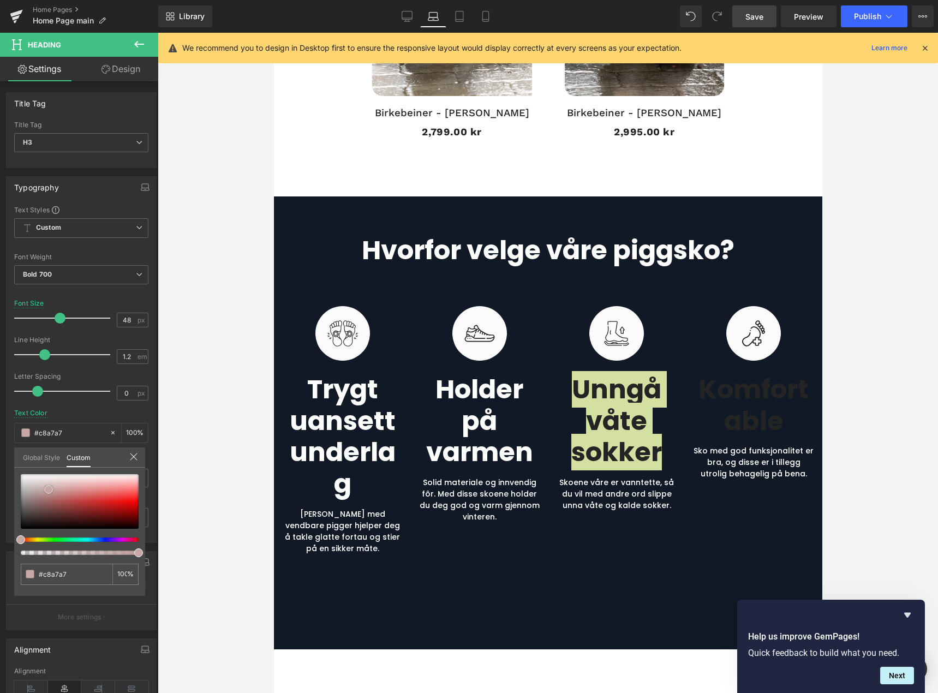
type input "#d0c1c1"
type input "#e2dede"
type input "#edecec"
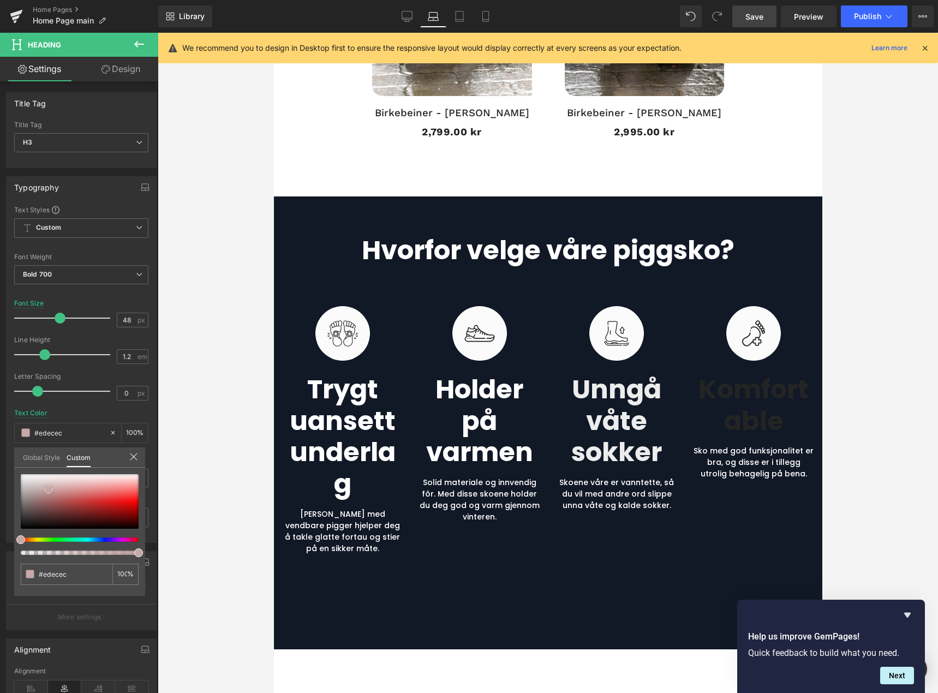
type input "#f4f4f4"
type input "#f7f7f7"
type input "#f9f9f9"
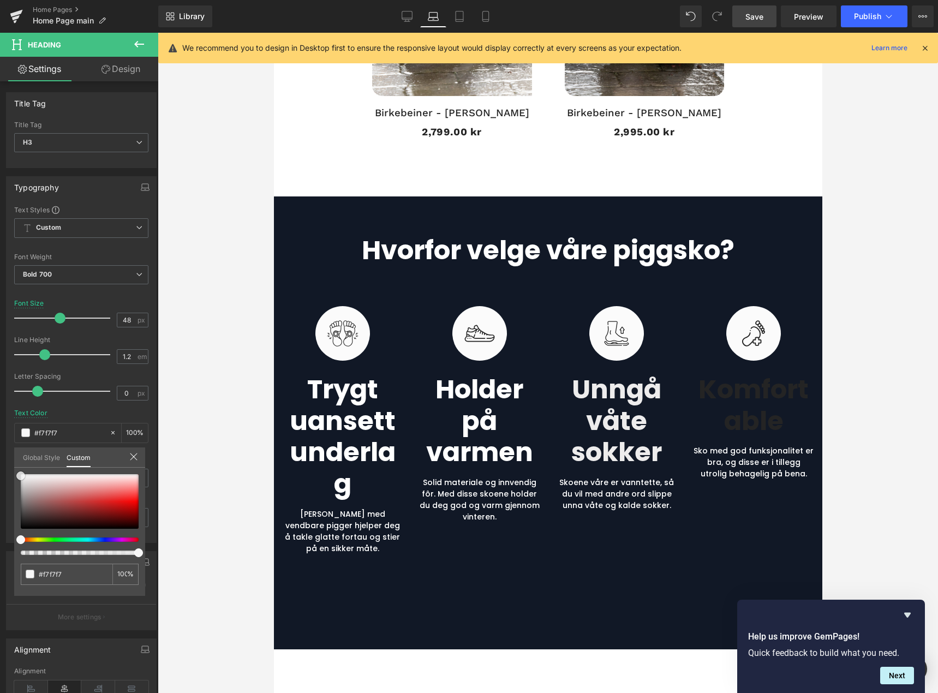
type input "#f9f9f9"
type input "#ffffff"
drag, startPoint x: 49, startPoint y: 490, endPoint x: 17, endPoint y: 473, distance: 35.2
click at [21, 474] on div at bounding box center [80, 501] width 118 height 55
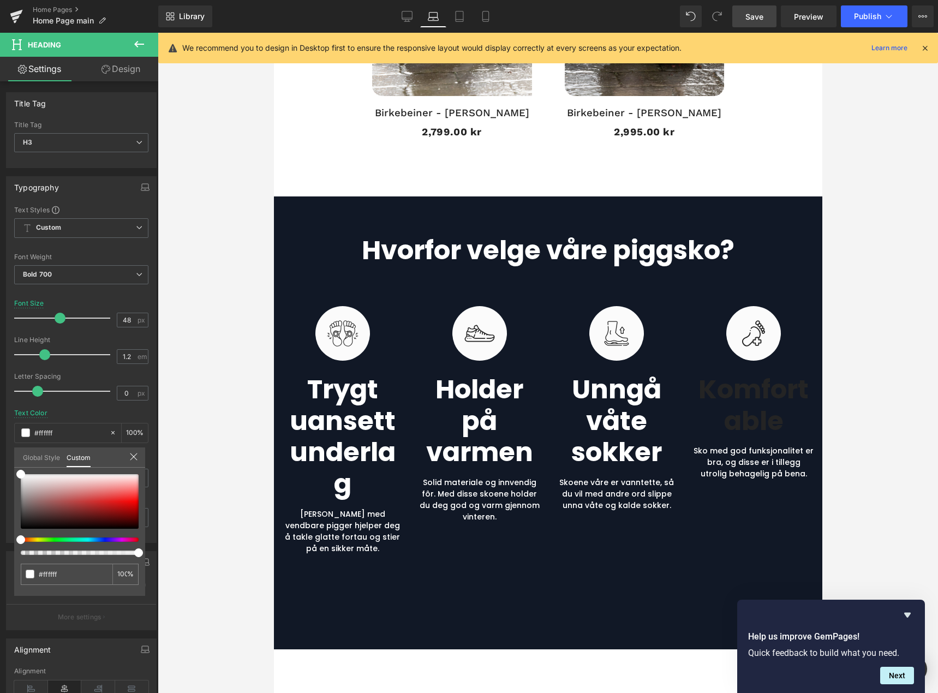
click at [762, 398] on body "De geniale skoene med vendbare pigger! Gå videre til innholdet Hjem Kontakt oss…" at bounding box center [547, 635] width 548 height 3824
click at [762, 398] on h3 "komfortable" at bounding box center [753, 405] width 121 height 63
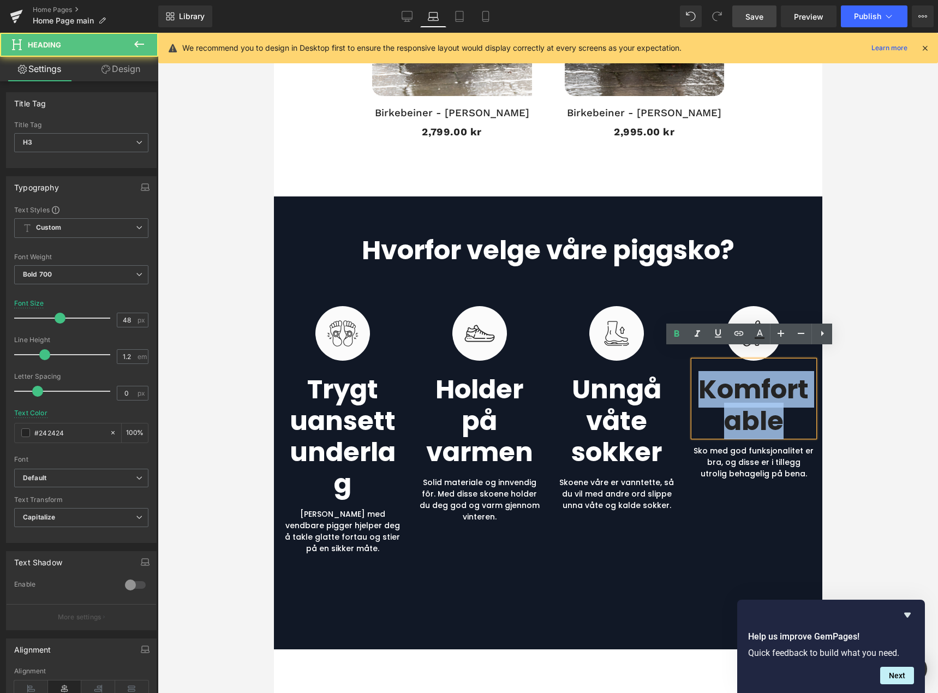
click at [762, 398] on h3 "komfortable" at bounding box center [753, 405] width 121 height 63
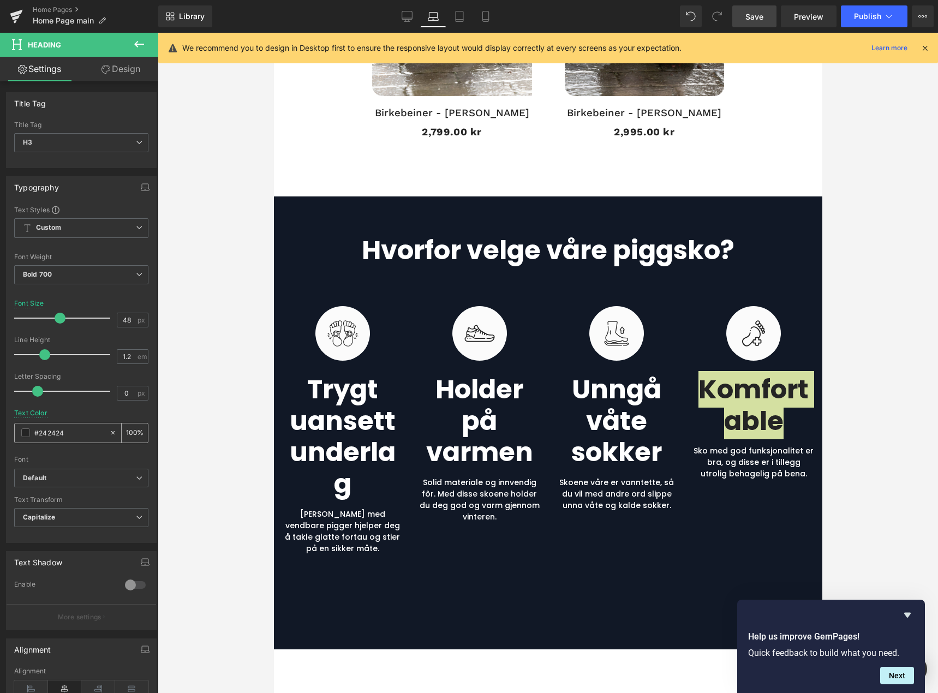
click at [27, 431] on span at bounding box center [25, 432] width 9 height 9
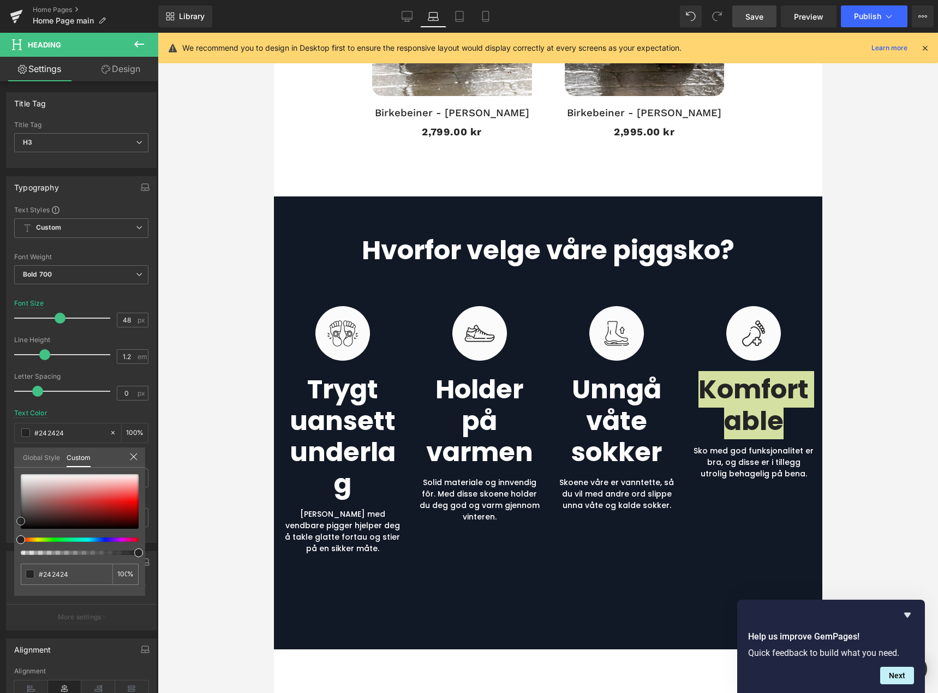
type input "#be8282"
type input "#bb8686"
type input "#c6a8a8"
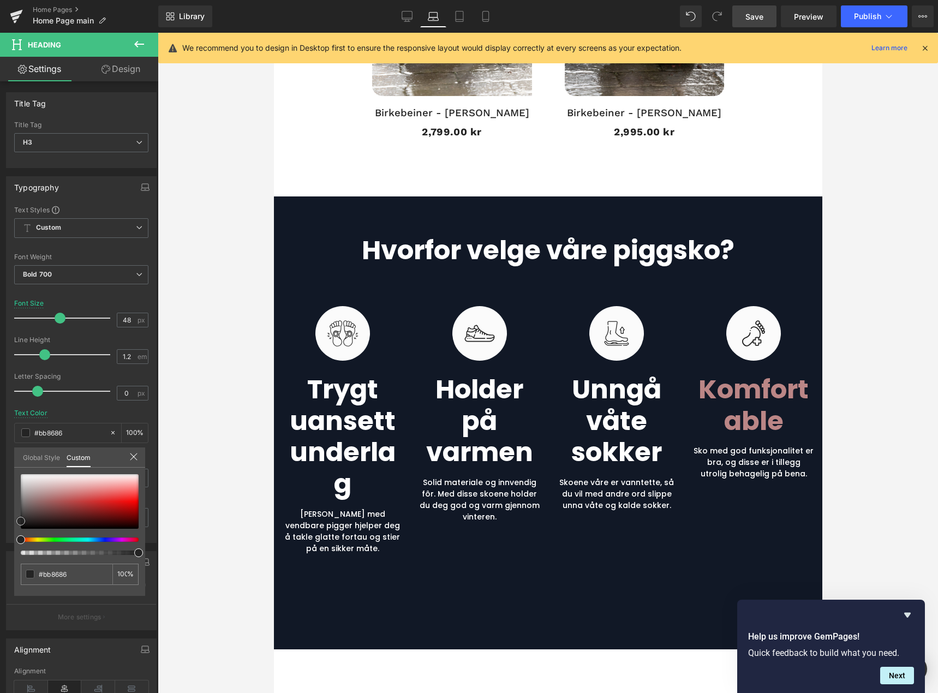
type input "#c6a8a8"
type input "#e4dcdc"
type input "#f3f0f0"
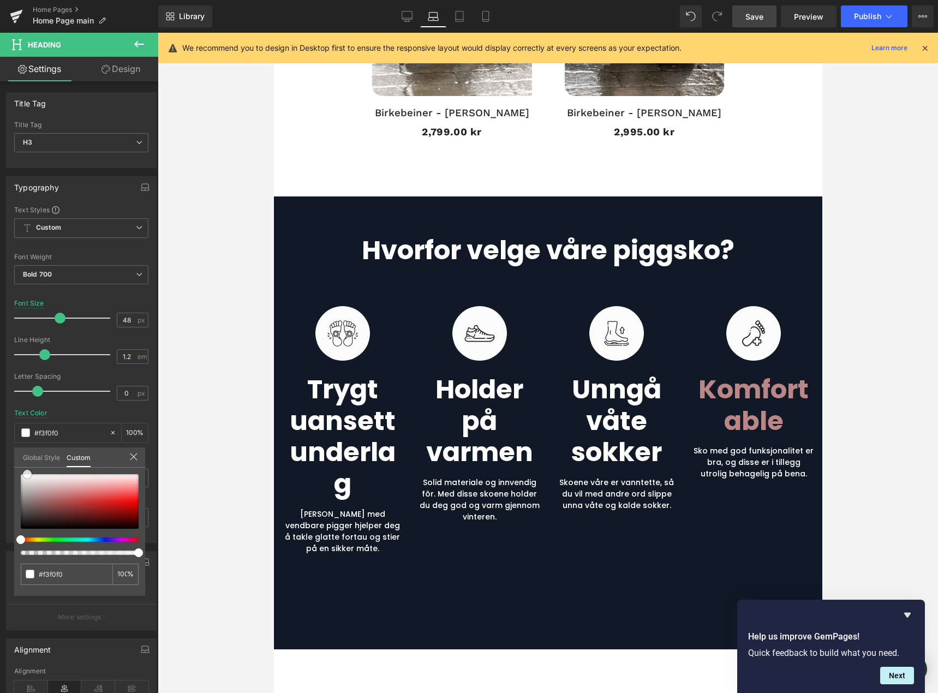
type input "#ffffff"
drag, startPoint x: 33, startPoint y: 477, endPoint x: 125, endPoint y: 439, distance: 99.6
click at [11, 462] on div "Typography Text Styles Custom Heading 1 Heading 2 Heading 3 Heading 4 Heading 5…" at bounding box center [81, 355] width 163 height 375
click at [202, 292] on div at bounding box center [548, 363] width 780 height 660
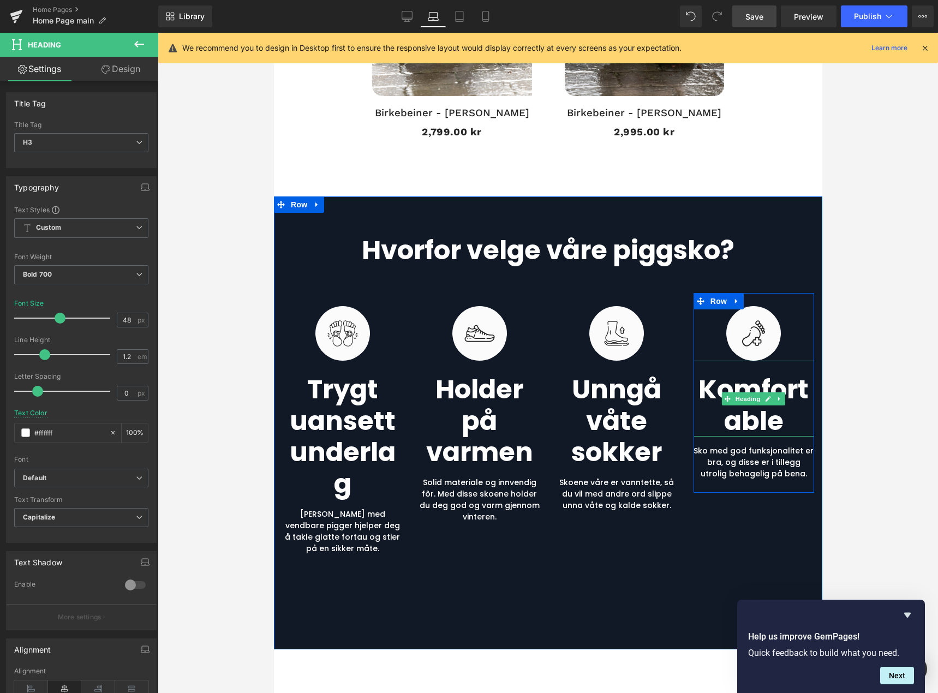
click at [744, 396] on h3 "komfortable" at bounding box center [753, 405] width 121 height 63
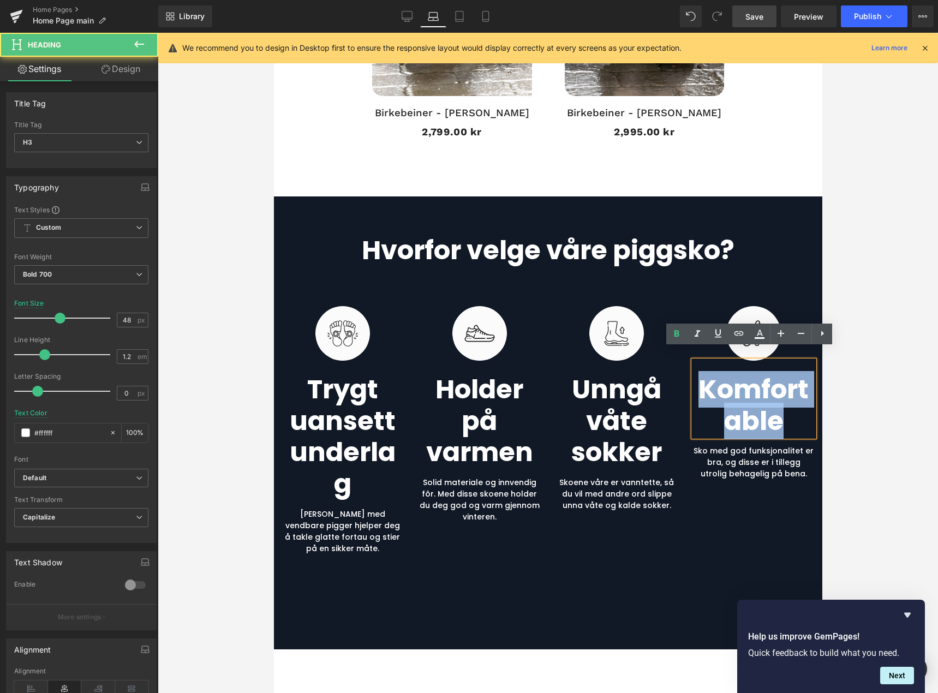
click at [744, 396] on h3 "komfortable" at bounding box center [753, 405] width 121 height 63
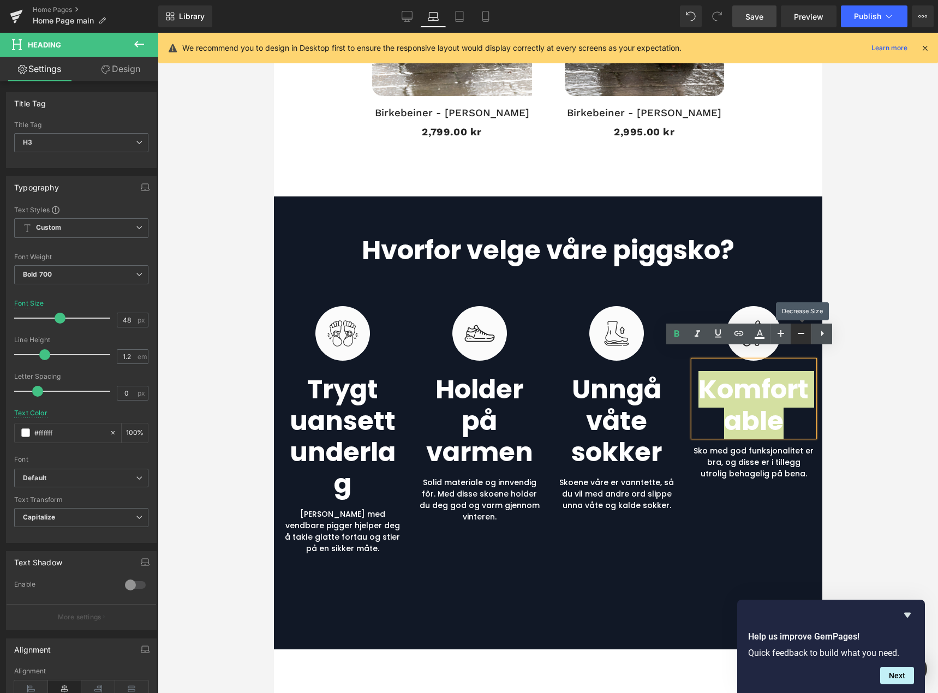
click at [801, 336] on icon at bounding box center [801, 333] width 13 height 13
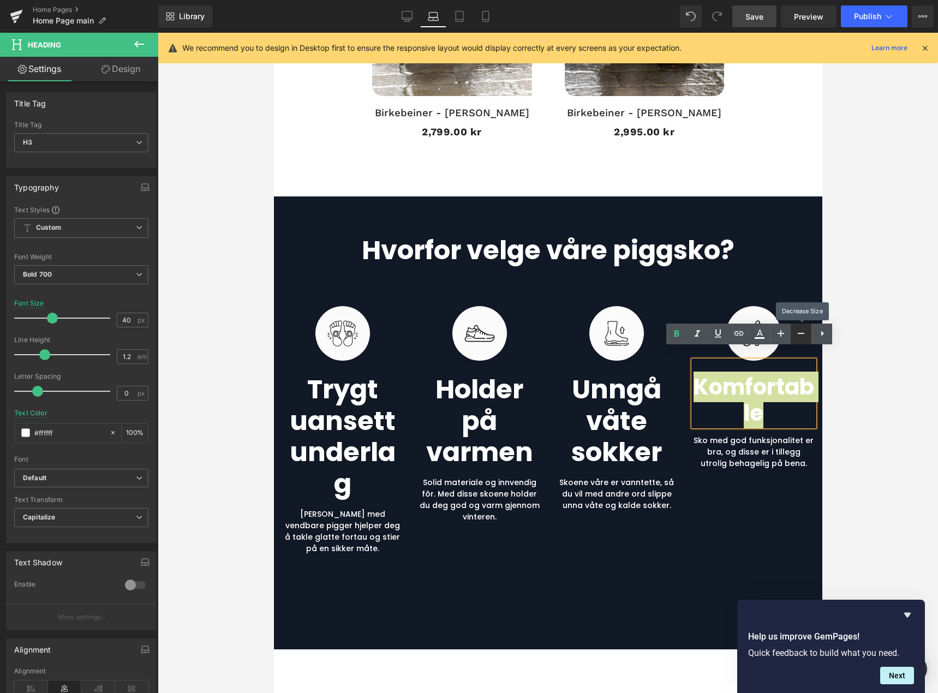
click at [801, 336] on icon at bounding box center [801, 333] width 13 height 13
type input "34"
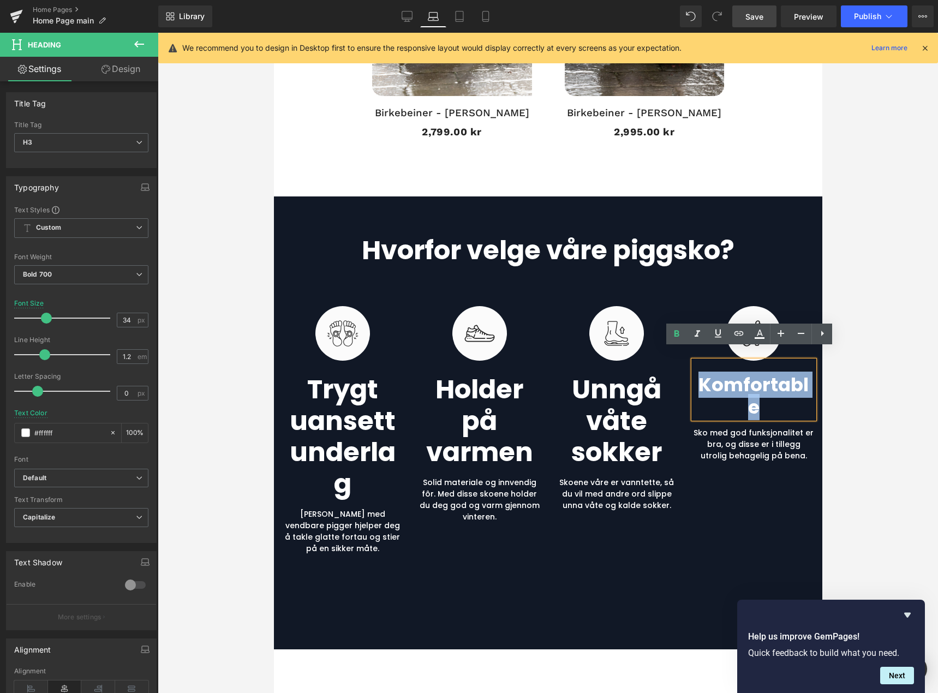
click at [611, 393] on h3 "Unngå våte sokker" at bounding box center [616, 421] width 121 height 94
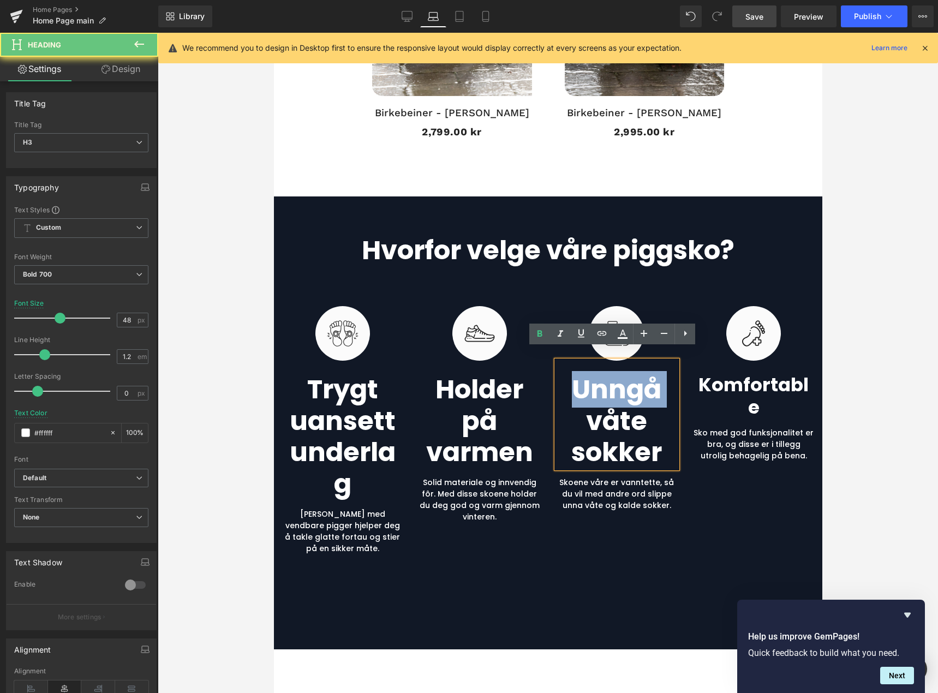
click at [611, 393] on h3 "Unngå våte sokker" at bounding box center [616, 421] width 121 height 94
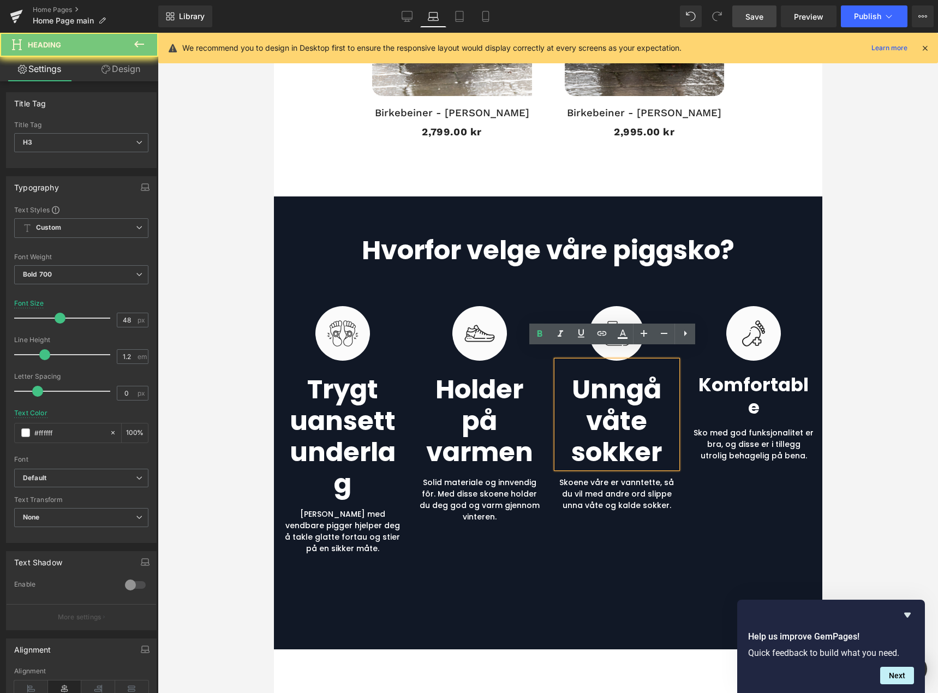
click at [631, 434] on h3 "Unngå våte sokker" at bounding box center [616, 421] width 121 height 94
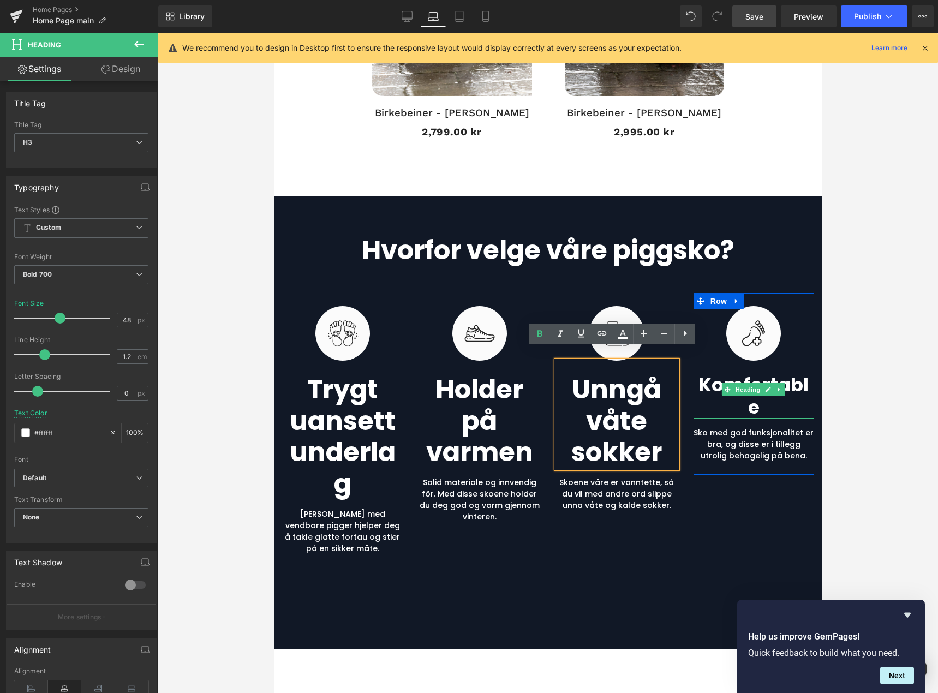
click at [750, 378] on h3 "komfortable" at bounding box center [753, 396] width 121 height 45
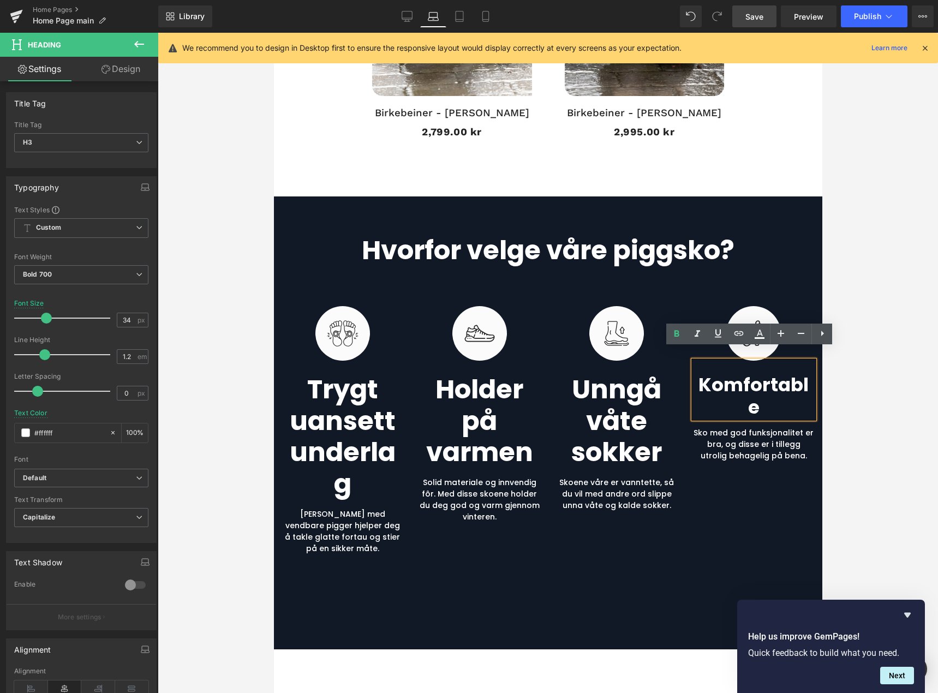
click at [769, 374] on h3 "komfortable" at bounding box center [753, 396] width 121 height 45
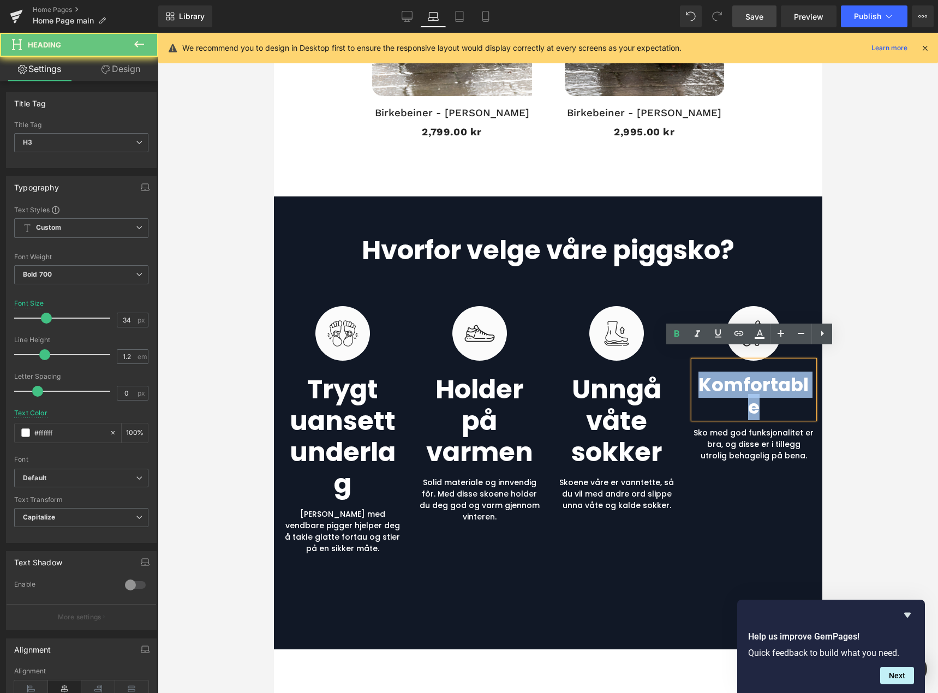
click at [769, 374] on h3 "komfortable" at bounding box center [753, 396] width 121 height 45
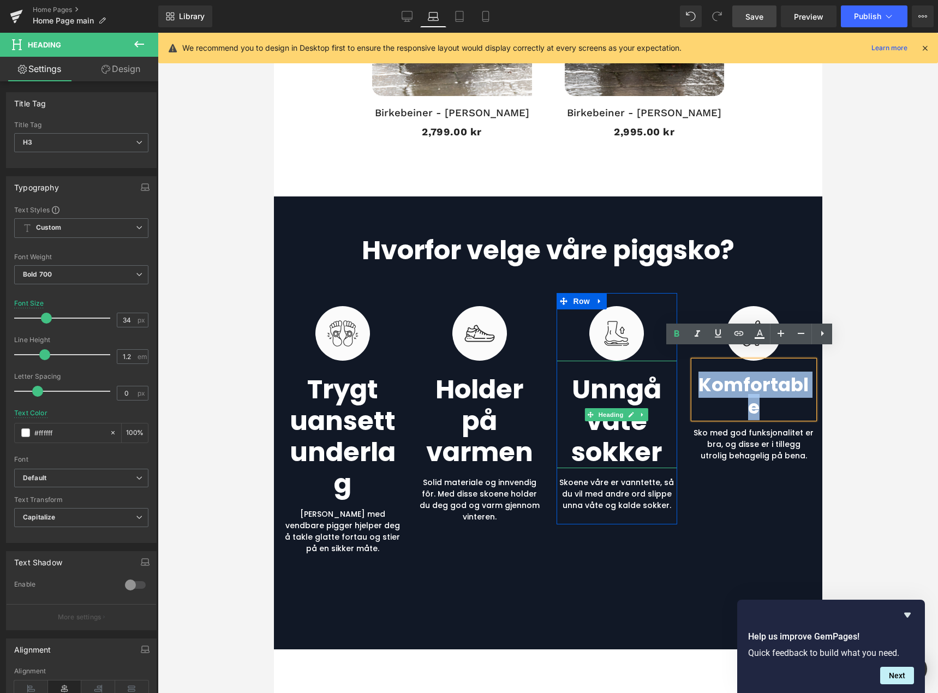
click at [616, 375] on h3 "Unngå våte sokker" at bounding box center [616, 421] width 121 height 94
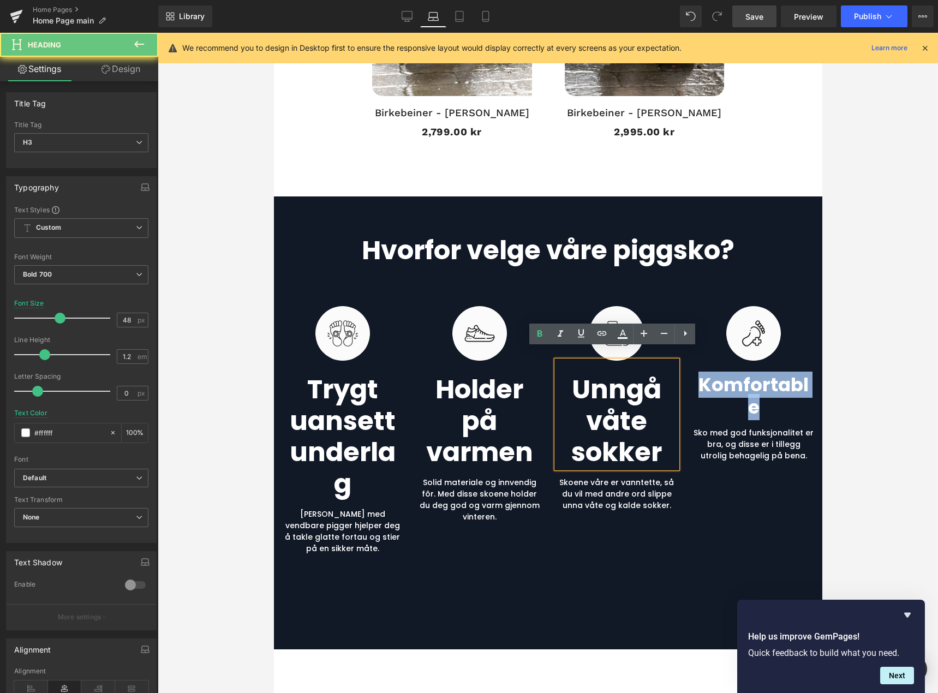
click at [616, 375] on h3 "Unngå våte sokker" at bounding box center [616, 421] width 121 height 94
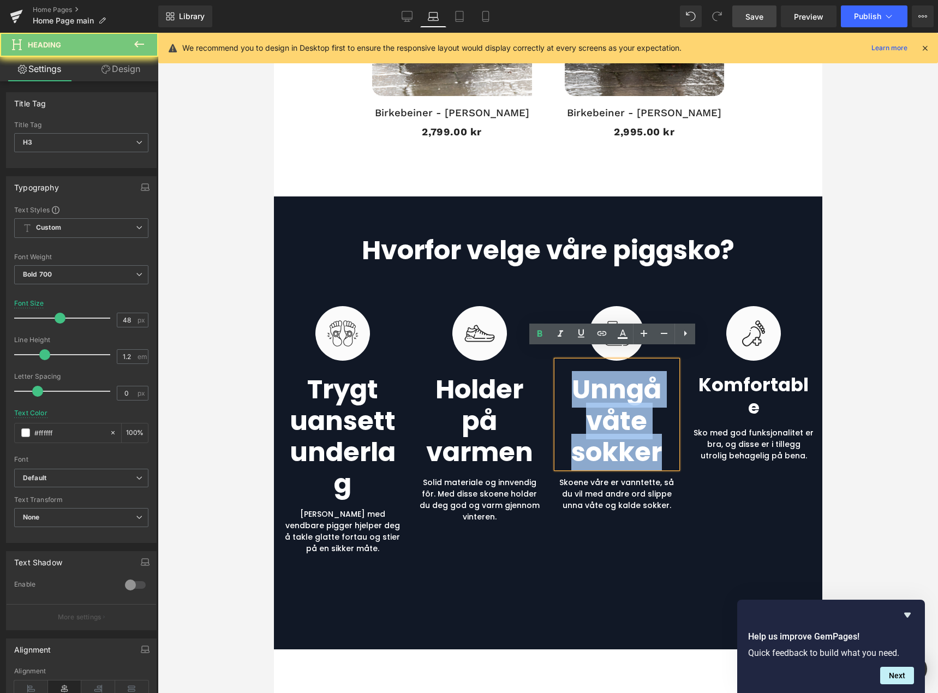
click at [616, 375] on h3 "Unngå våte sokker" at bounding box center [616, 421] width 121 height 94
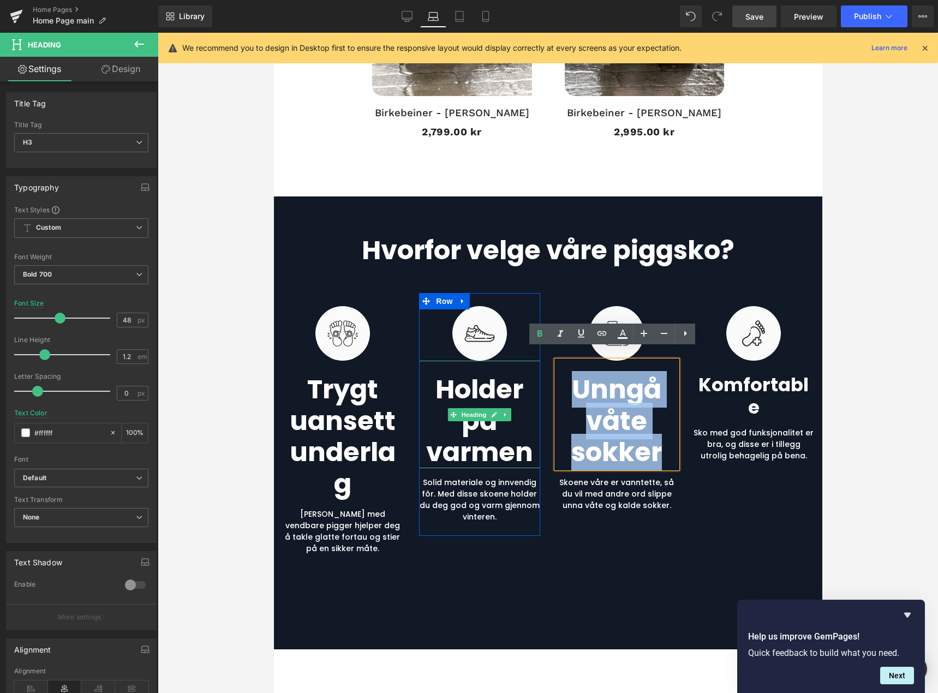
click at [487, 380] on h3 "Holder på varmen" at bounding box center [479, 421] width 121 height 94
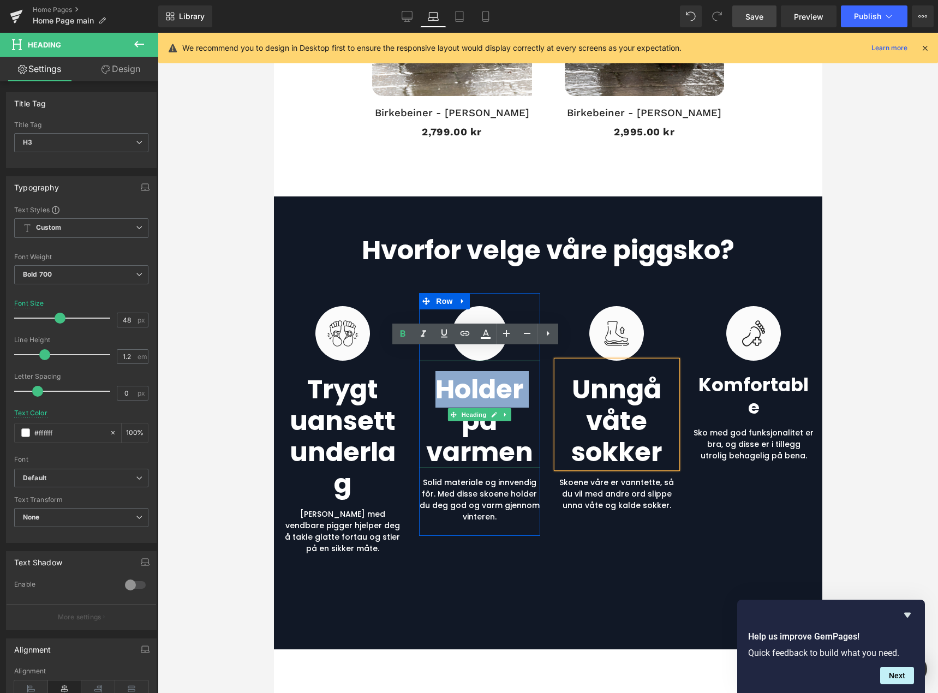
click at [487, 380] on h3 "Holder på varmen" at bounding box center [479, 421] width 121 height 94
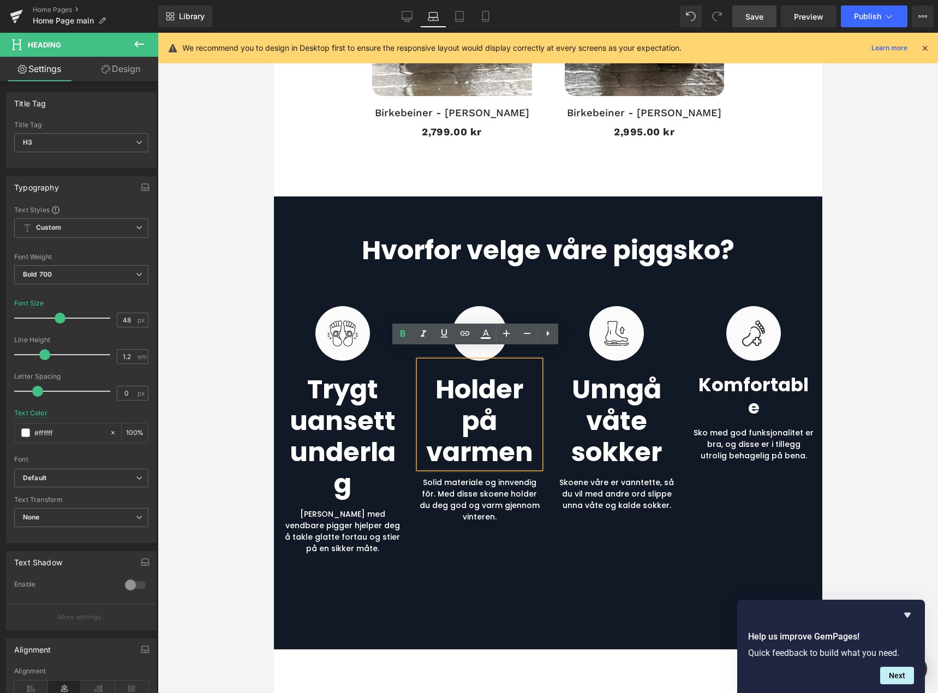
click at [467, 410] on h3 "Holder på varmen" at bounding box center [479, 421] width 121 height 94
click at [468, 431] on h3 "Holder på varmen" at bounding box center [479, 421] width 121 height 94
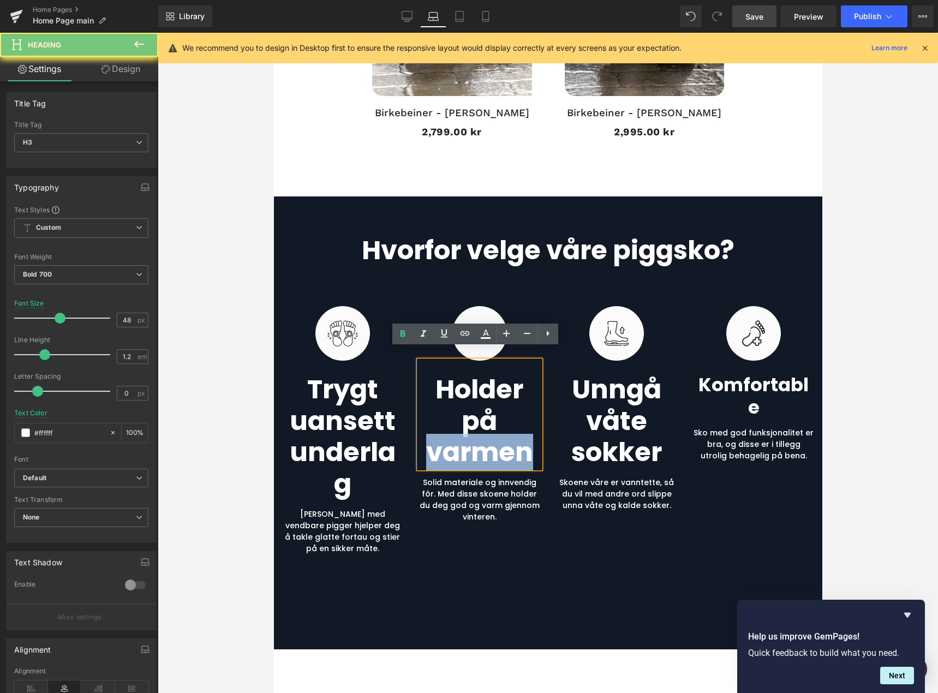
click at [468, 431] on h3 "Holder på varmen" at bounding box center [479, 421] width 121 height 94
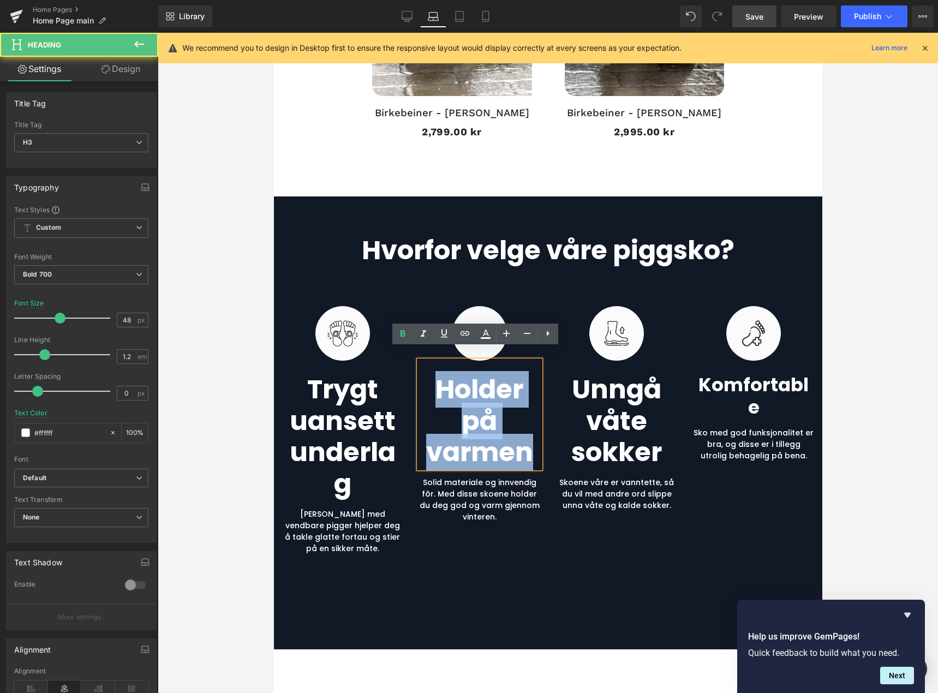
click at [468, 431] on h3 "Holder på varmen" at bounding box center [479, 421] width 121 height 94
click at [359, 405] on h3 "Trygt uansett underlag" at bounding box center [342, 437] width 121 height 126
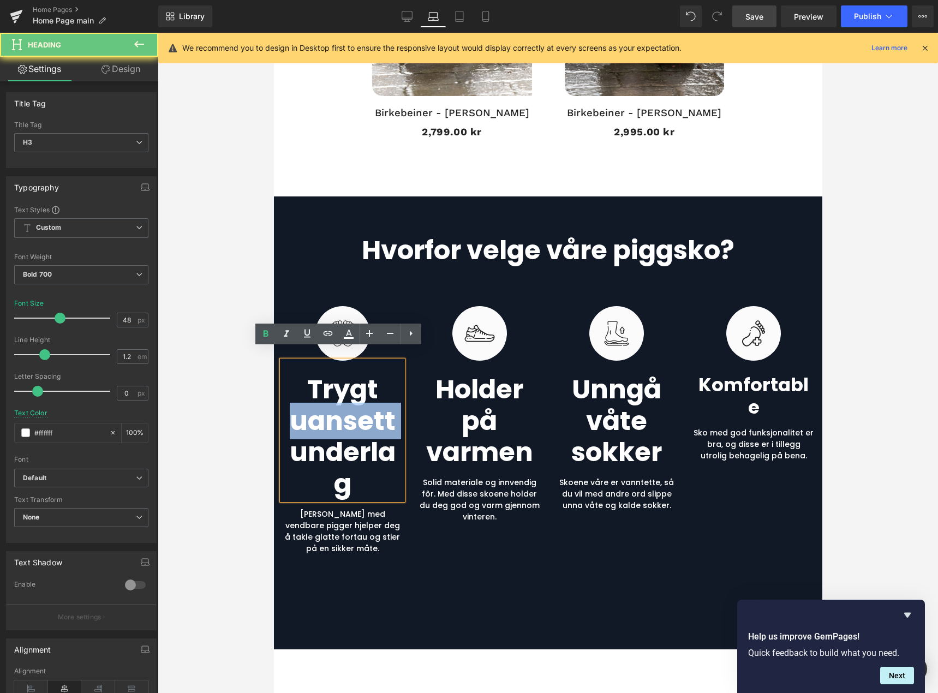
click at [359, 405] on h3 "Trygt uansett underlag" at bounding box center [342, 437] width 121 height 126
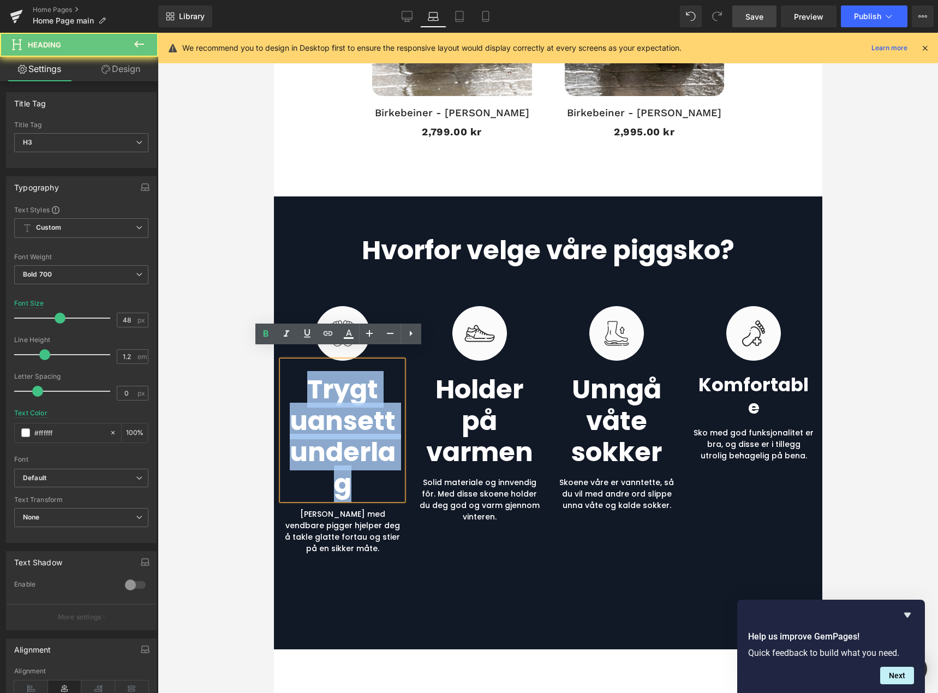
click at [359, 405] on h3 "Trygt uansett underlag" at bounding box center [342, 437] width 121 height 126
click at [355, 434] on h3 "Trygt uansett underlag" at bounding box center [342, 437] width 121 height 126
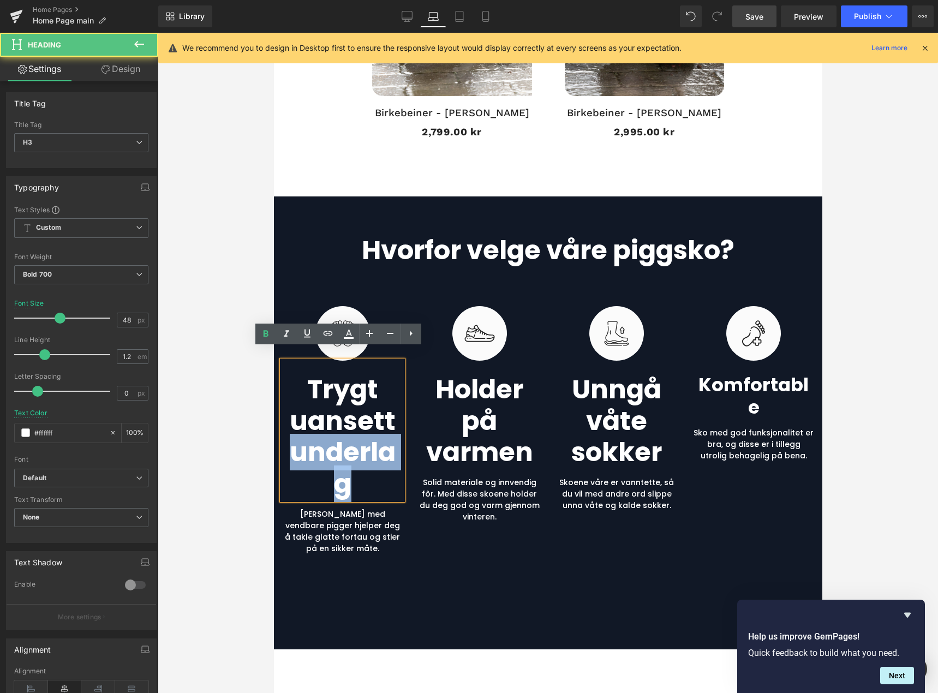
click at [355, 434] on h3 "Trygt uansett underlag" at bounding box center [342, 437] width 121 height 126
click at [350, 453] on h3 "Trygt uansett underlag" at bounding box center [342, 437] width 121 height 126
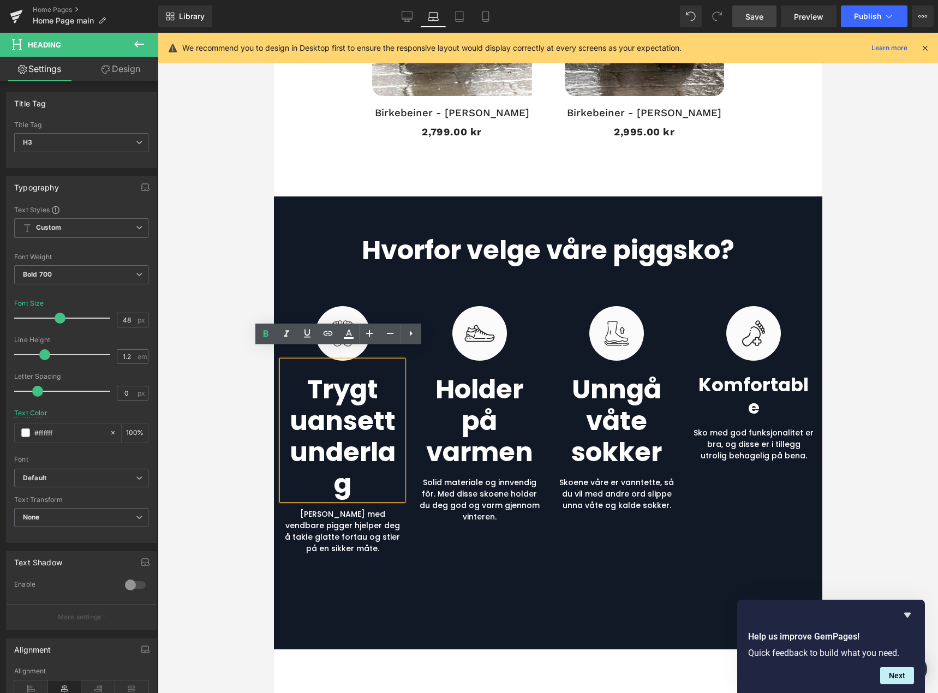
click at [363, 443] on h3 "Trygt uansett underlag" at bounding box center [342, 437] width 121 height 126
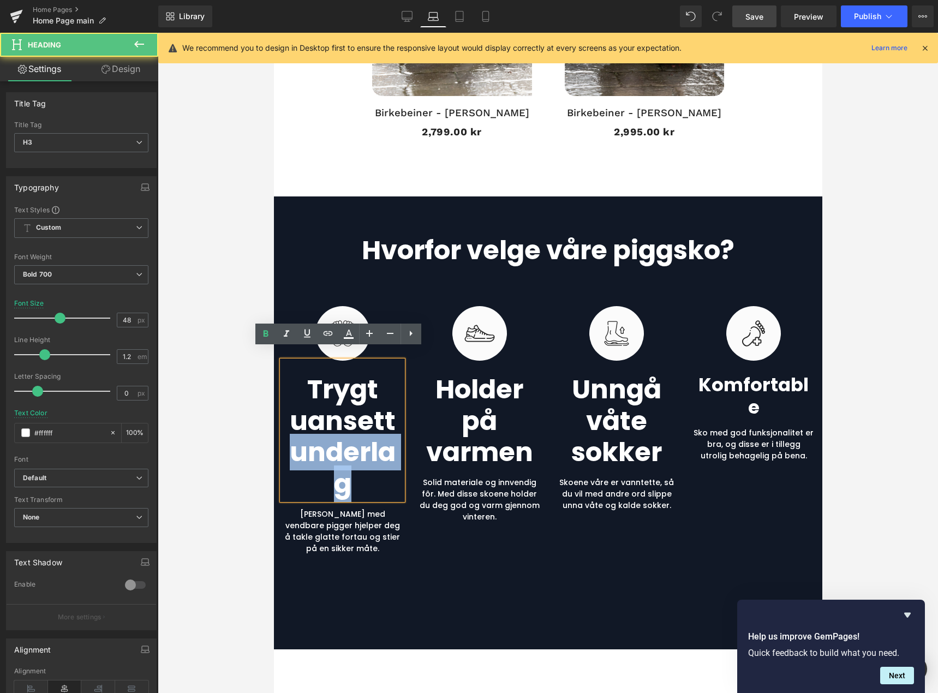
click at [363, 443] on h3 "Trygt uansett underlag" at bounding box center [342, 437] width 121 height 126
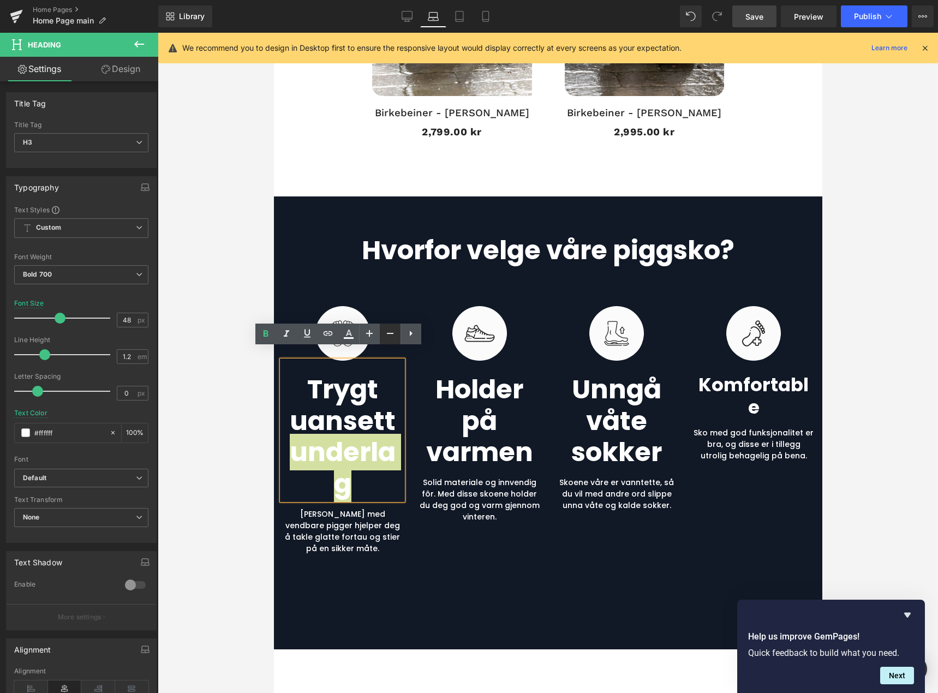
click at [385, 335] on icon at bounding box center [390, 333] width 13 height 13
type input "46"
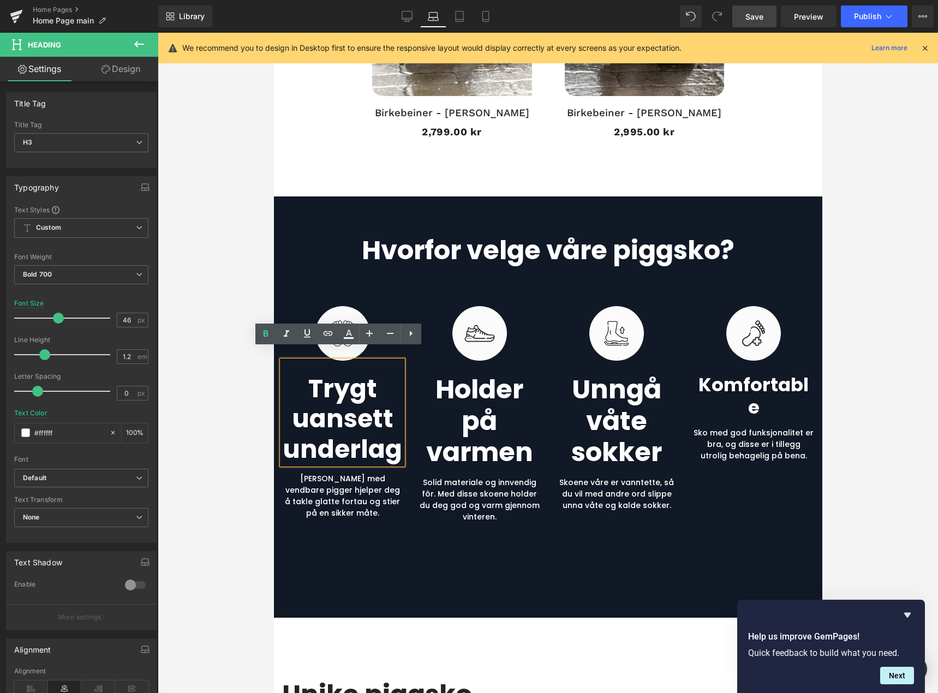
click at [340, 409] on h3 "Trygt uansett underlag" at bounding box center [342, 419] width 121 height 91
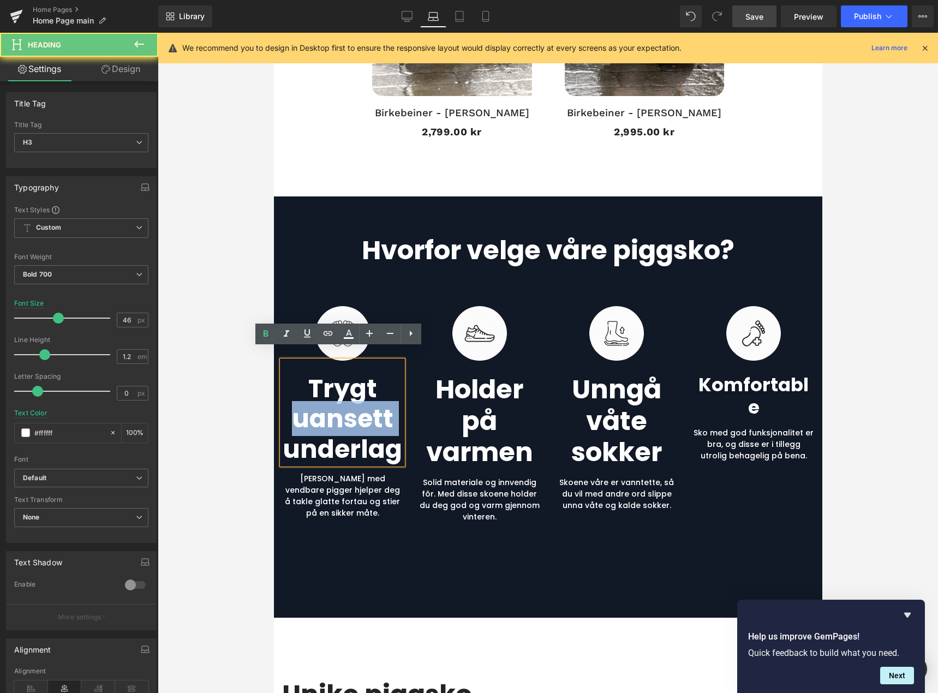
click at [340, 409] on h3 "Trygt uansett underlag" at bounding box center [342, 419] width 121 height 91
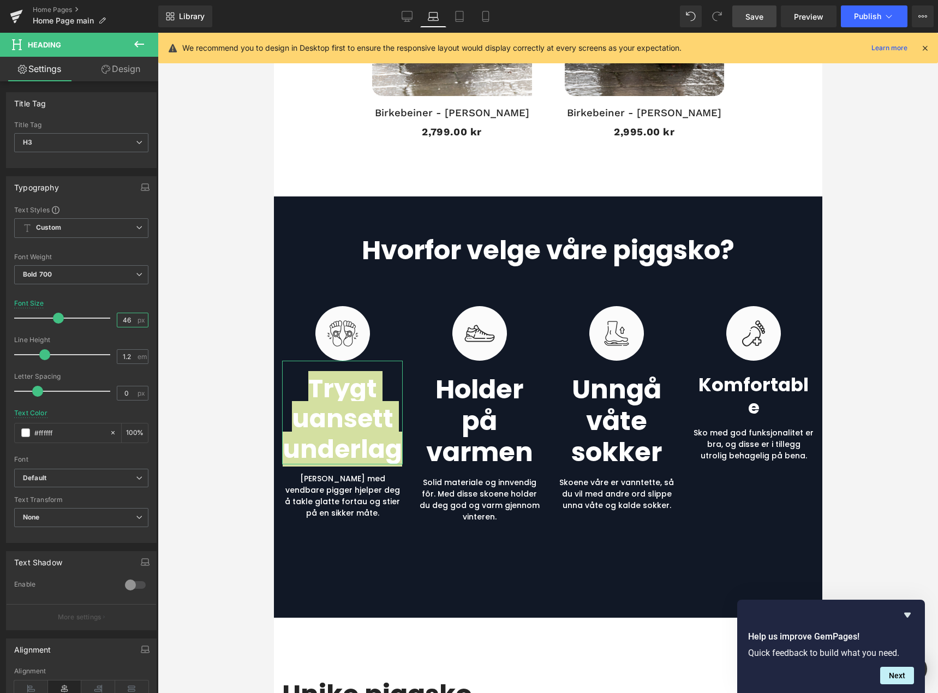
click at [127, 315] on input "46" at bounding box center [126, 320] width 19 height 14
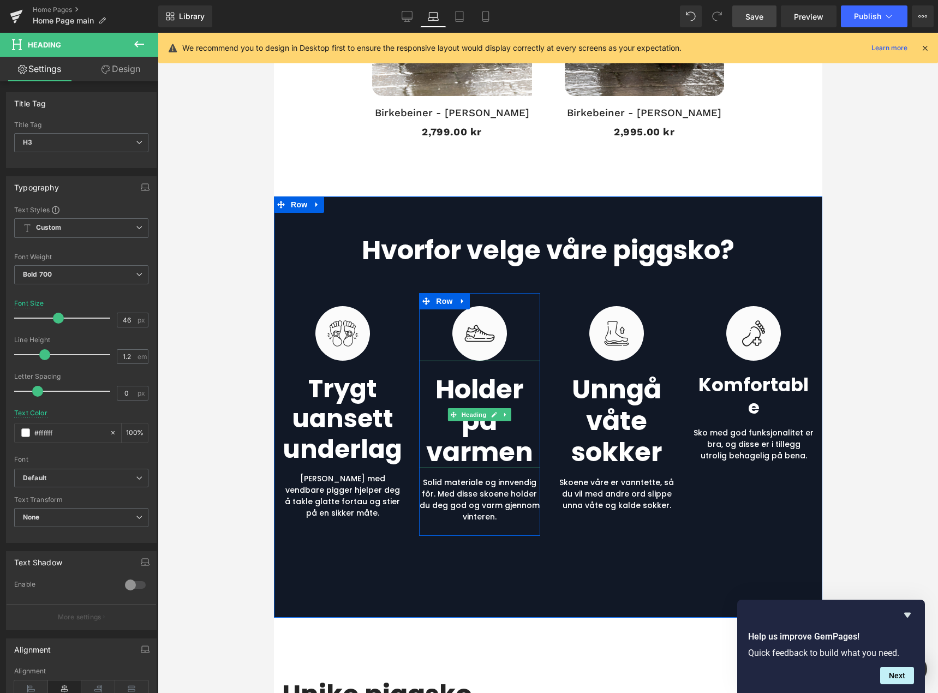
click at [471, 423] on h3 "Holder på varmen" at bounding box center [479, 421] width 121 height 94
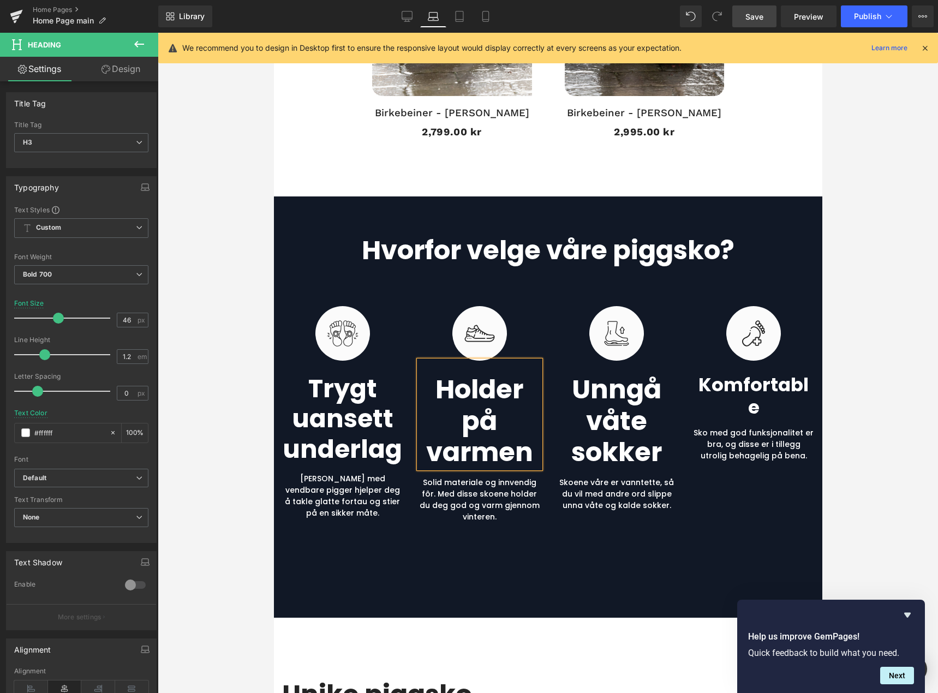
click at [471, 423] on h3 "Holder på varmen" at bounding box center [479, 421] width 121 height 94
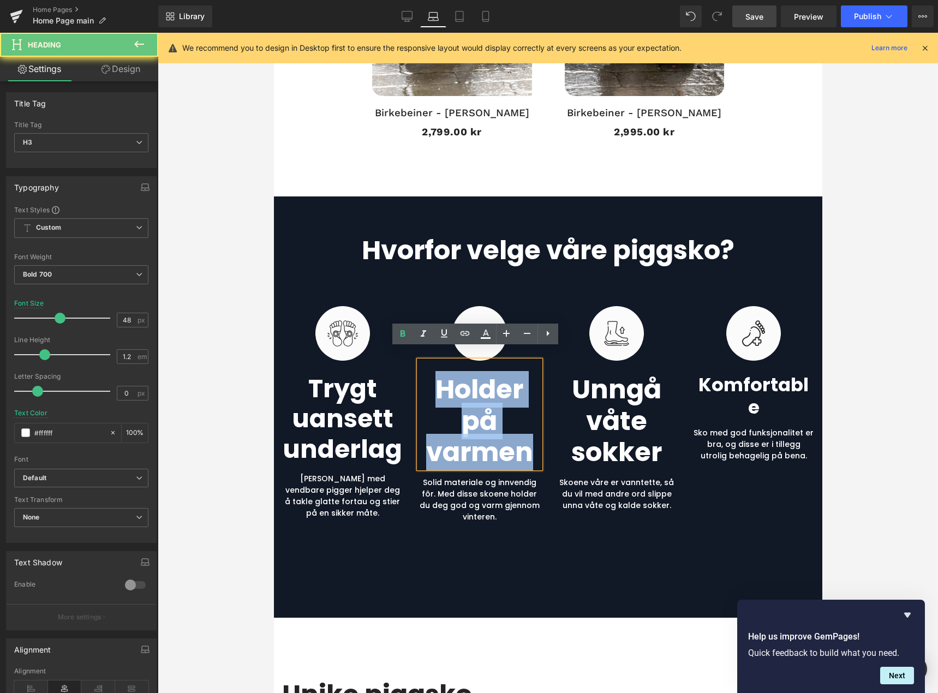
click at [471, 423] on h3 "Holder på varmen" at bounding box center [479, 421] width 121 height 94
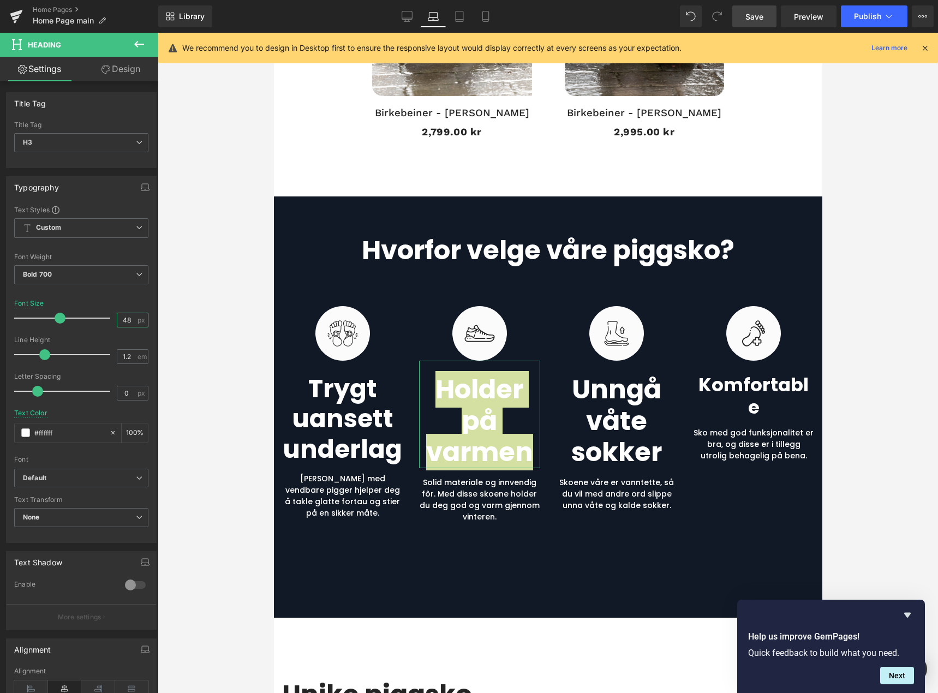
click at [126, 321] on input "48" at bounding box center [126, 320] width 19 height 14
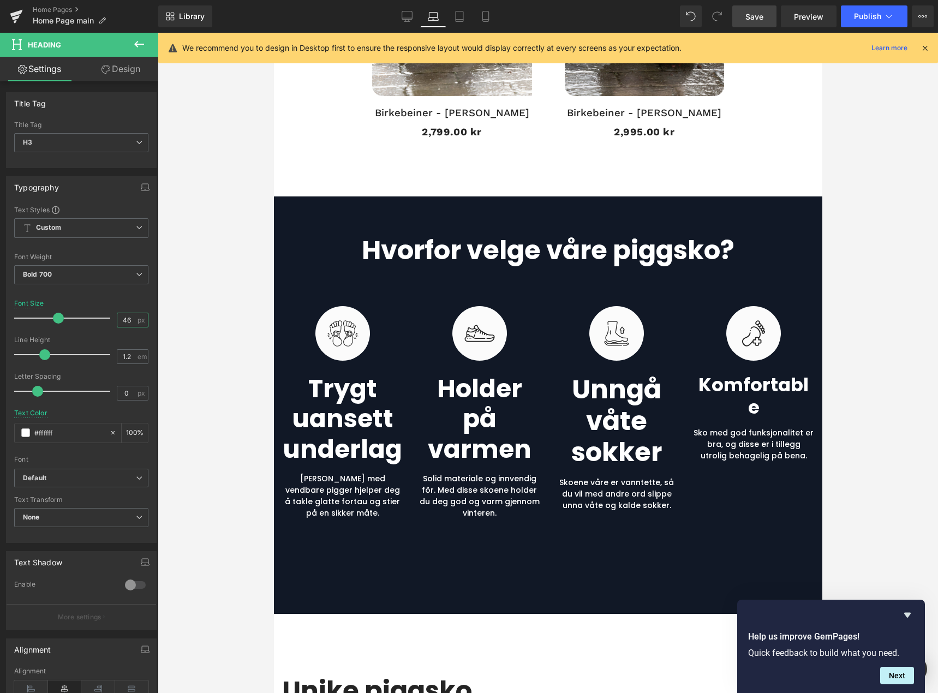
type input "46"
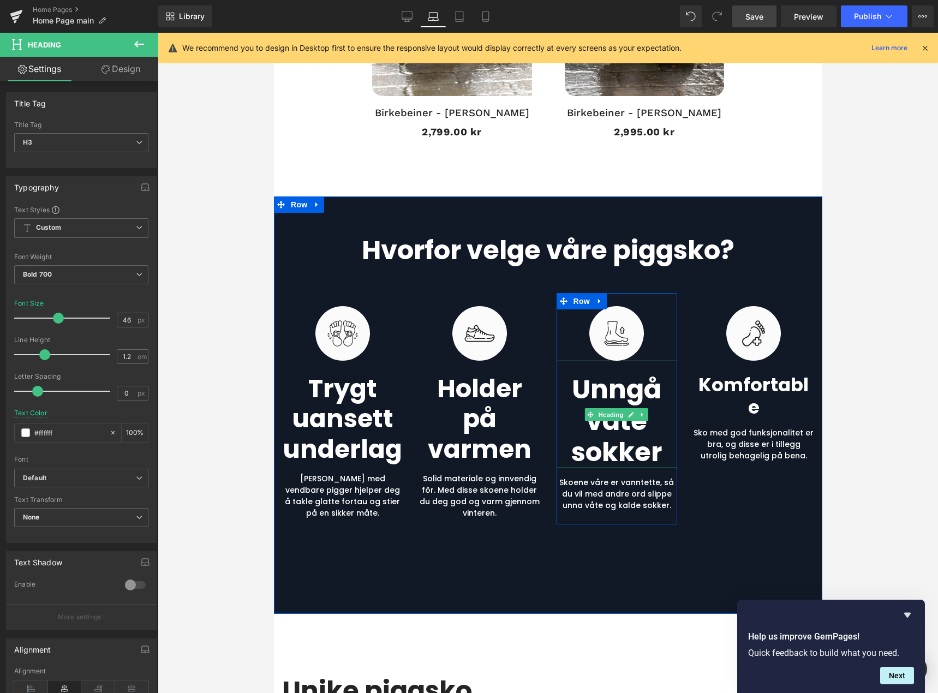
click at [606, 416] on h3 "Unngå våte sokker" at bounding box center [616, 421] width 121 height 94
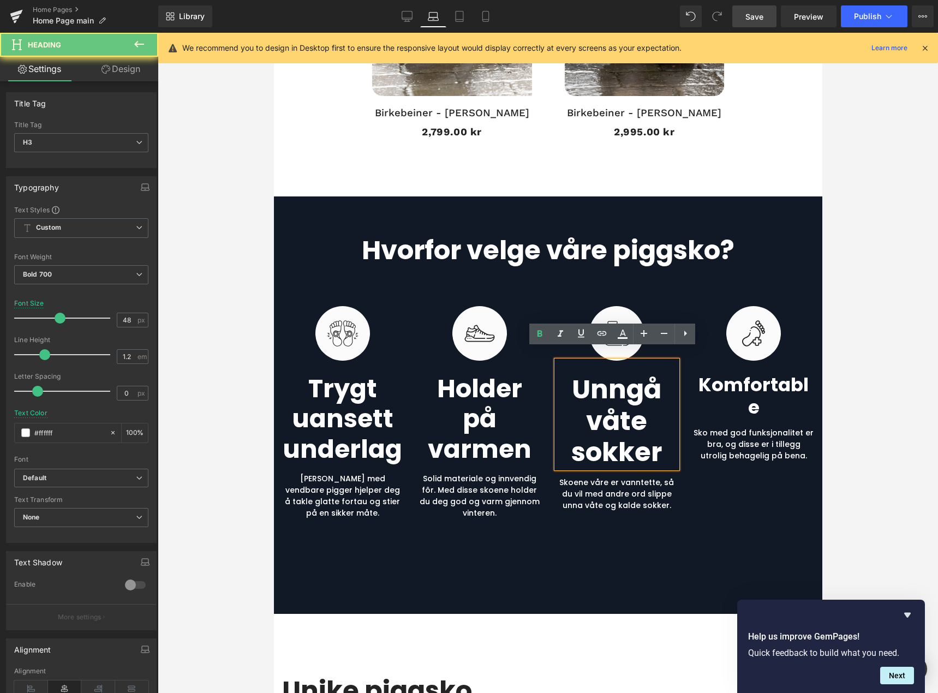
click at [606, 416] on h3 "Unngå våte sokker" at bounding box center [616, 421] width 121 height 94
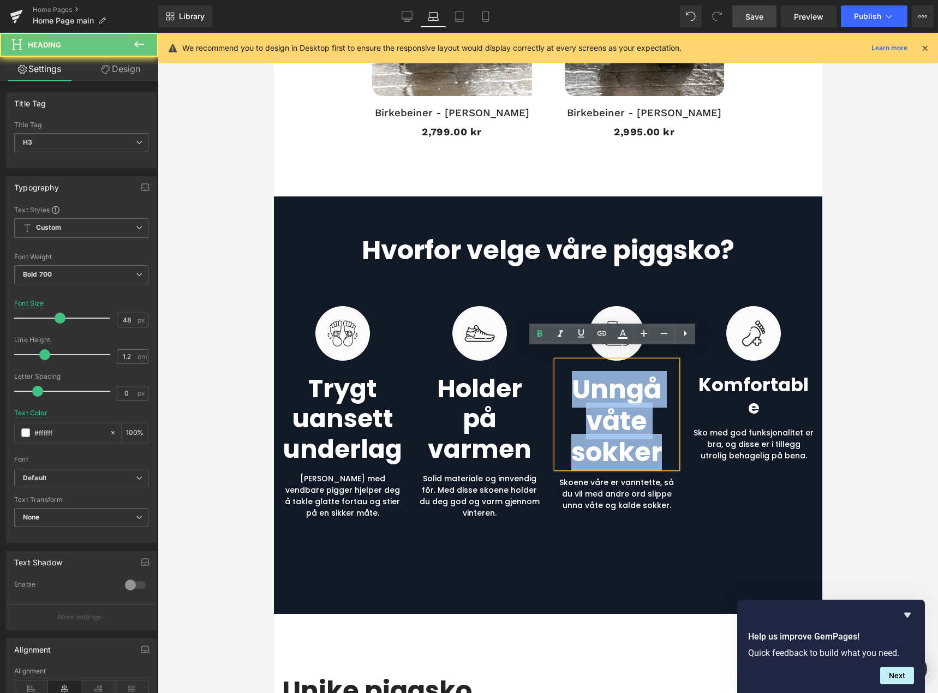
click at [606, 416] on h3 "Unngå våte sokker" at bounding box center [616, 421] width 121 height 94
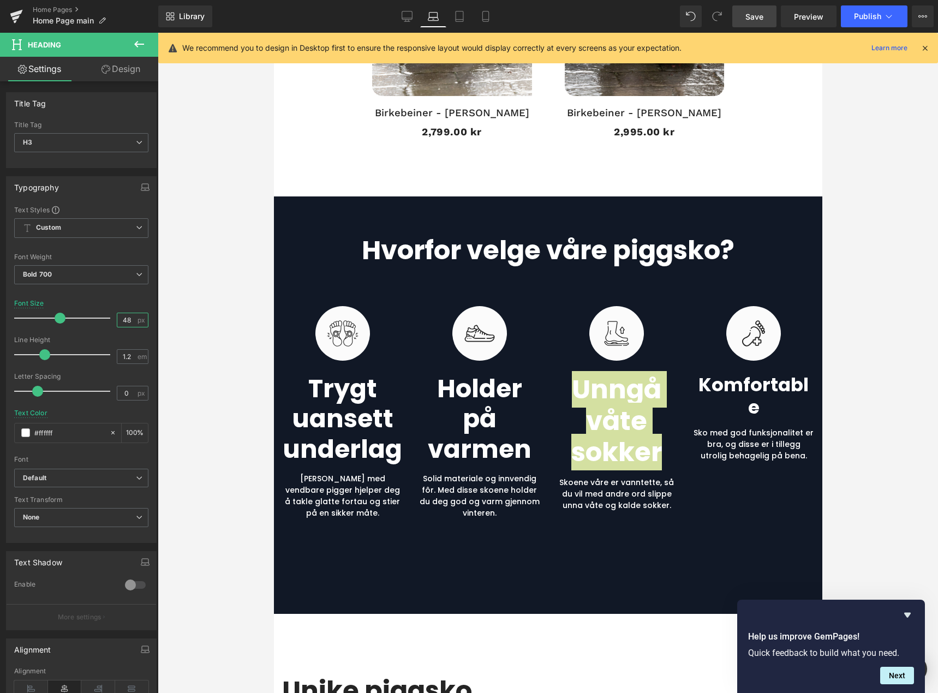
click at [128, 319] on input "48" at bounding box center [126, 320] width 19 height 14
type input "46"
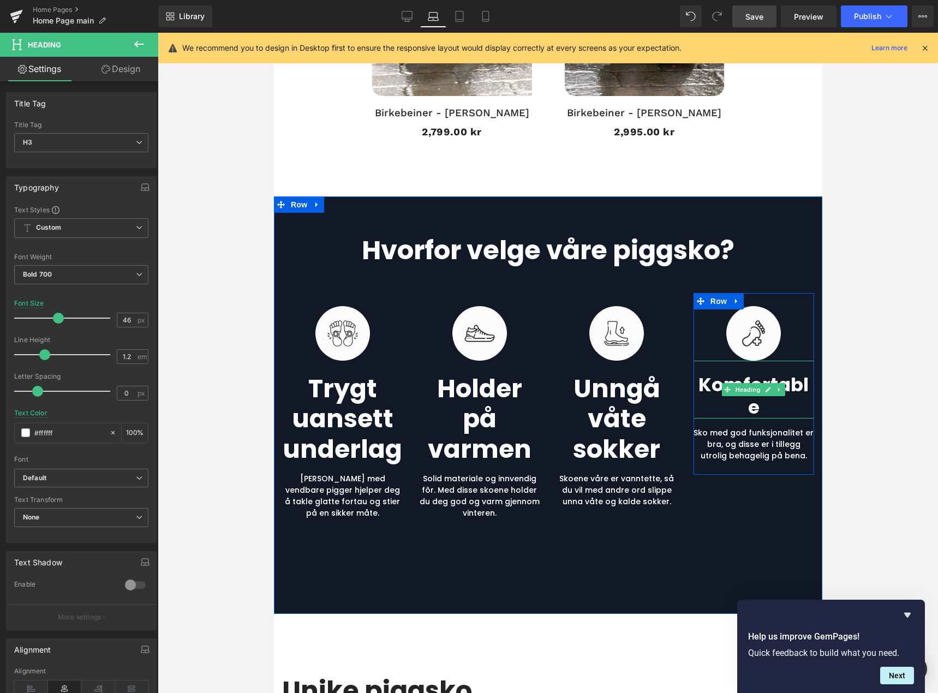
click at [747, 374] on h3 "komfortable" at bounding box center [753, 396] width 121 height 45
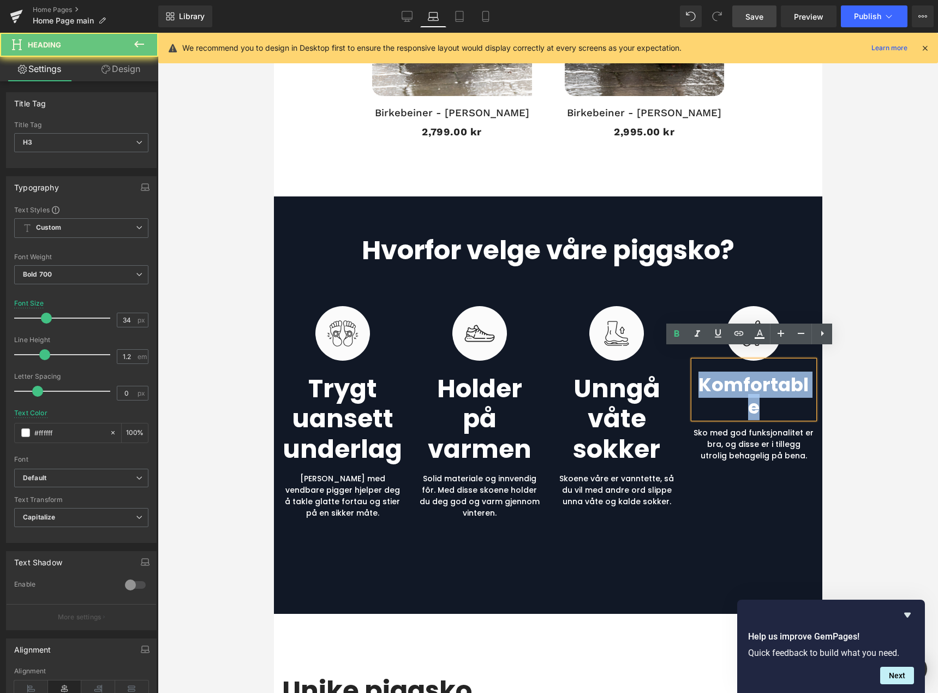
click at [747, 374] on h3 "komfortable" at bounding box center [753, 396] width 121 height 45
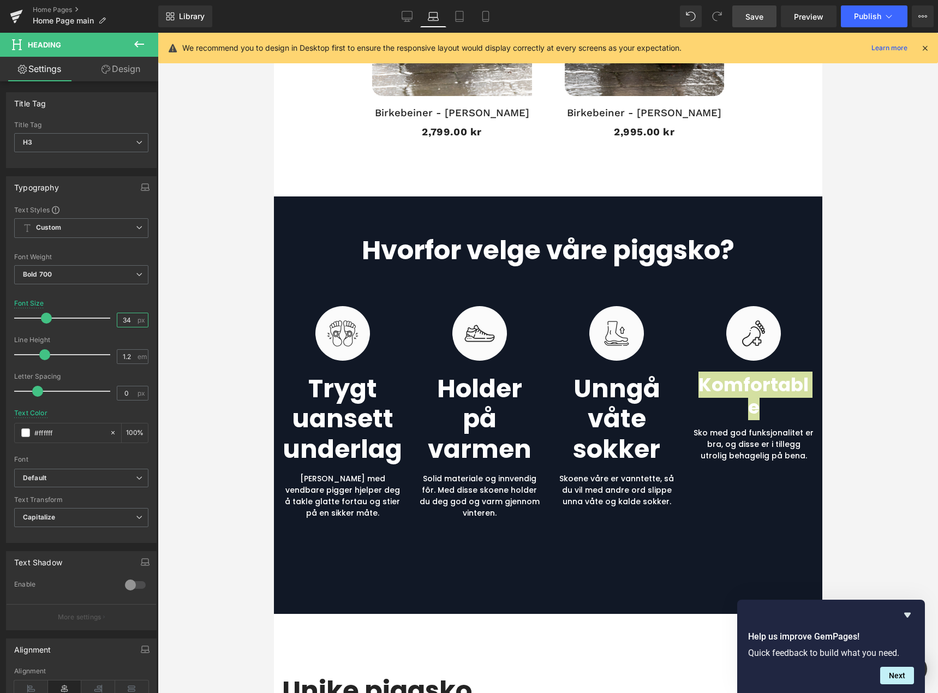
click at [124, 320] on input "34" at bounding box center [126, 320] width 19 height 14
drag, startPoint x: 112, startPoint y: 319, endPoint x: 99, endPoint y: 320, distance: 13.1
click at [99, 320] on div "Font Size 34 px" at bounding box center [81, 318] width 134 height 37
click at [131, 322] on input "34" at bounding box center [126, 320] width 19 height 14
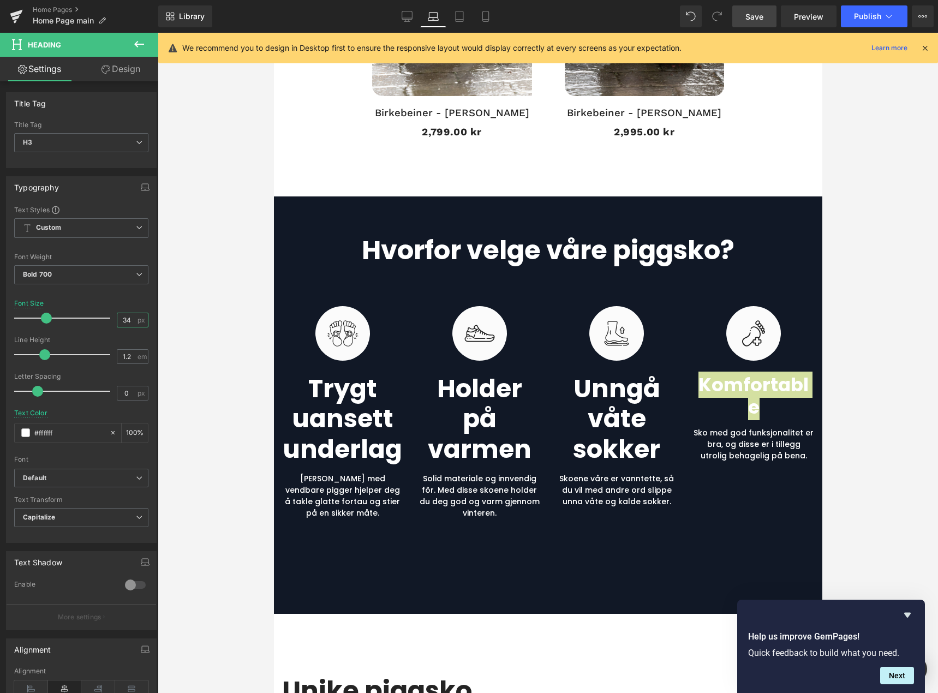
click at [131, 322] on input "34" at bounding box center [126, 320] width 19 height 14
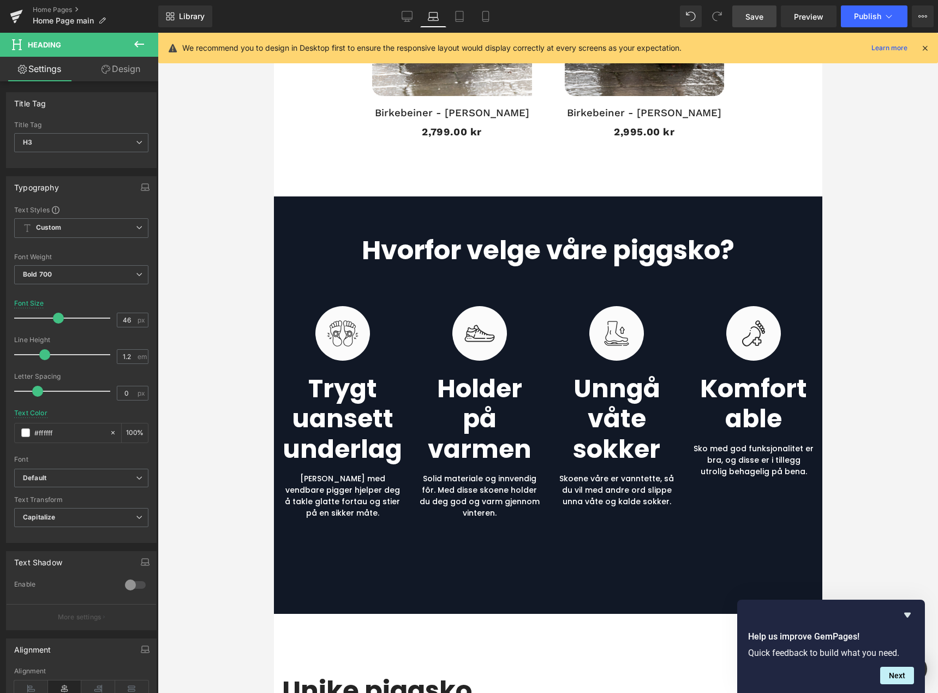
click at [756, 15] on span "Save" at bounding box center [754, 16] width 18 height 11
click at [872, 15] on span "Publish" at bounding box center [867, 16] width 27 height 9
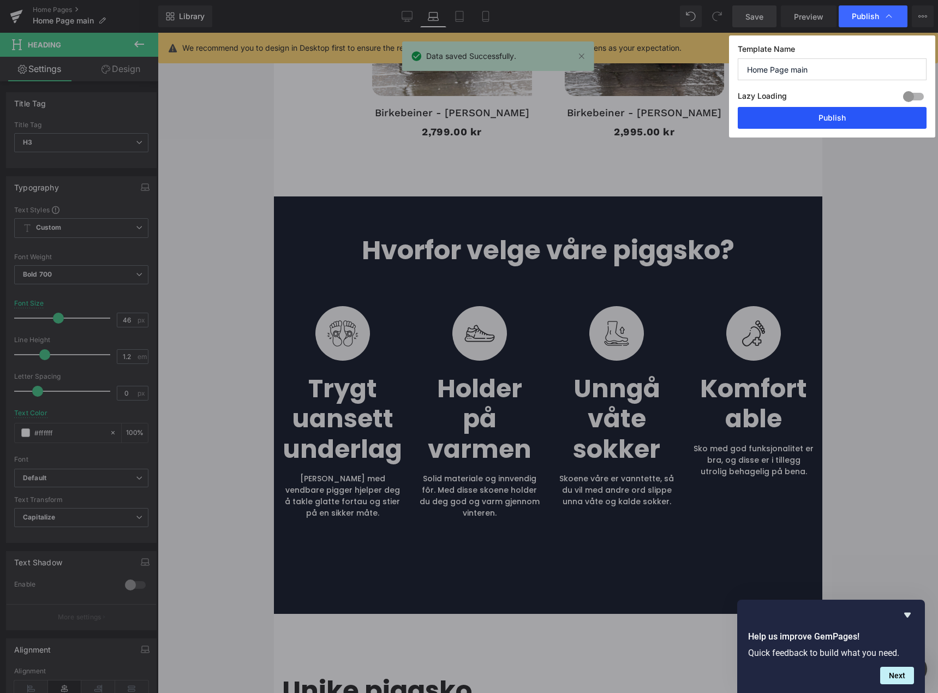
click at [851, 117] on button "Publish" at bounding box center [832, 118] width 189 height 22
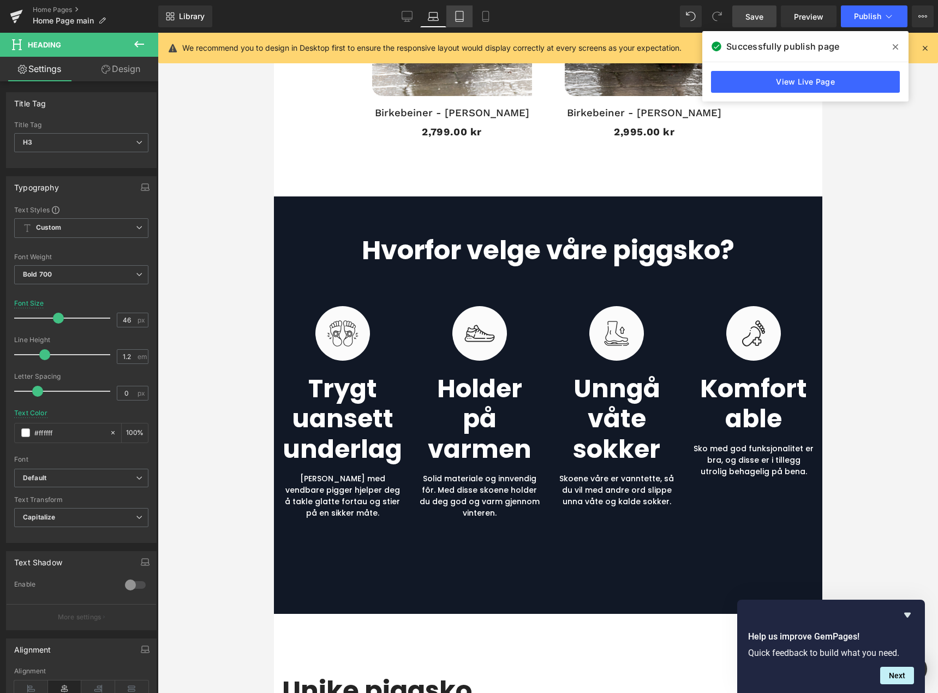
click at [452, 19] on link "Tablet" at bounding box center [459, 16] width 26 height 22
type input "19.88"
type input "#242424"
type input "100"
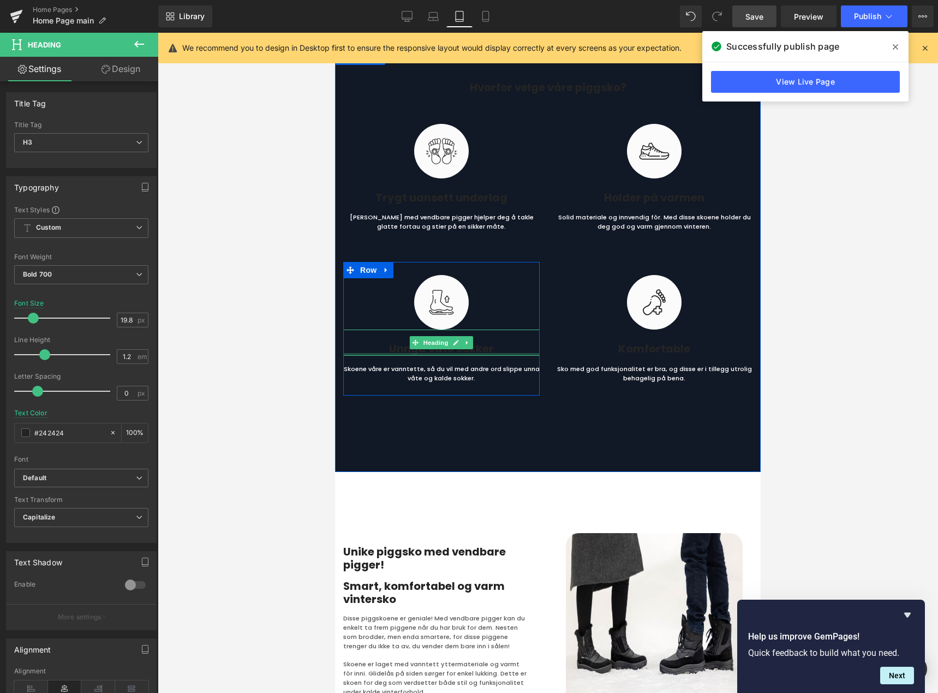
scroll to position [5008, 0]
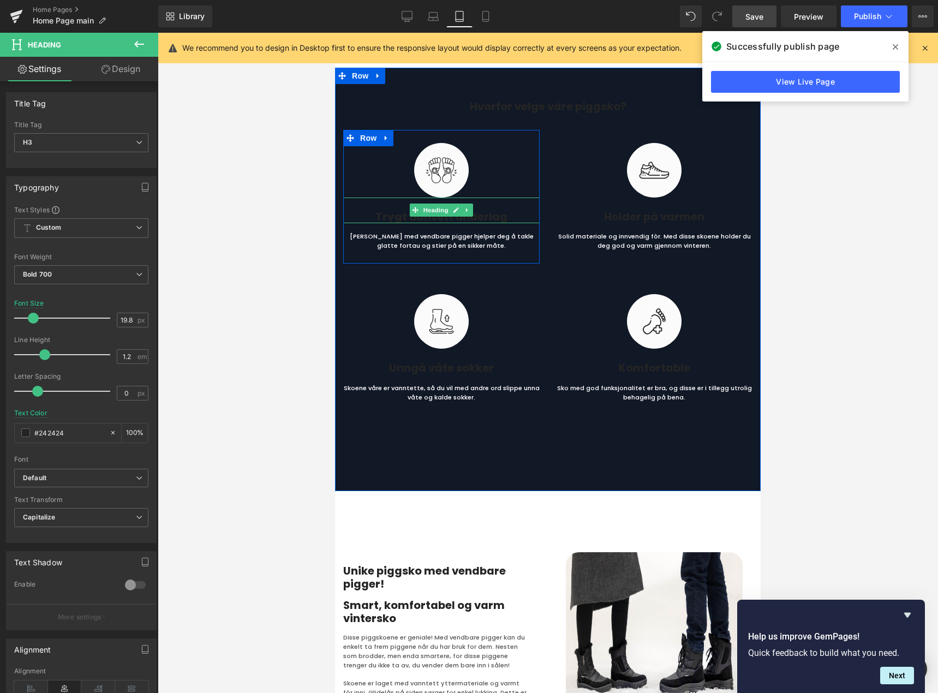
click at [393, 216] on h3 "Trygt uansett underlag" at bounding box center [441, 217] width 196 height 13
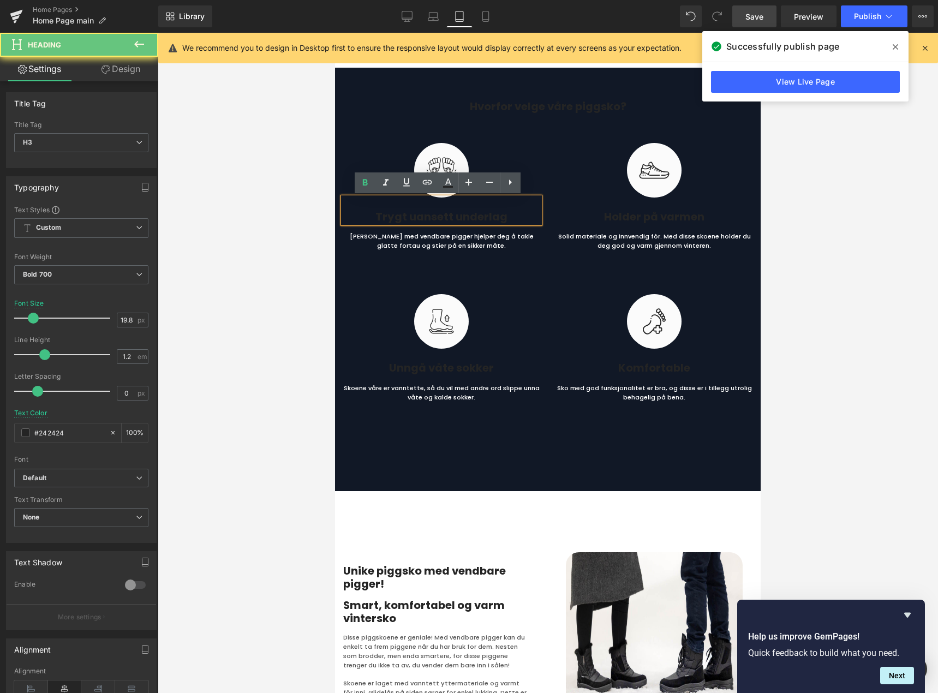
click at [393, 216] on h3 "Trygt uansett underlag" at bounding box center [441, 217] width 196 height 13
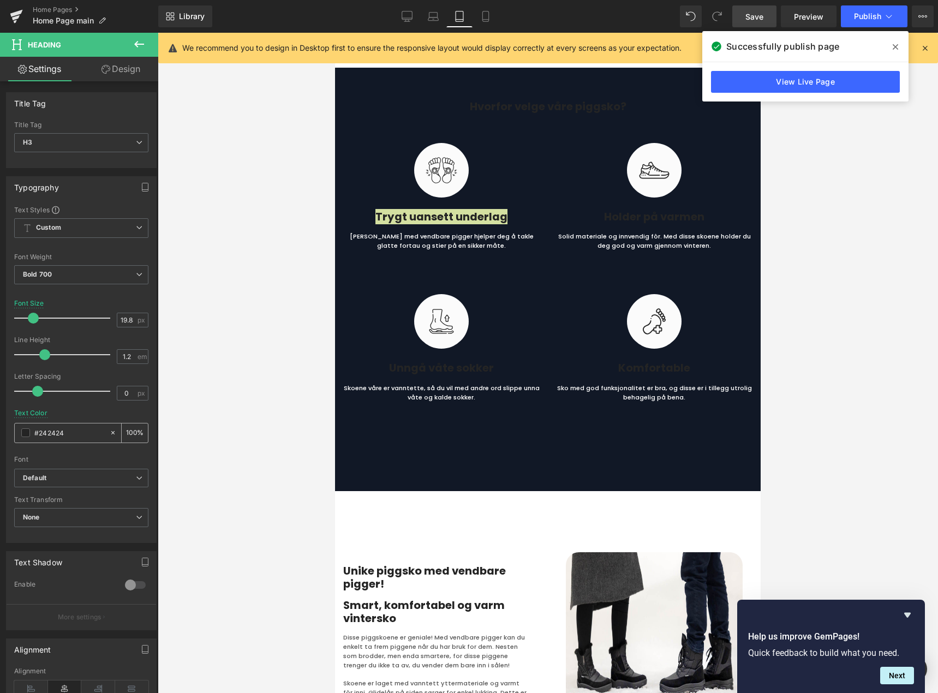
click at [25, 435] on span at bounding box center [25, 432] width 9 height 9
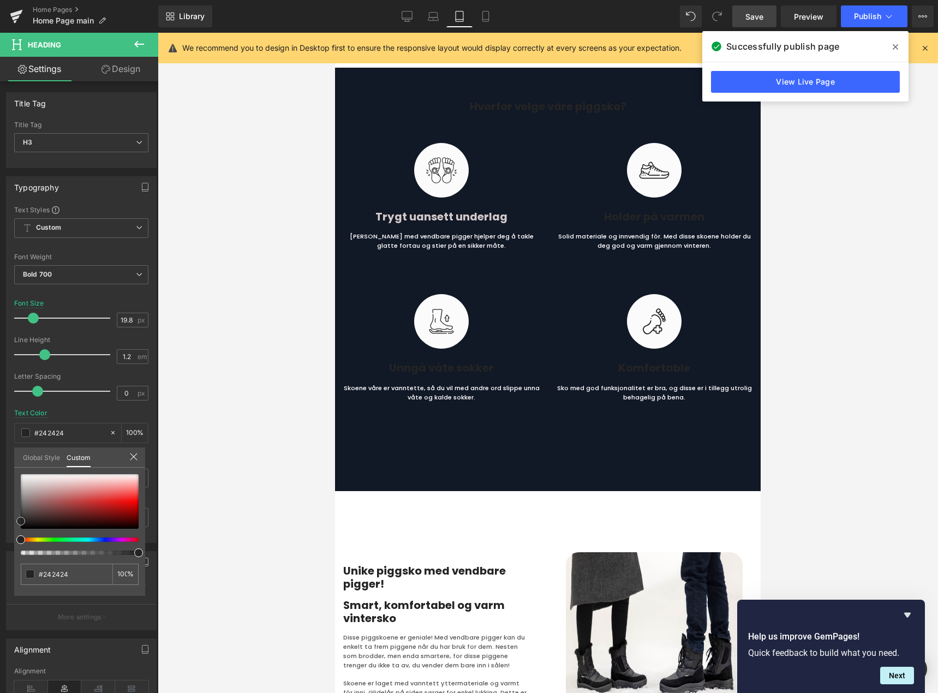
type input "#d3c9c9"
type input "#d8d3d3"
type input "#f2f2f2"
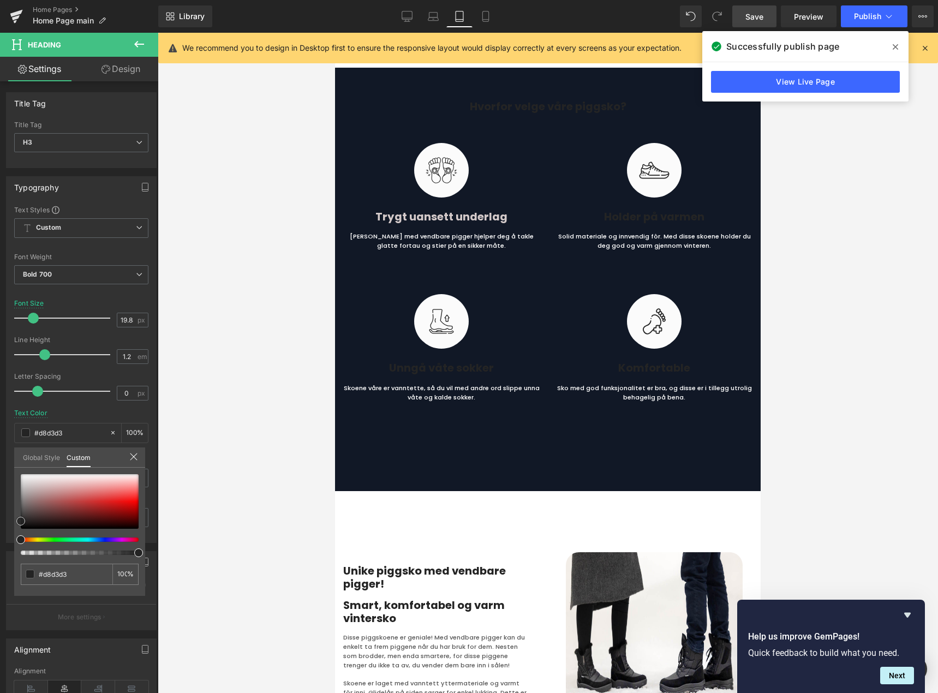
type input "#f2f2f2"
type input "#fcfcfc"
type input "#ffffff"
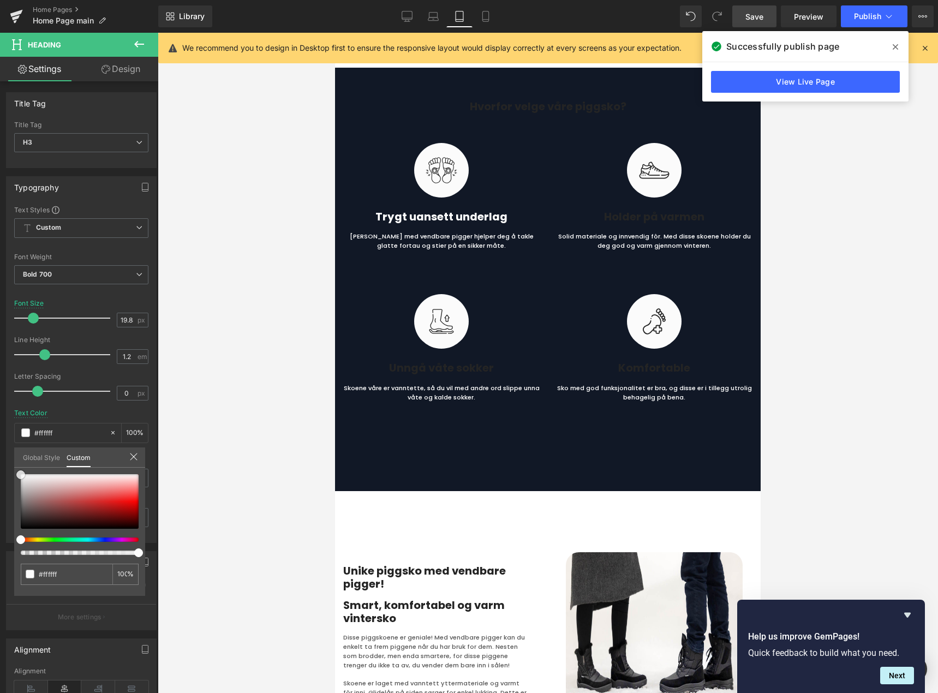
drag, startPoint x: 21, startPoint y: 481, endPoint x: 5, endPoint y: 472, distance: 18.6
click at [5, 472] on div "Typography Text Styles Custom Heading 1 Heading 2 Heading 3 Heading 4 Heading 5…" at bounding box center [81, 355] width 163 height 375
click at [241, 327] on div at bounding box center [548, 363] width 780 height 660
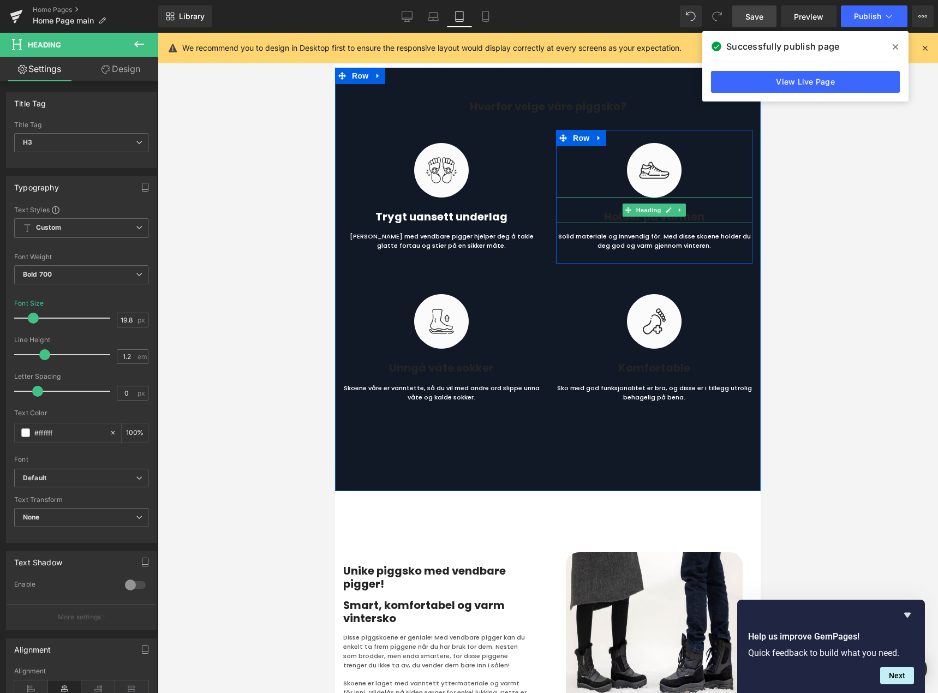
click at [654, 217] on h3 "Holder på varmen" at bounding box center [654, 217] width 196 height 13
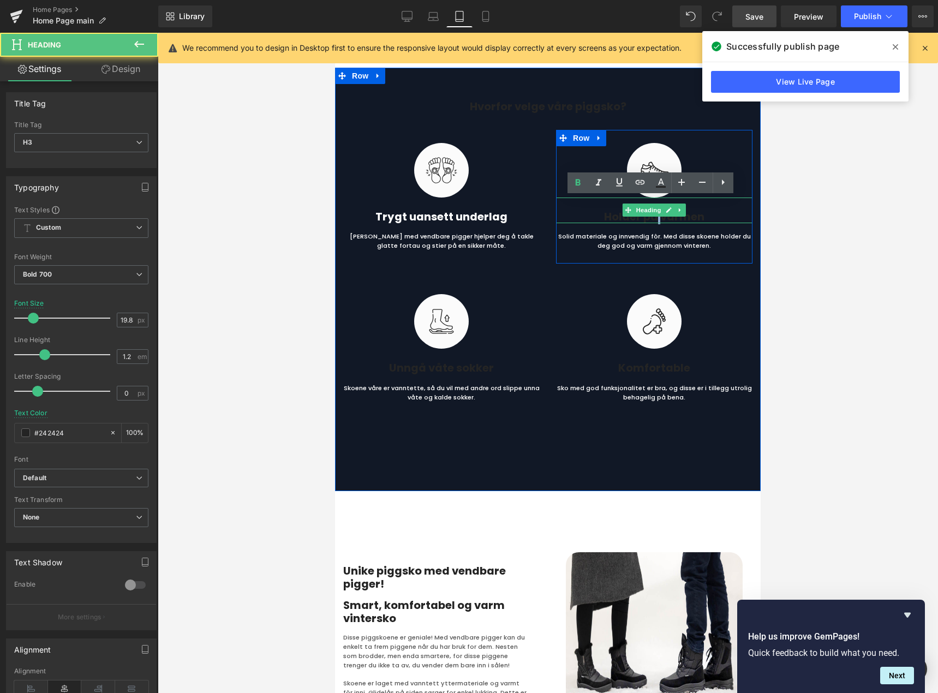
click at [654, 217] on h3 "Holder på varmen" at bounding box center [654, 217] width 196 height 13
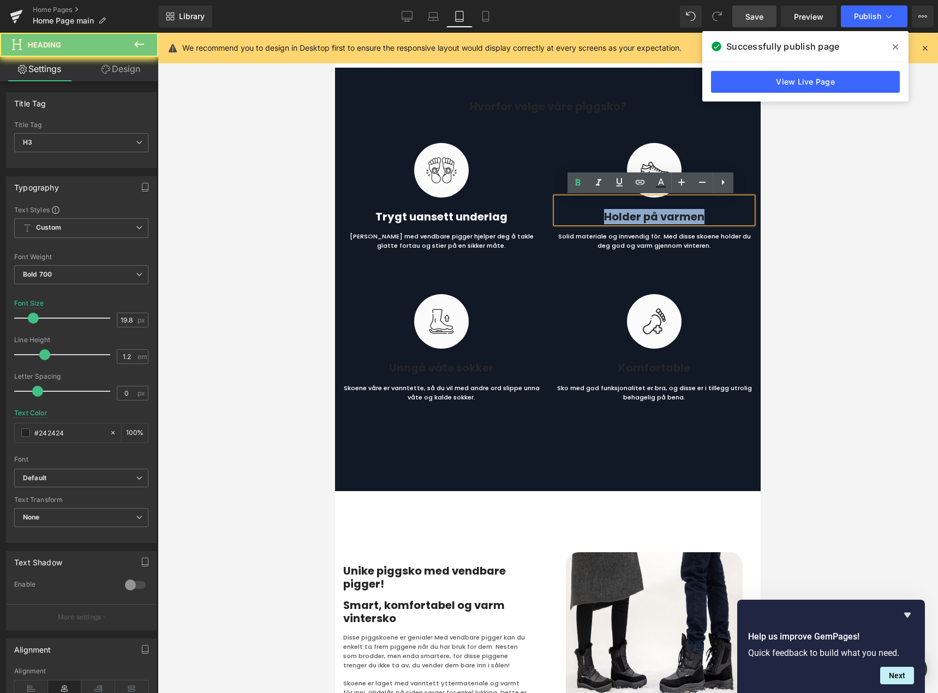
click at [654, 217] on h3 "Holder på varmen" at bounding box center [654, 217] width 196 height 13
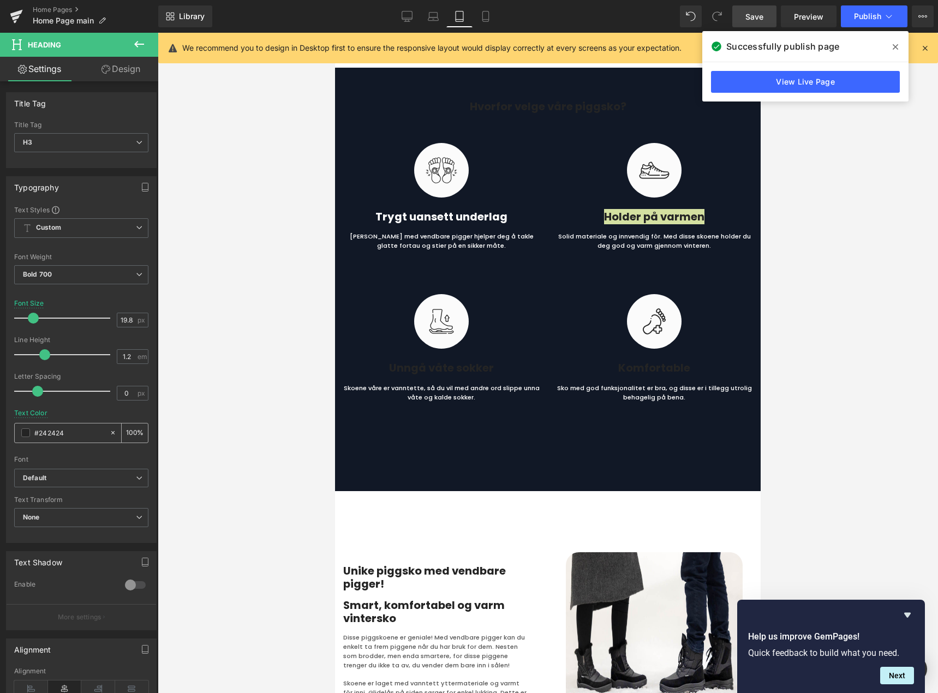
click at [27, 432] on span at bounding box center [25, 432] width 9 height 9
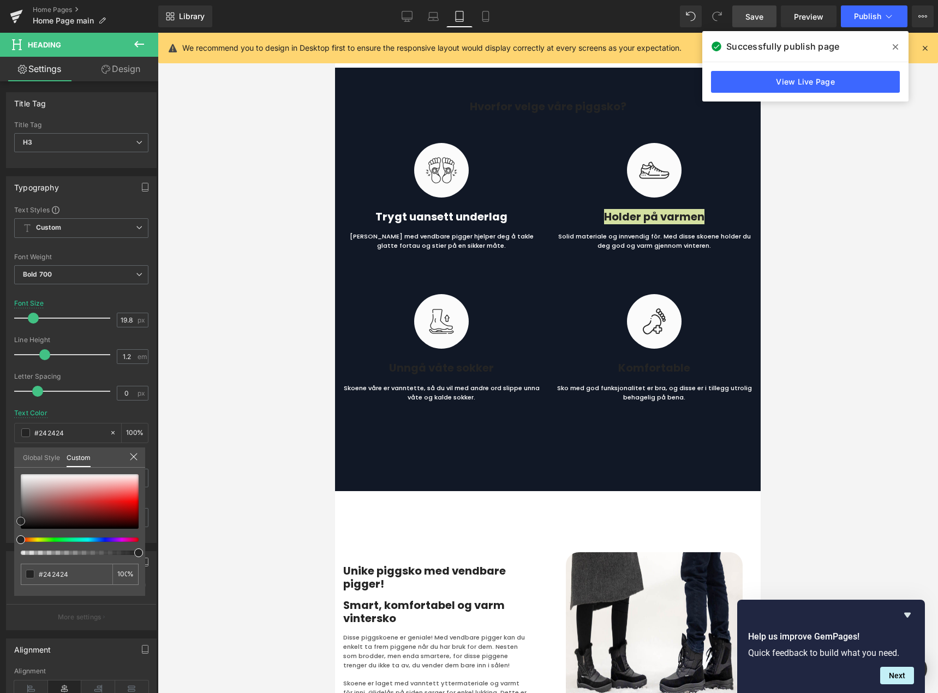
type input "#d7c5c5"
type input "#d6c6c6"
type input "#f7f7f7"
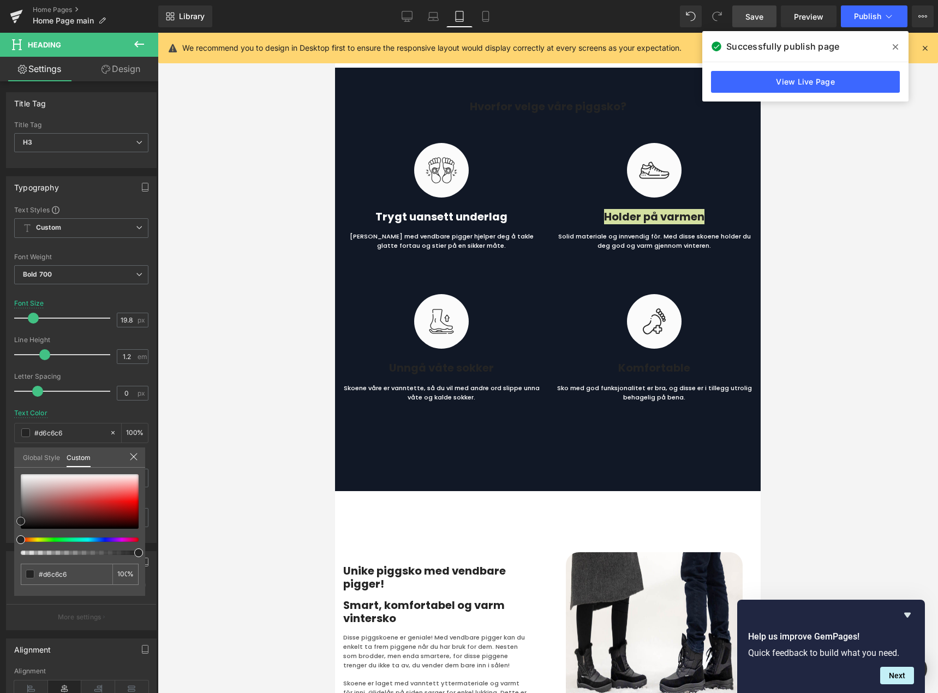
type input "#f7f7f7"
type input "#ffffff"
drag, startPoint x: 35, startPoint y: 482, endPoint x: 7, endPoint y: 466, distance: 33.5
click at [7, 466] on div "Typography Text Styles Custom Heading 1 Heading 2 Heading 3 Heading 4 Heading 5…" at bounding box center [81, 355] width 163 height 375
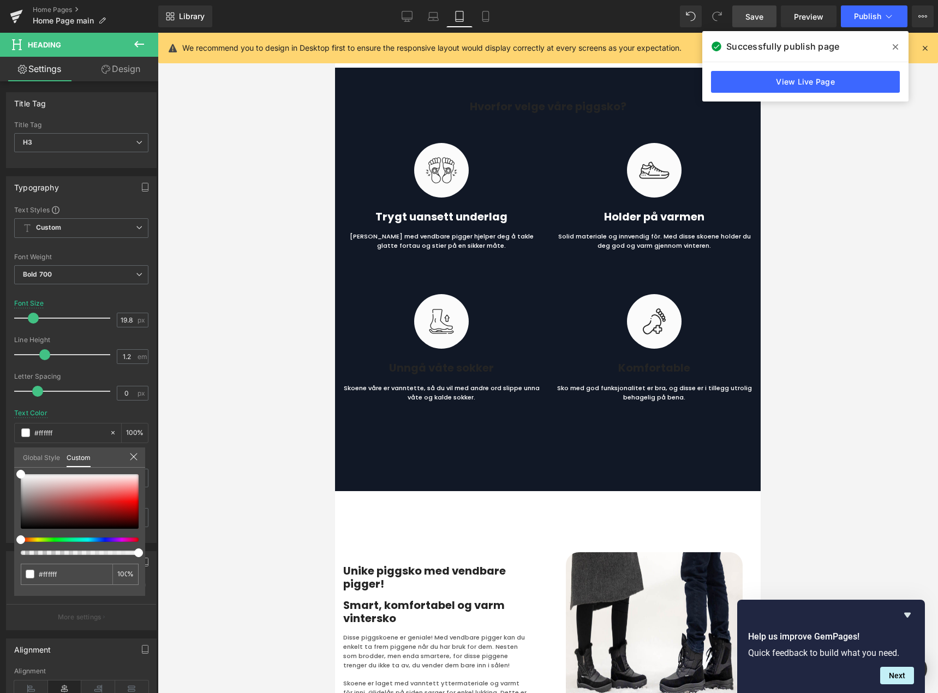
click at [244, 380] on div at bounding box center [548, 363] width 780 height 660
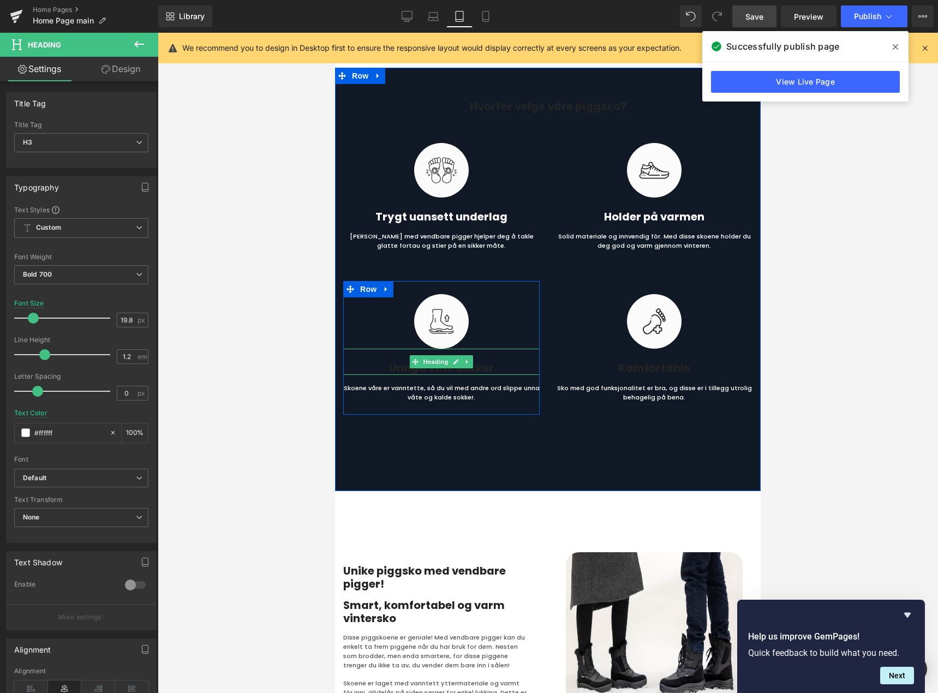
click at [396, 367] on h3 "Unngå våte sokker" at bounding box center [441, 368] width 196 height 13
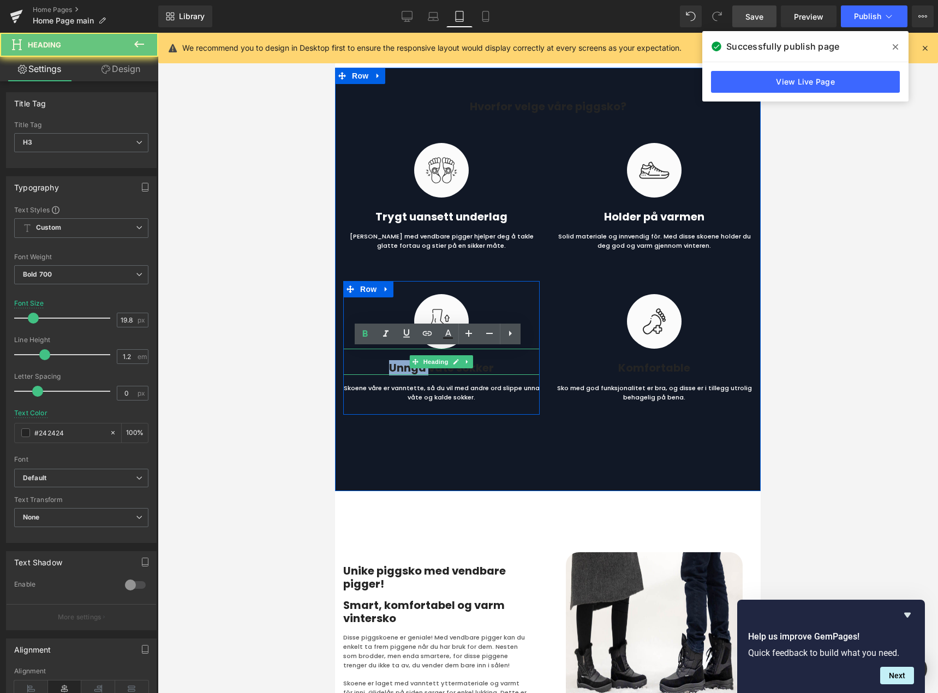
click at [396, 367] on h3 "Unngå våte sokker" at bounding box center [441, 368] width 196 height 13
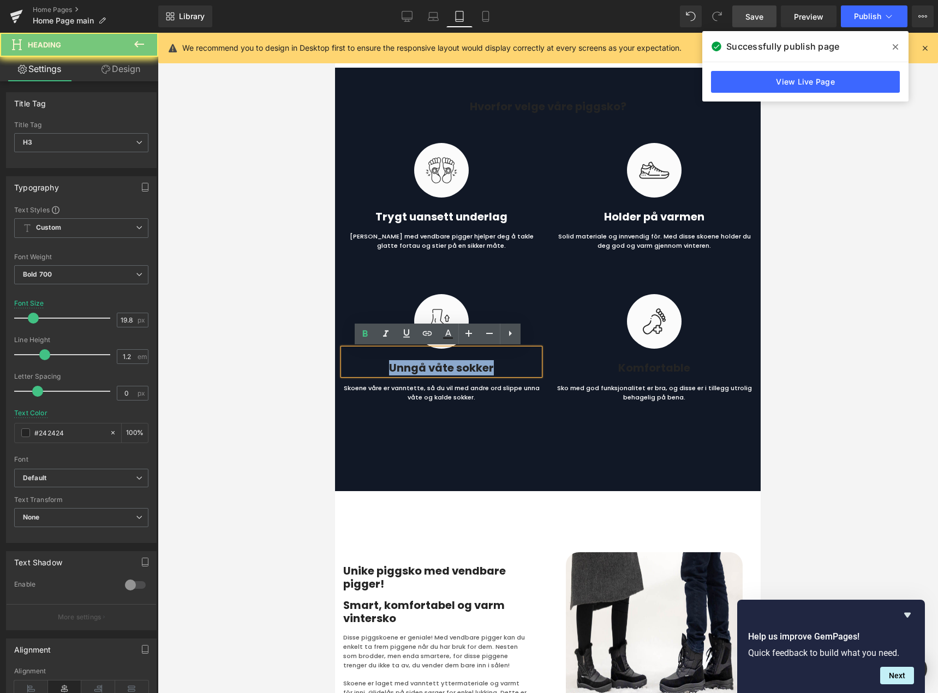
click at [396, 367] on h3 "Unngå våte sokker" at bounding box center [441, 368] width 196 height 13
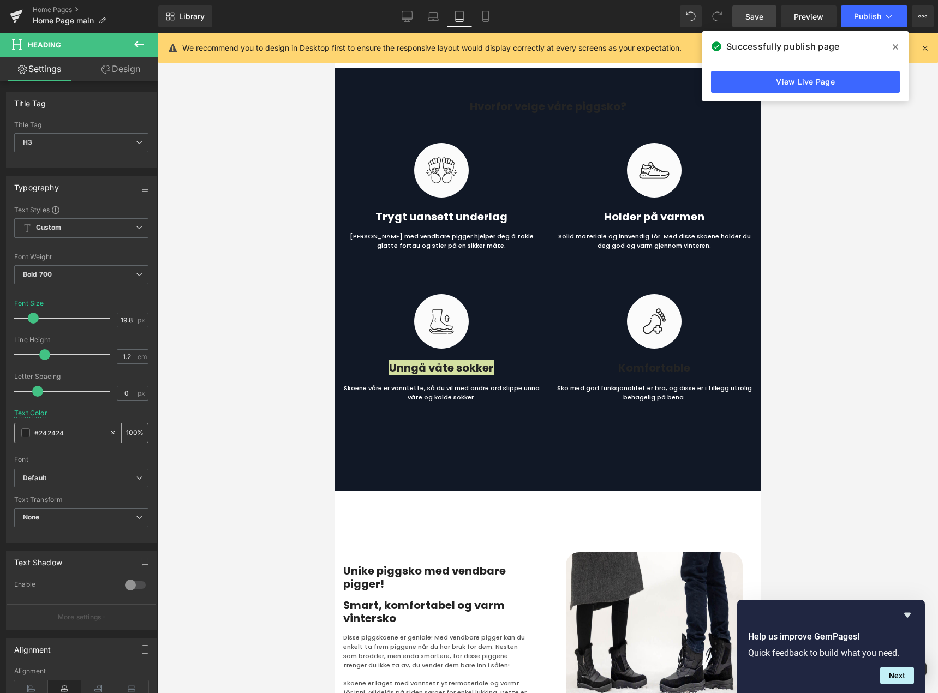
click at [23, 432] on span at bounding box center [25, 432] width 9 height 9
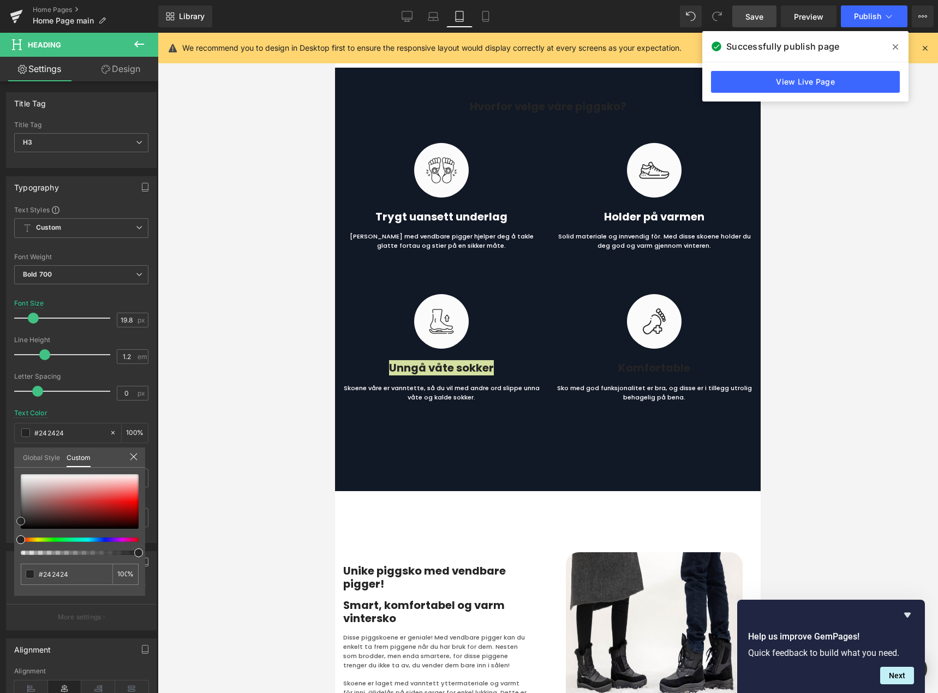
type input "#c99b9b"
type input "#c5aaaa"
type input "#f0efef"
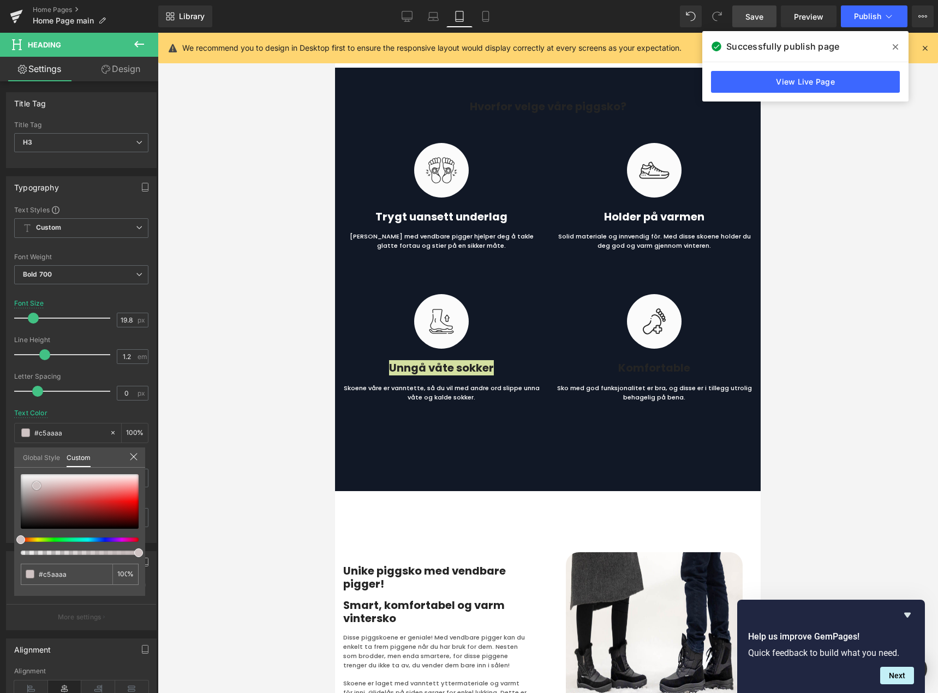
type input "#f0efef"
type input "#ffffff"
drag, startPoint x: 37, startPoint y: 486, endPoint x: 10, endPoint y: 462, distance: 35.2
click at [10, 462] on div "Typography Text Styles Custom Heading 1 Heading 2 Heading 3 Heading 4 Heading 5…" at bounding box center [81, 355] width 163 height 375
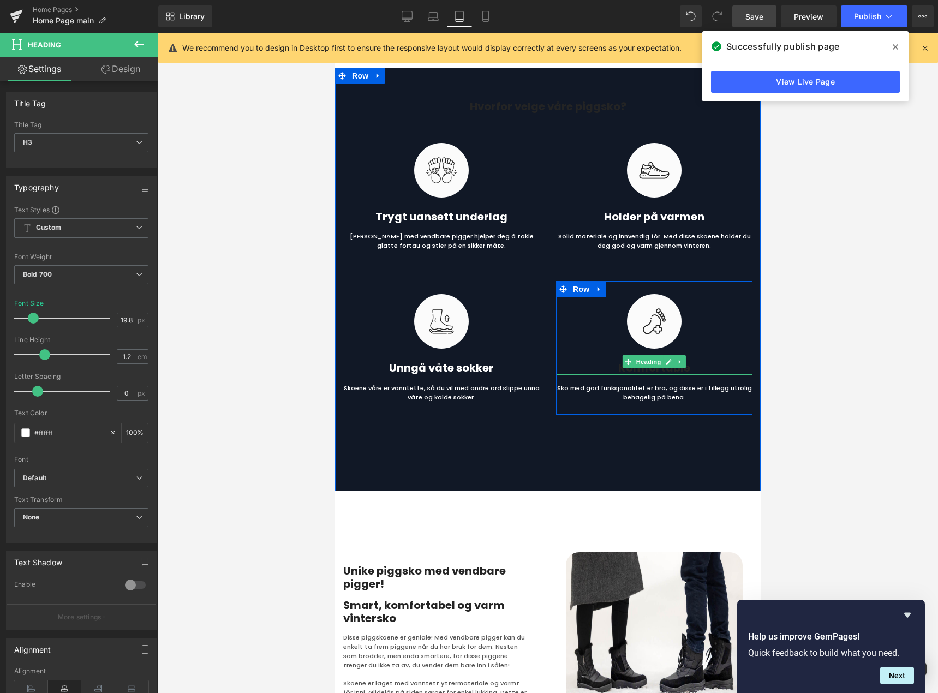
click at [611, 369] on h3 "komfortable" at bounding box center [654, 368] width 196 height 13
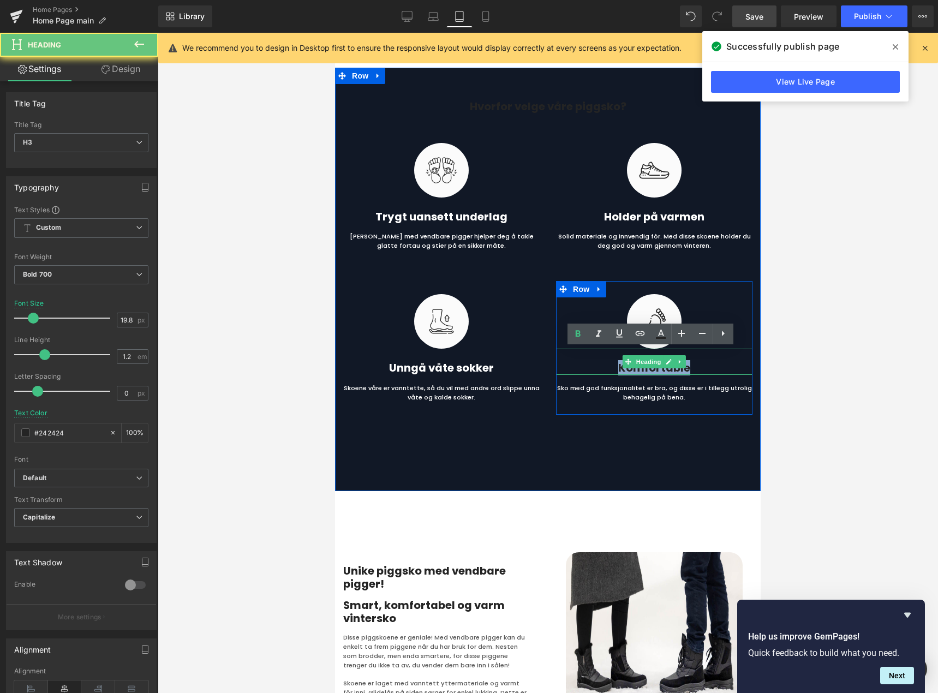
click at [611, 369] on h3 "komfortable" at bounding box center [654, 368] width 196 height 13
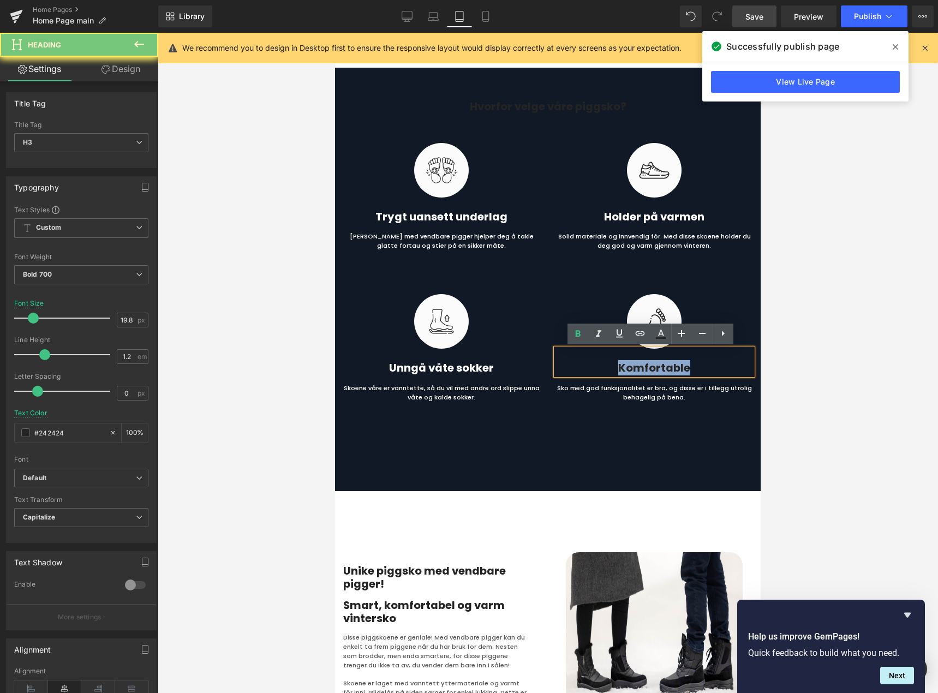
click at [611, 369] on h3 "komfortable" at bounding box center [654, 368] width 196 height 13
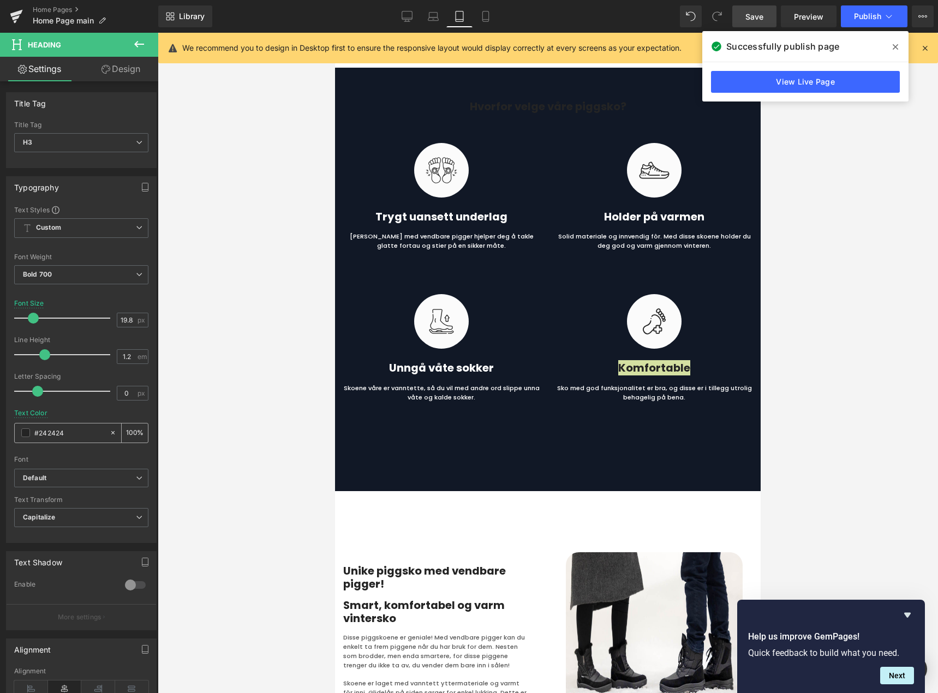
click at [25, 434] on span at bounding box center [25, 432] width 9 height 9
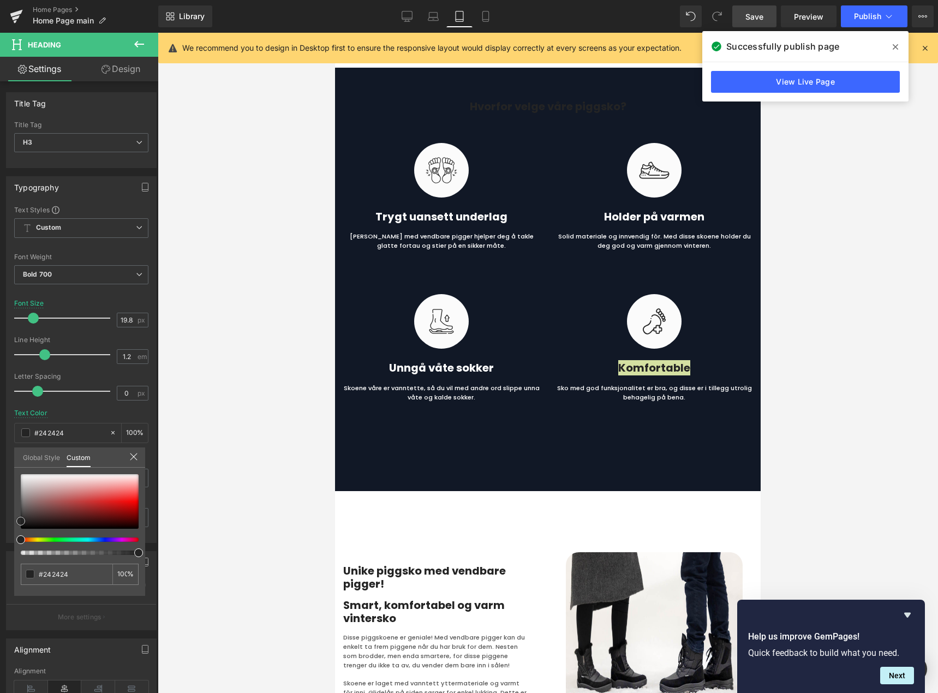
type input "#9c7171"
type input "#9f8383"
type input "#c9c8c8"
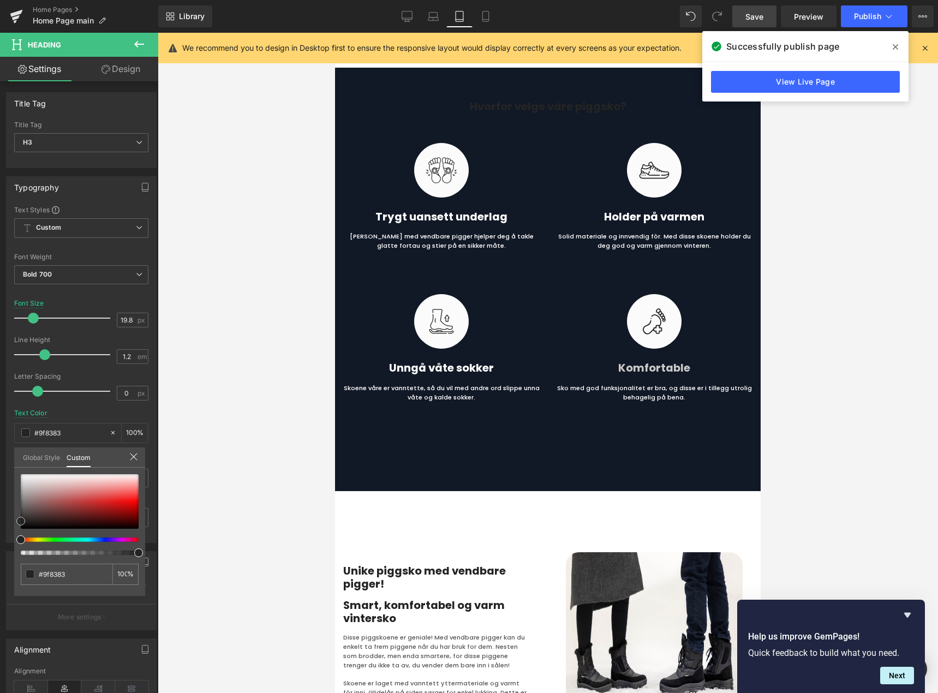
type input "#c9c8c8"
type input "#fcfcfc"
type input "#ffffff"
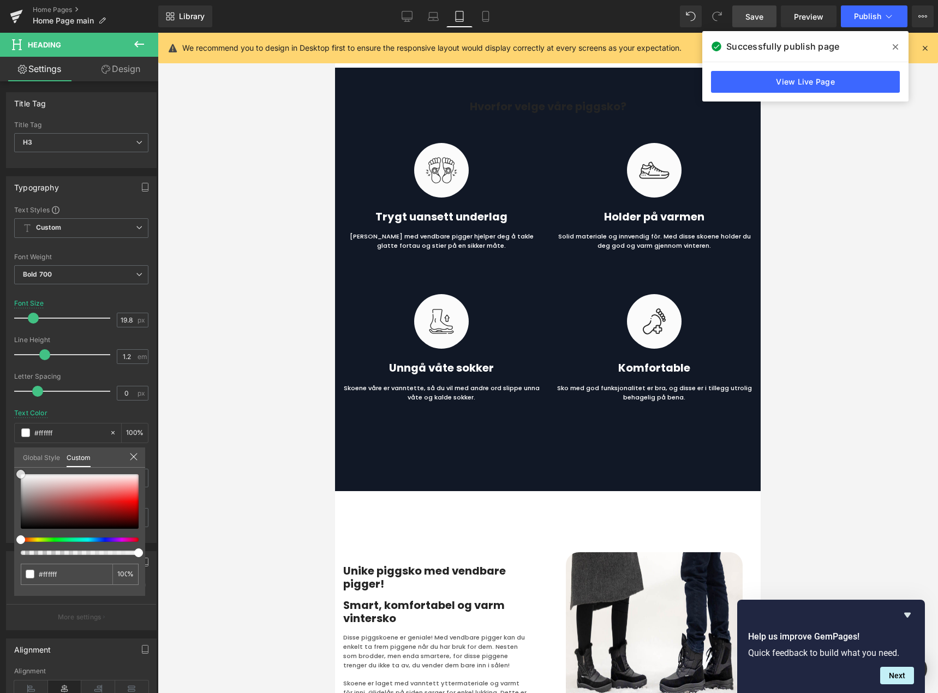
drag, startPoint x: 7, startPoint y: 467, endPoint x: 3, endPoint y: 462, distance: 6.7
click at [3, 462] on div "Typography Text Styles Custom Heading 1 Heading 2 Heading 3 Heading 4 Heading 5…" at bounding box center [81, 355] width 163 height 375
click at [270, 457] on div at bounding box center [548, 363] width 780 height 660
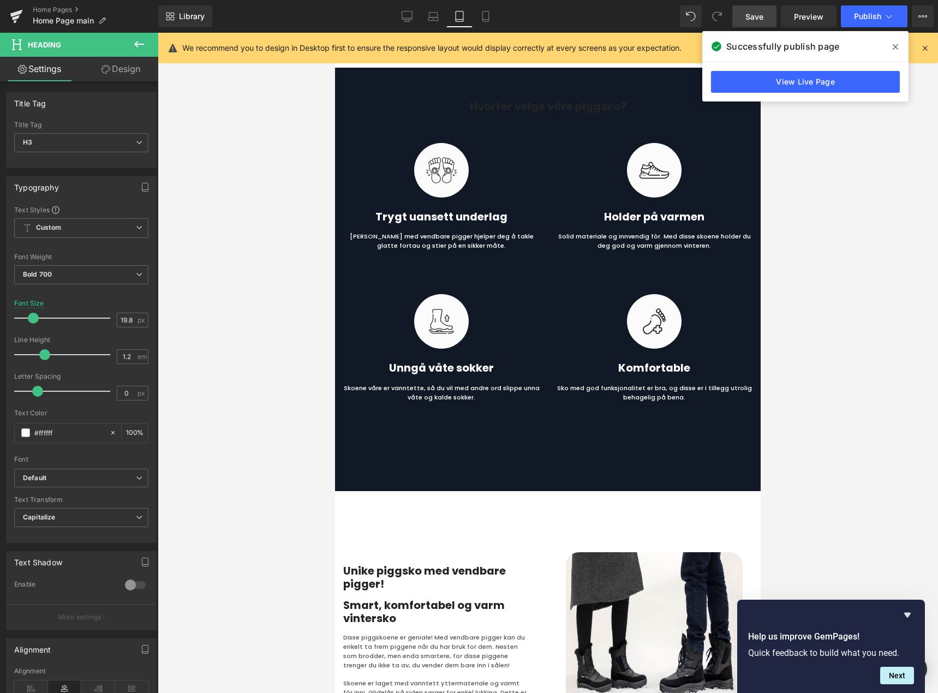
click at [759, 20] on span "Save" at bounding box center [754, 16] width 18 height 11
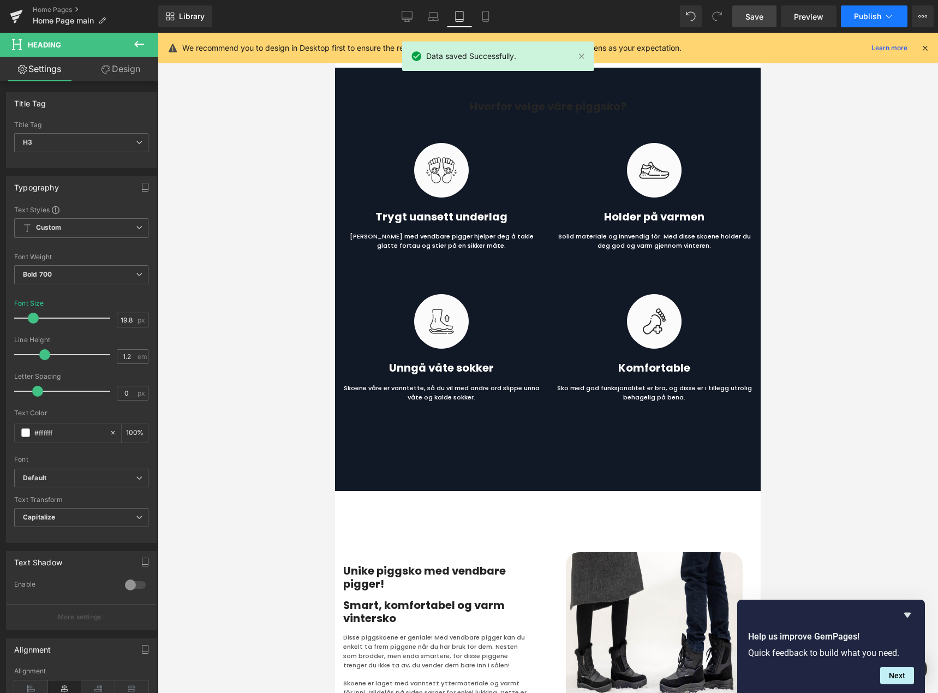
drag, startPoint x: 864, startPoint y: 272, endPoint x: 861, endPoint y: 16, distance: 255.4
click at [861, 16] on span "Publish" at bounding box center [867, 16] width 27 height 9
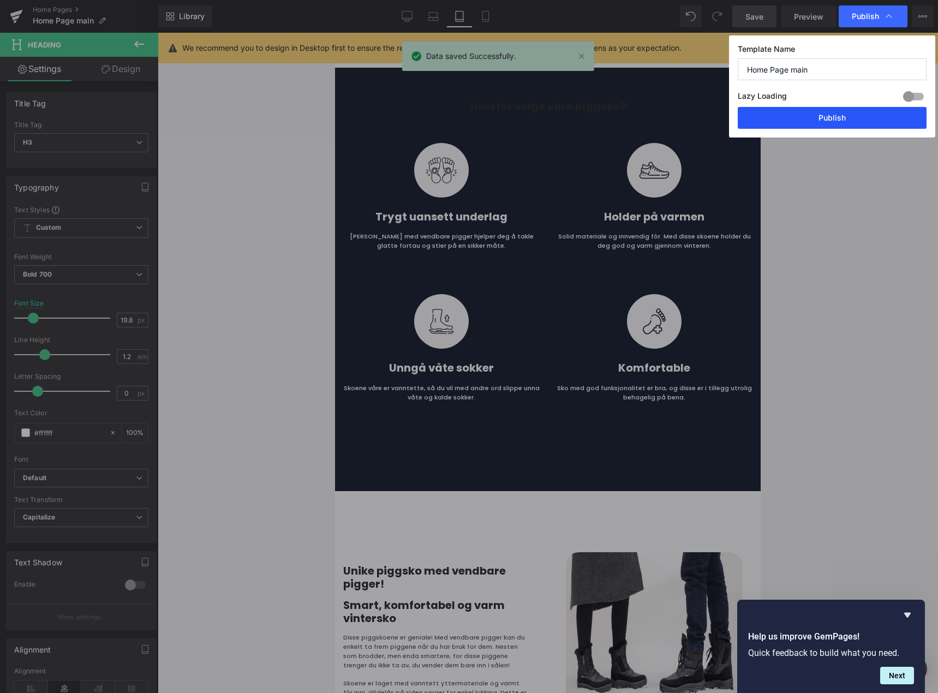
click at [844, 120] on button "Publish" at bounding box center [832, 118] width 189 height 22
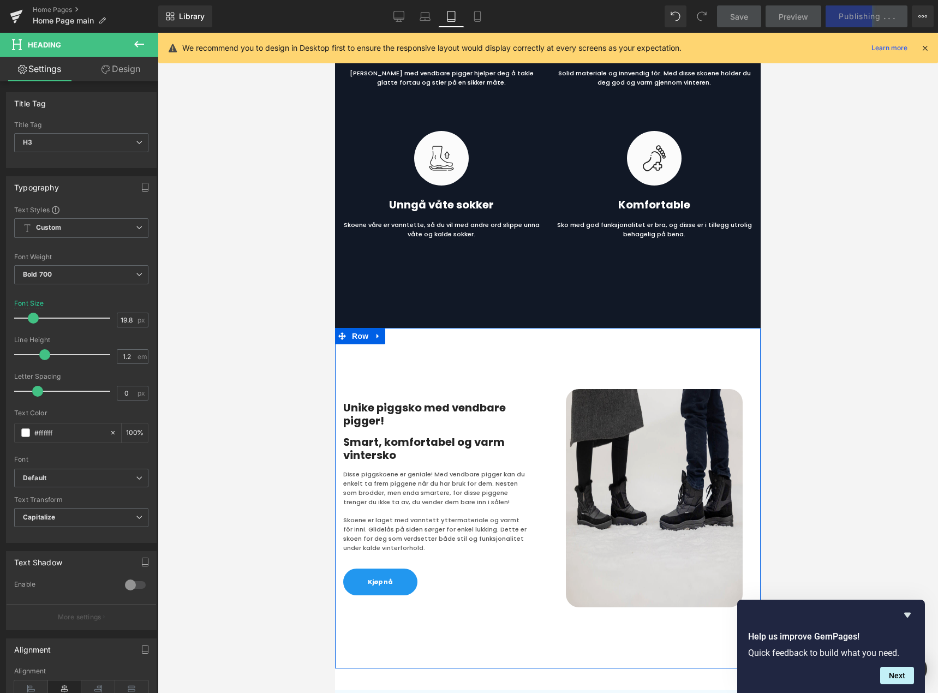
scroll to position [5171, 0]
click at [643, 480] on img at bounding box center [654, 498] width 177 height 218
